Goal: Task Accomplishment & Management: Manage account settings

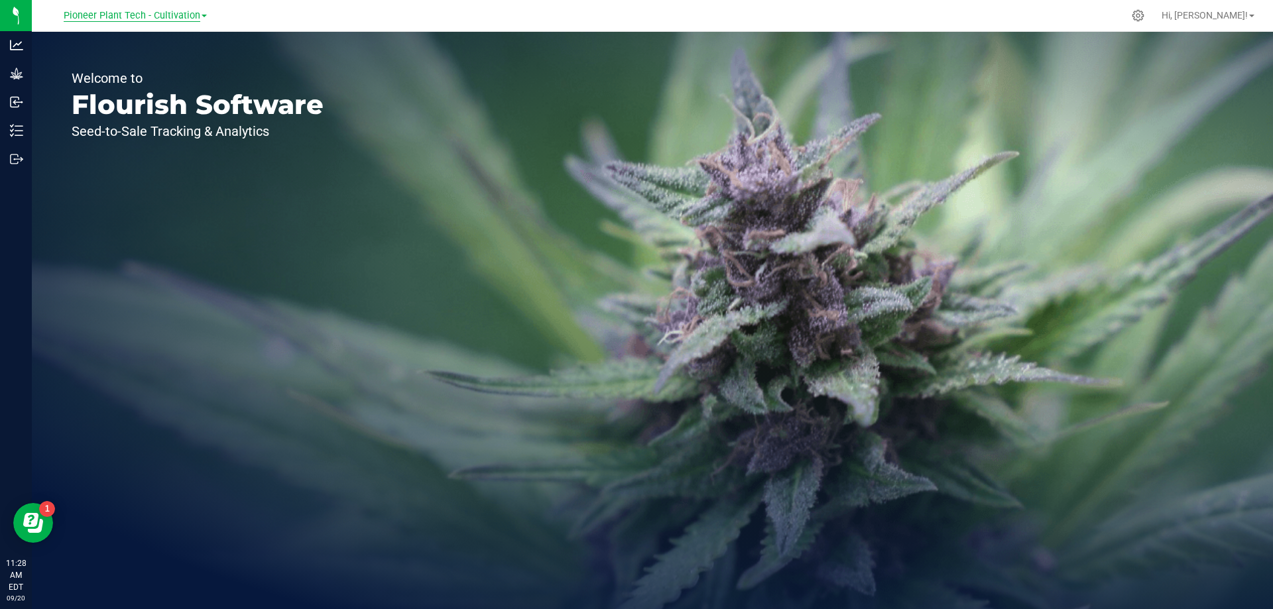
click at [177, 15] on span "Pioneer Plant Tech - Cultivation" at bounding box center [132, 16] width 137 height 12
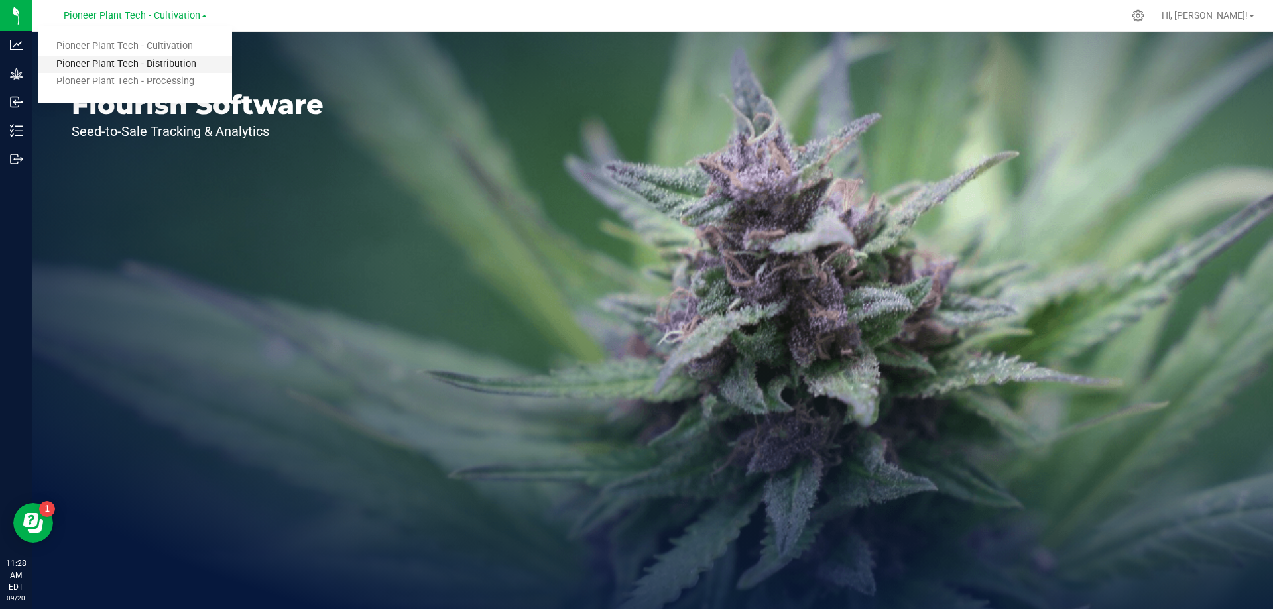
click at [161, 64] on link "Pioneer Plant Tech - Distribution" at bounding box center [135, 65] width 194 height 18
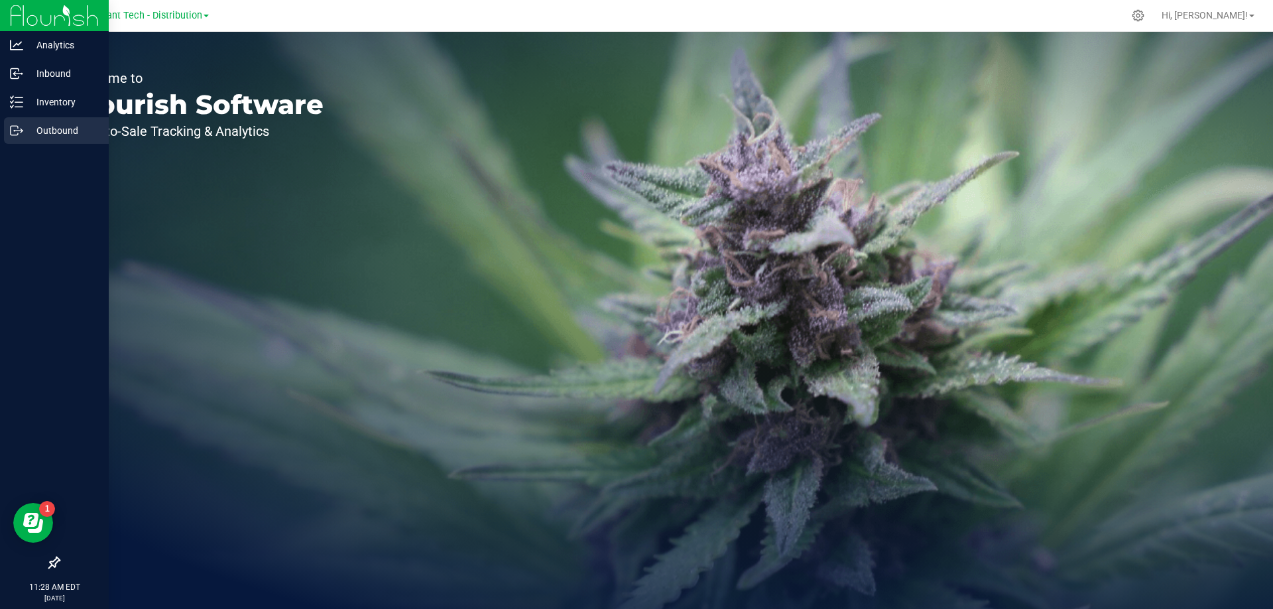
click at [15, 127] on icon at bounding box center [16, 130] width 13 height 13
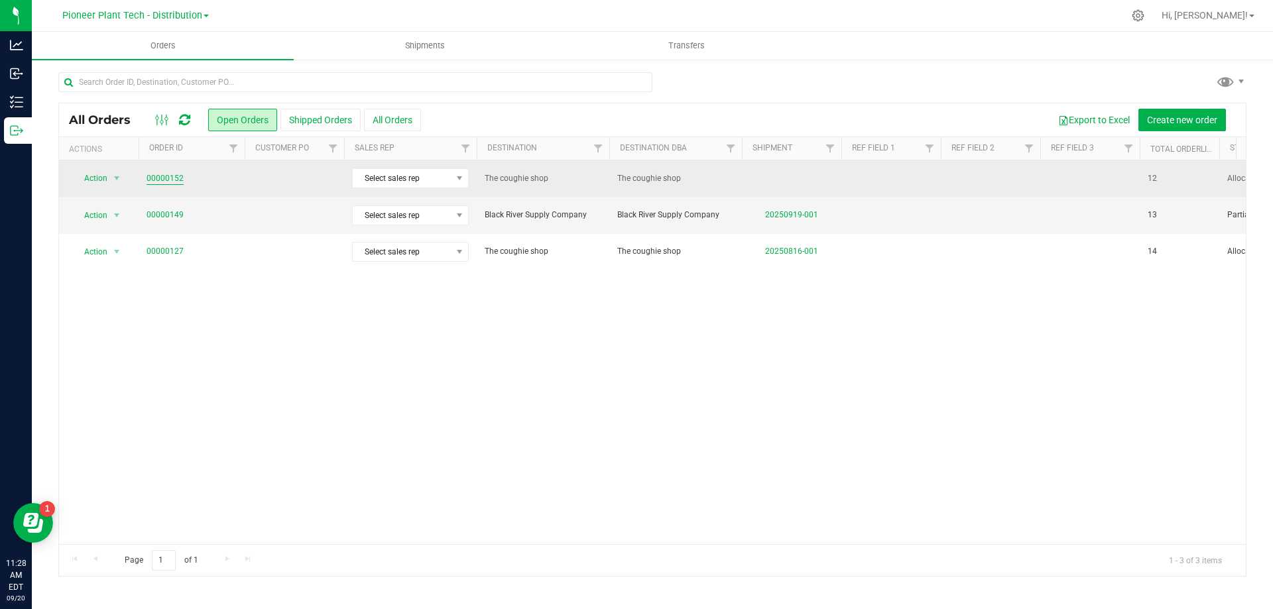
click at [170, 178] on link "00000152" at bounding box center [164, 178] width 37 height 13
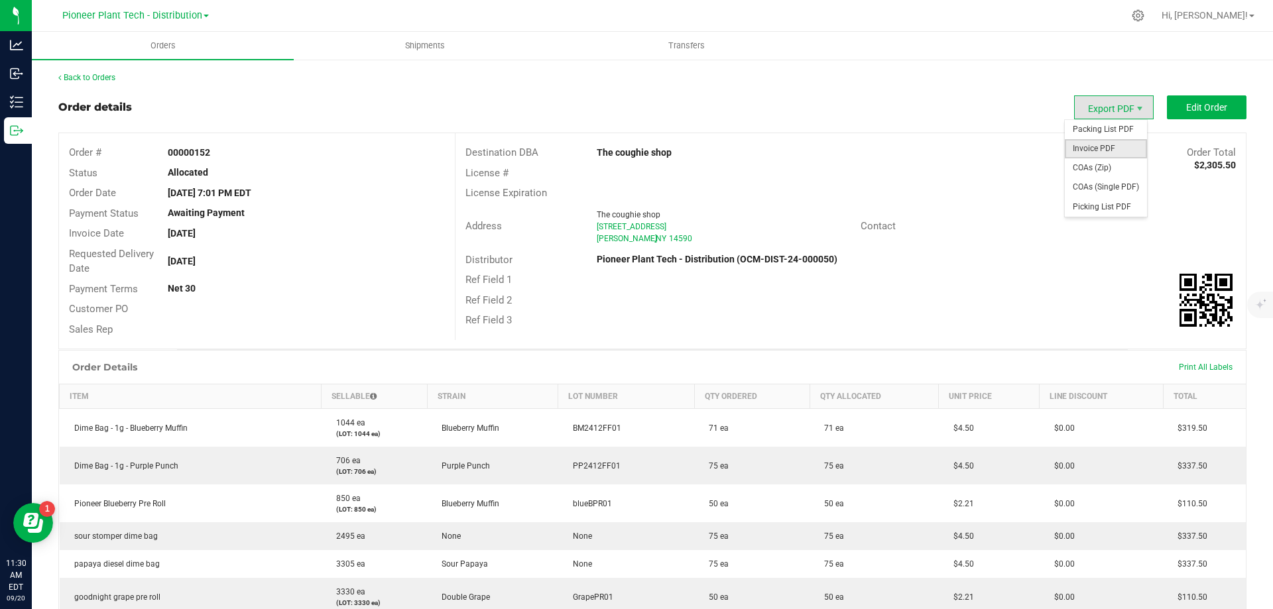
click at [1097, 150] on span "Invoice PDF" at bounding box center [1106, 148] width 82 height 19
click at [177, 15] on span "Pioneer Plant Tech - Distribution" at bounding box center [132, 16] width 140 height 12
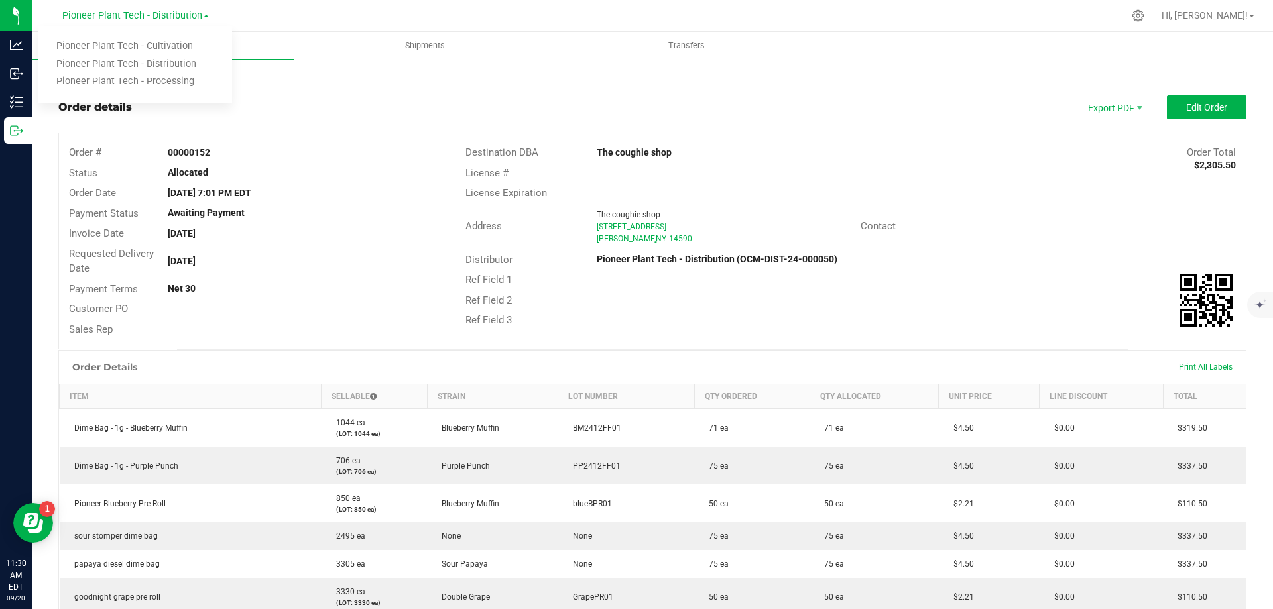
click at [158, 63] on link "Pioneer Plant Tech - Distribution" at bounding box center [135, 65] width 194 height 18
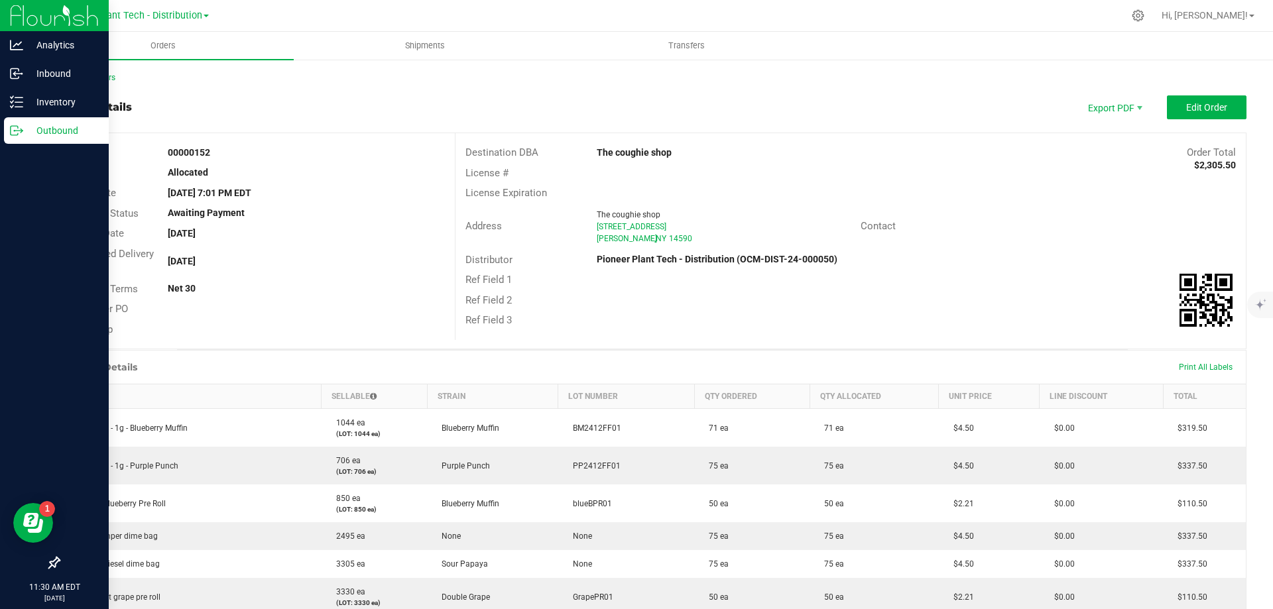
click at [42, 129] on p "Outbound" at bounding box center [63, 131] width 80 height 16
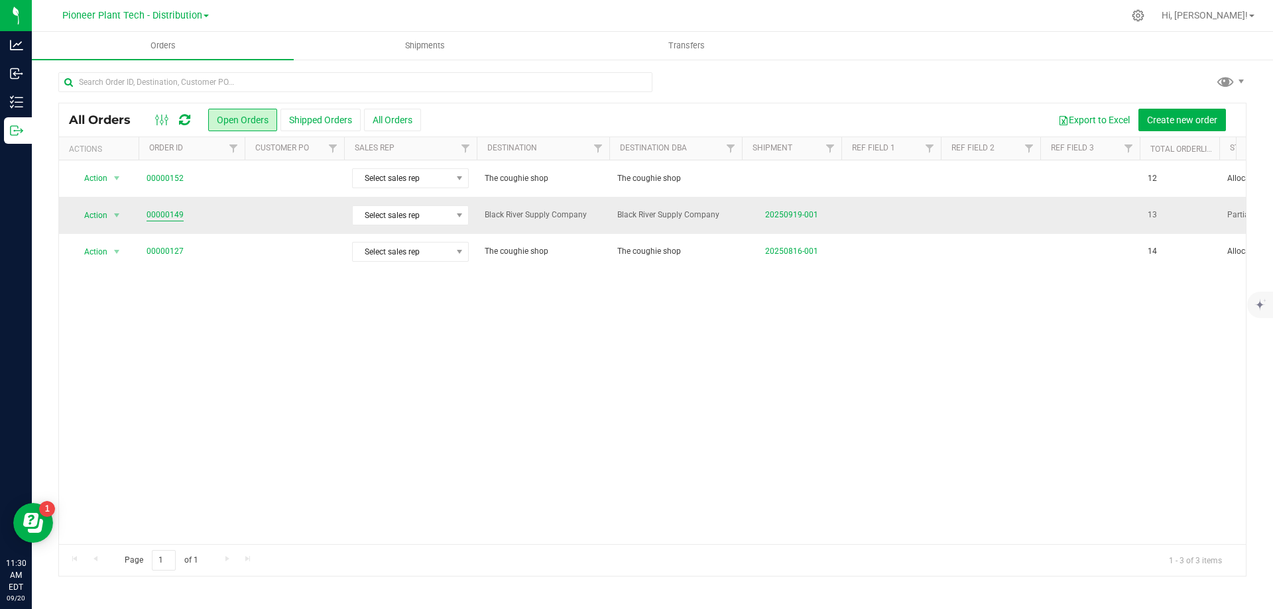
click at [168, 211] on link "00000149" at bounding box center [164, 215] width 37 height 13
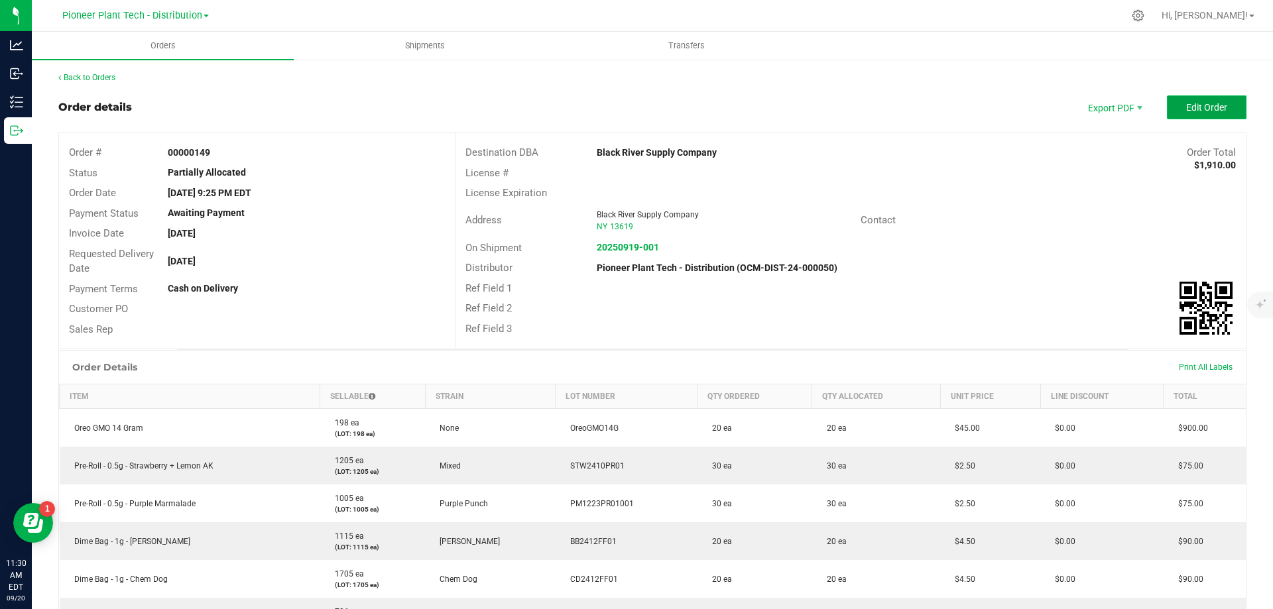
click at [1218, 106] on button "Edit Order" at bounding box center [1207, 107] width 80 height 24
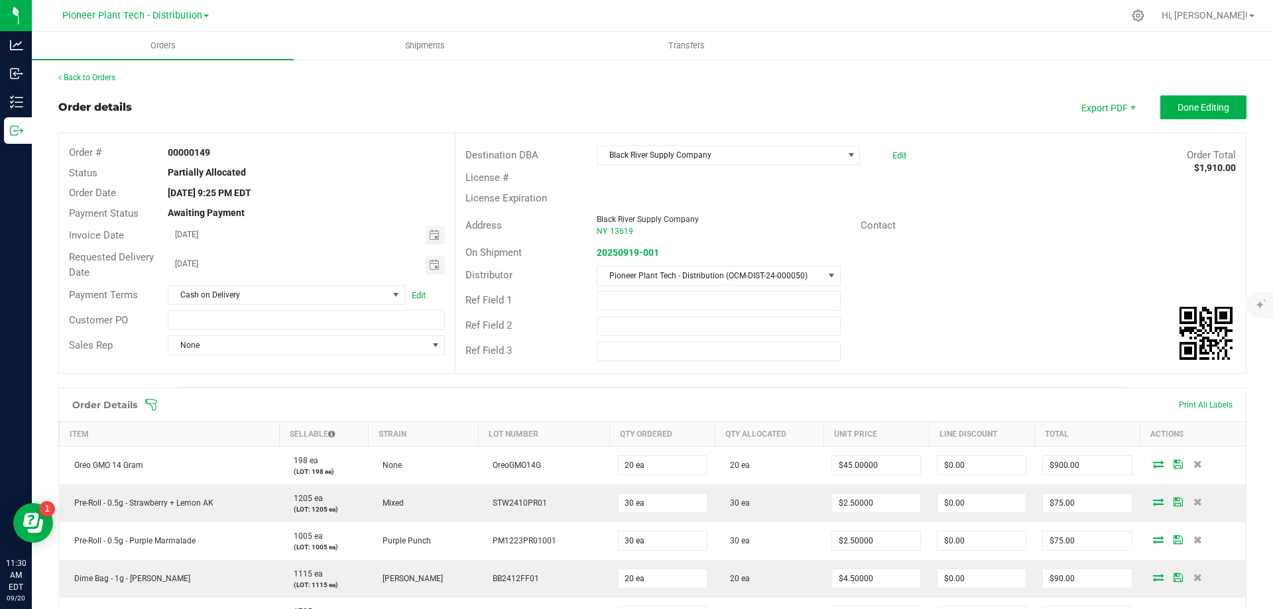
scroll to position [464, 0]
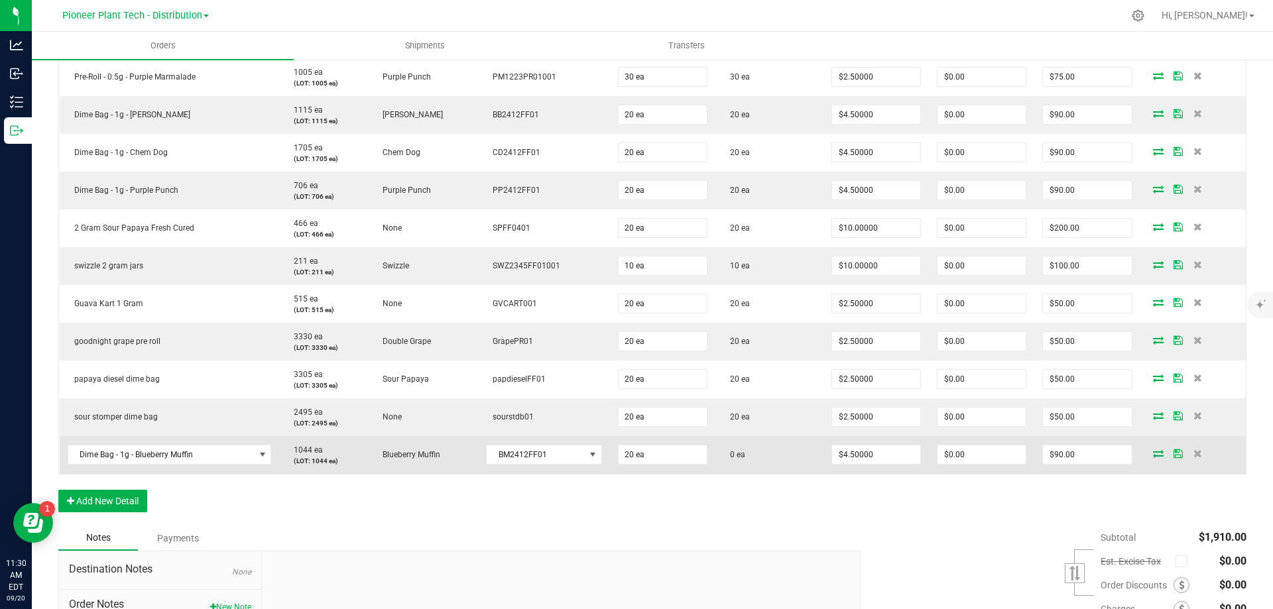
click at [1153, 455] on icon at bounding box center [1158, 453] width 11 height 8
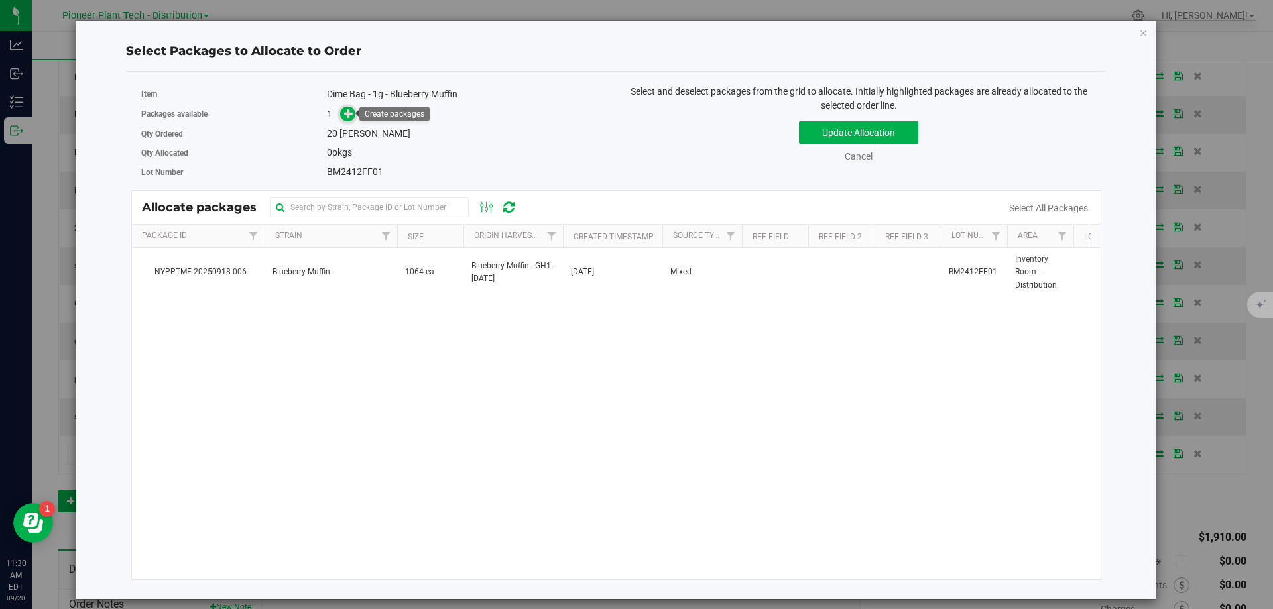
click at [353, 113] on icon at bounding box center [348, 113] width 9 height 9
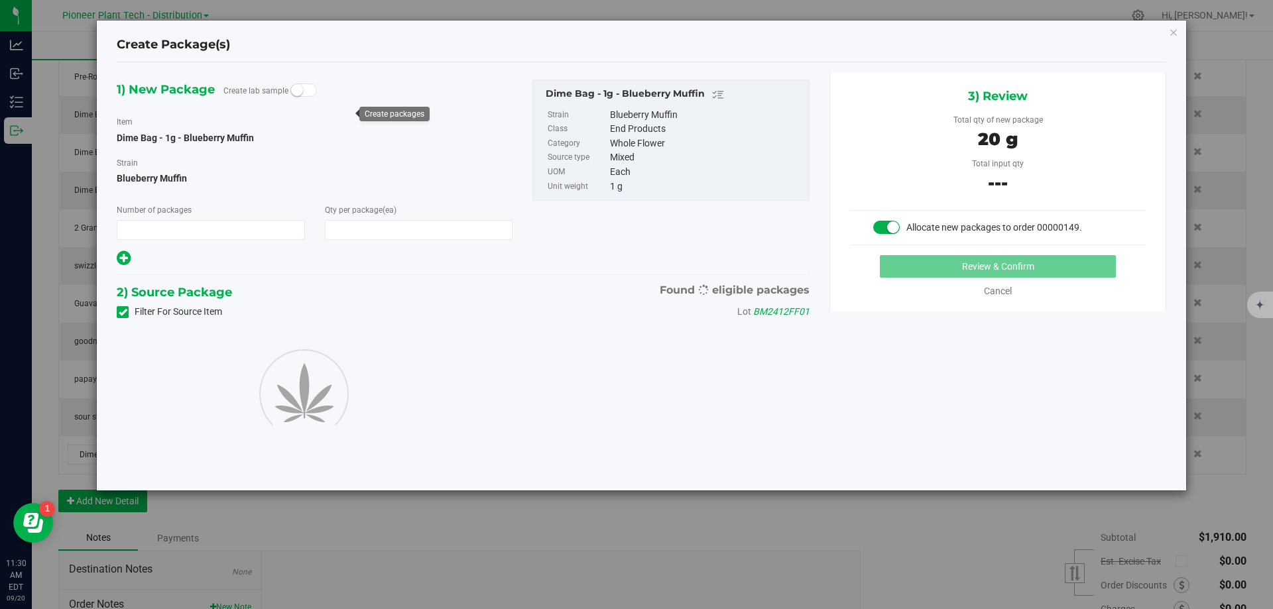
type input "1"
type input "20"
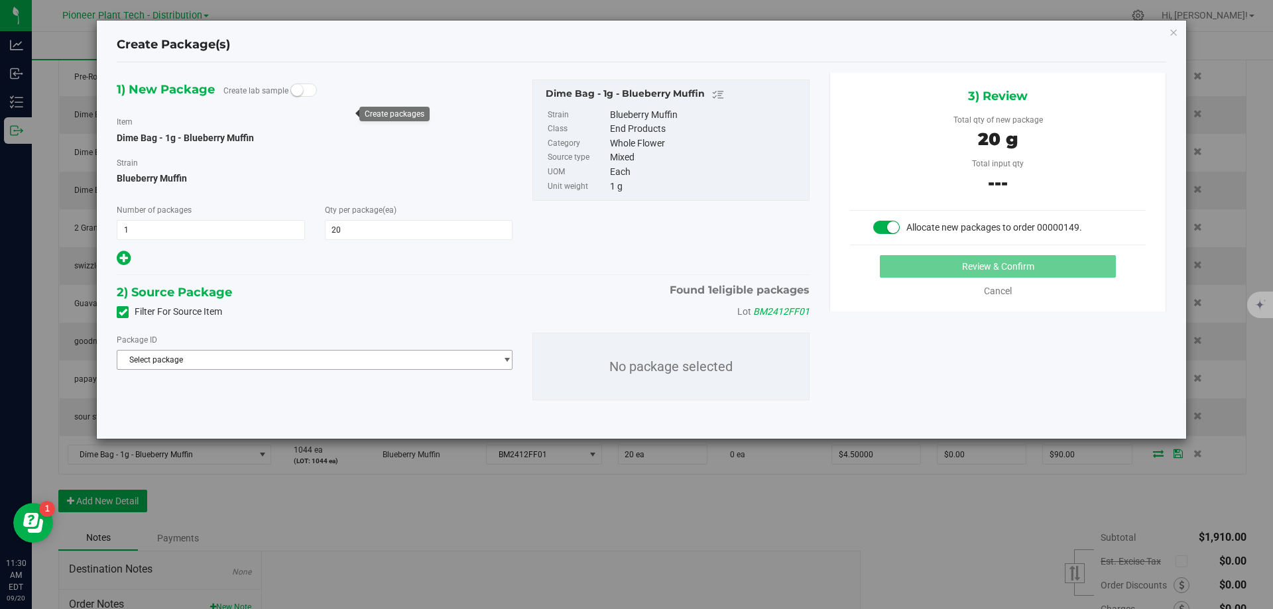
click at [240, 369] on span "Select package" at bounding box center [306, 360] width 378 height 19
click at [207, 413] on span "NYPPTMF-20250918-006" at bounding box center [171, 414] width 92 height 9
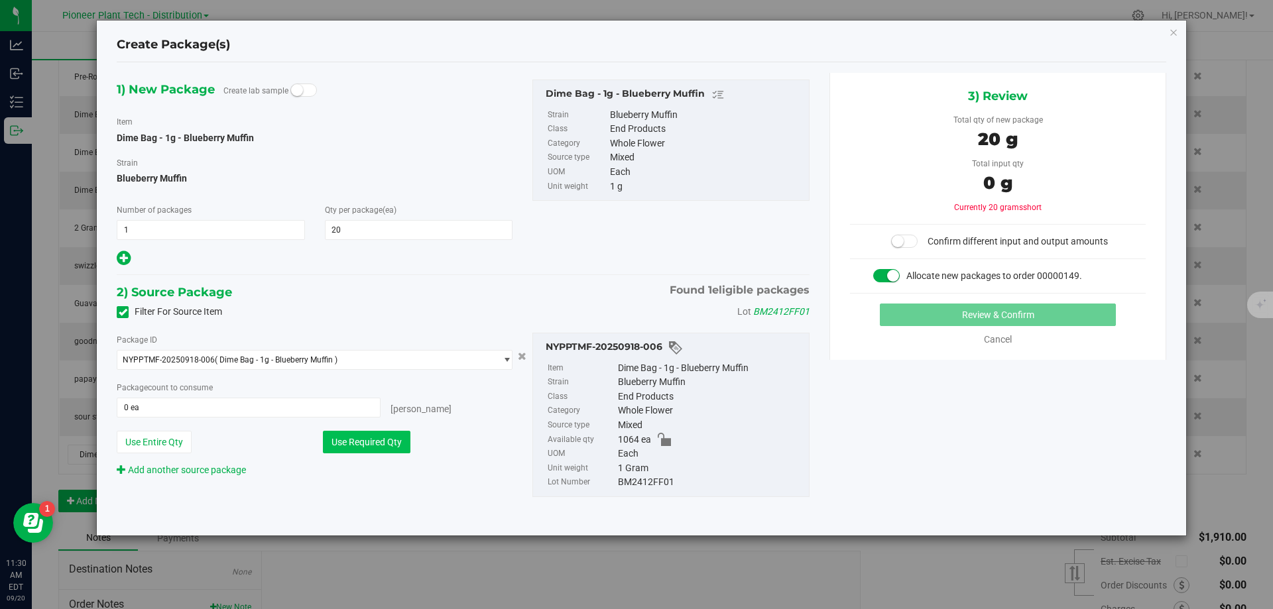
click at [386, 445] on button "Use Required Qty" at bounding box center [367, 442] width 88 height 23
type input "20 ea"
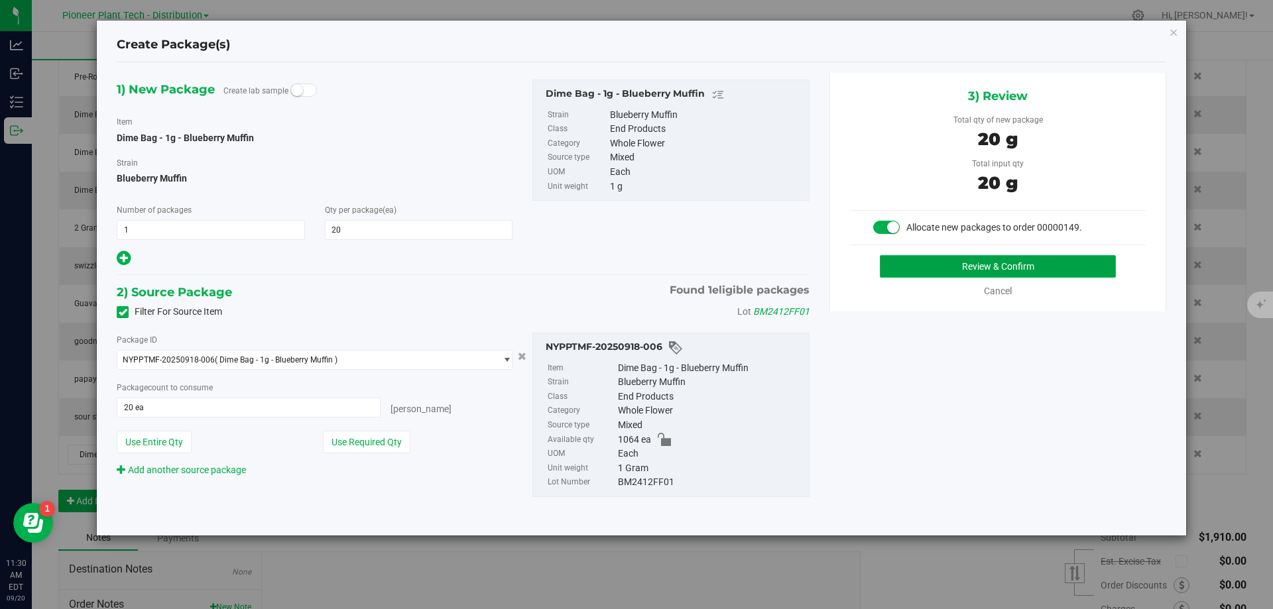
click at [959, 267] on button "Review & Confirm" at bounding box center [998, 266] width 236 height 23
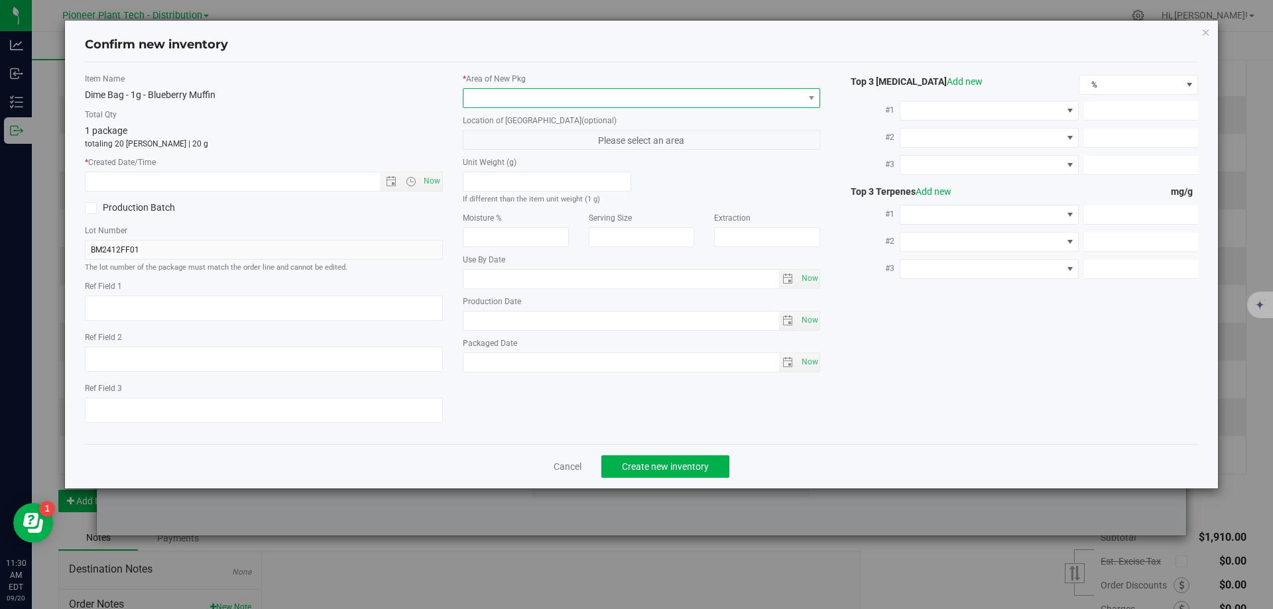
click at [486, 98] on span at bounding box center [633, 98] width 340 height 19
click at [495, 157] on li "Inventory Room - Distribution" at bounding box center [641, 152] width 357 height 19
click at [428, 180] on span "Now" at bounding box center [431, 181] width 23 height 19
type input "[DATE] 11:30 AM"
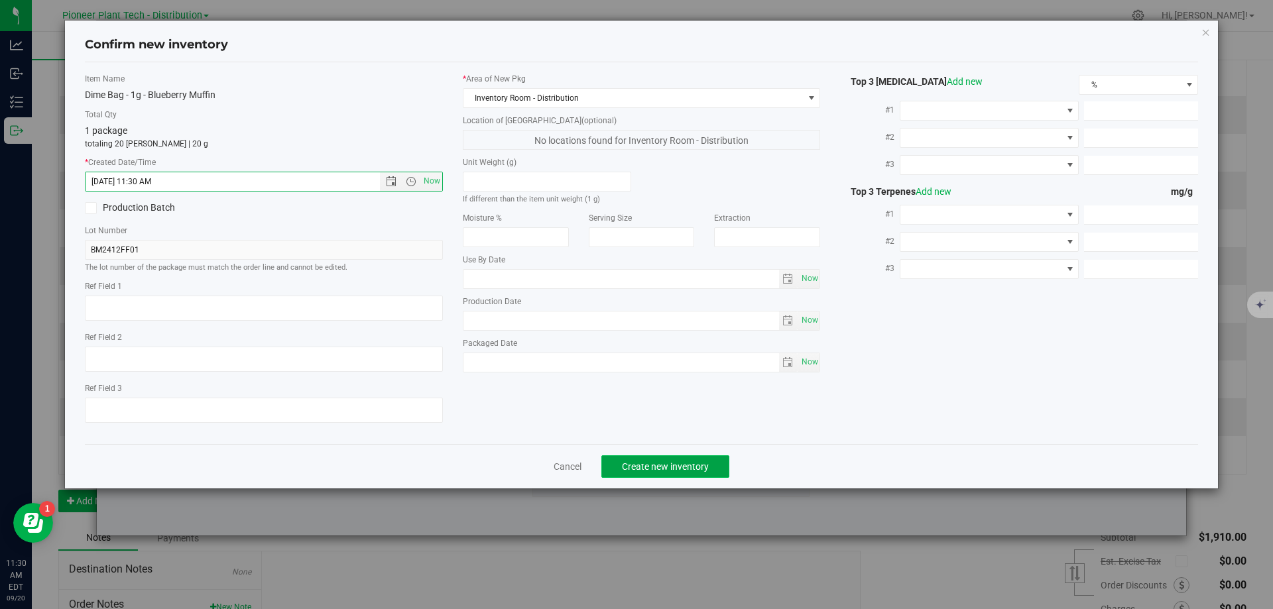
click at [676, 465] on span "Create new inventory" at bounding box center [665, 466] width 87 height 11
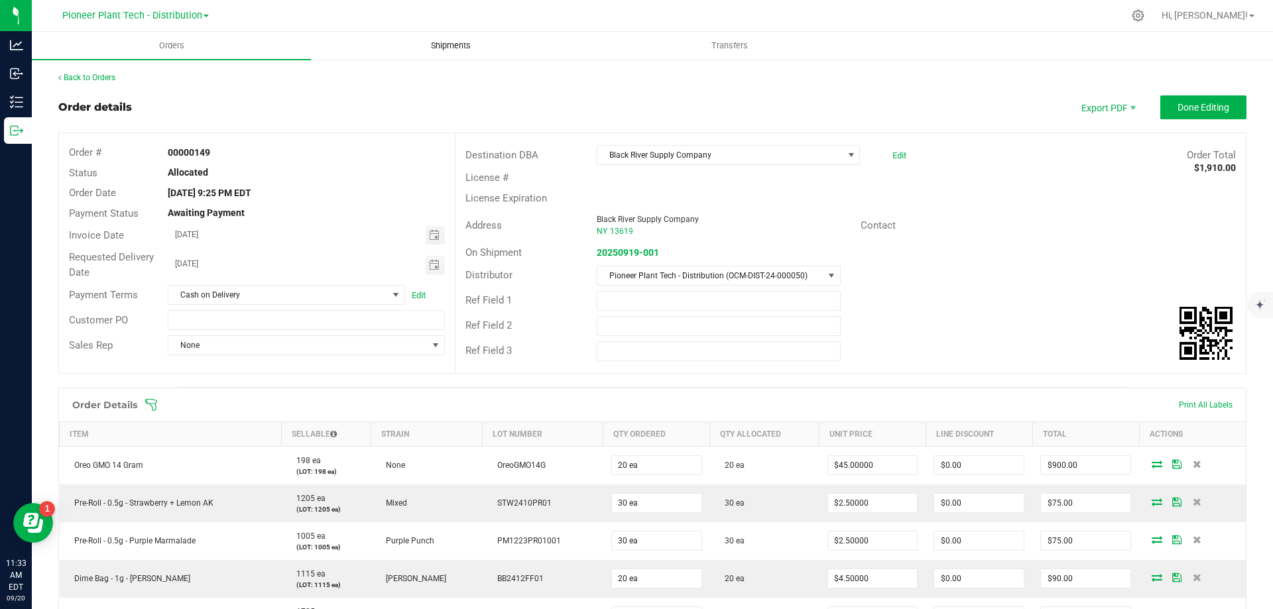
click at [443, 46] on span "Shipments" at bounding box center [451, 46] width 76 height 12
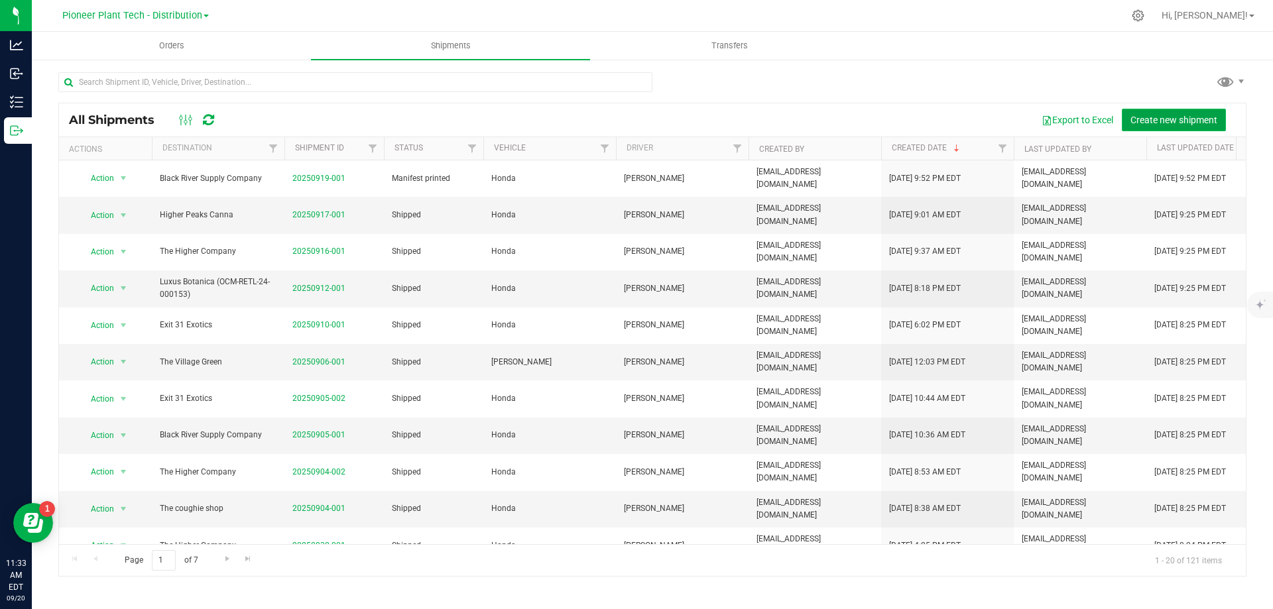
click at [1164, 119] on span "Create new shipment" at bounding box center [1173, 120] width 87 height 11
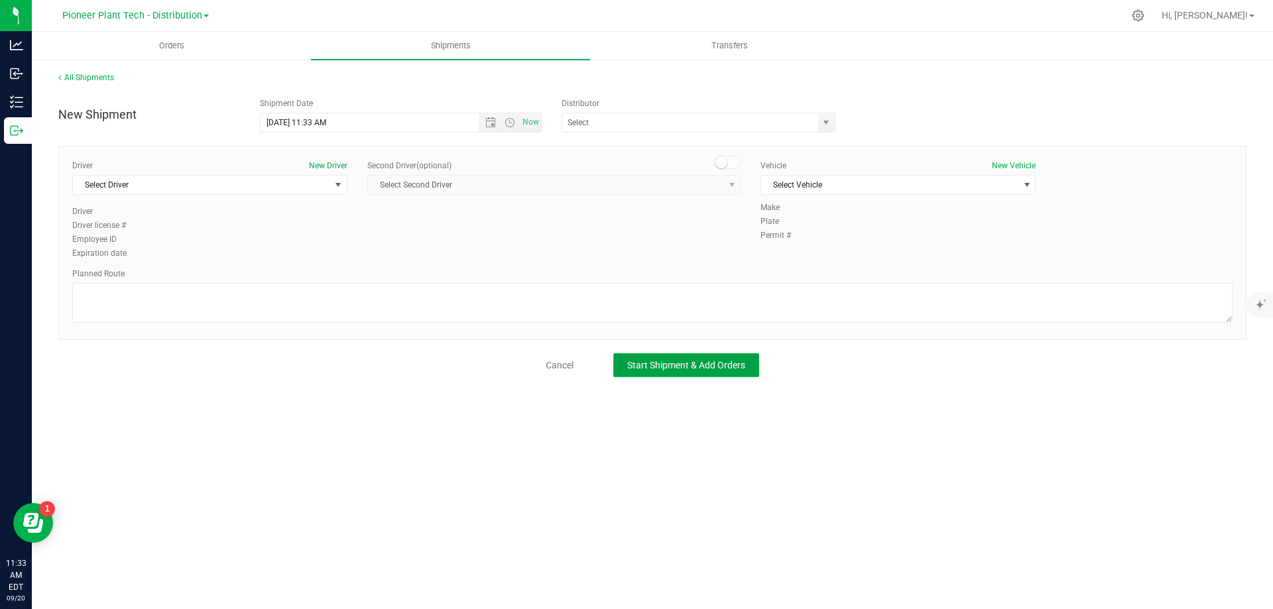
click at [665, 361] on span "Start Shipment & Add Orders" at bounding box center [686, 365] width 118 height 11
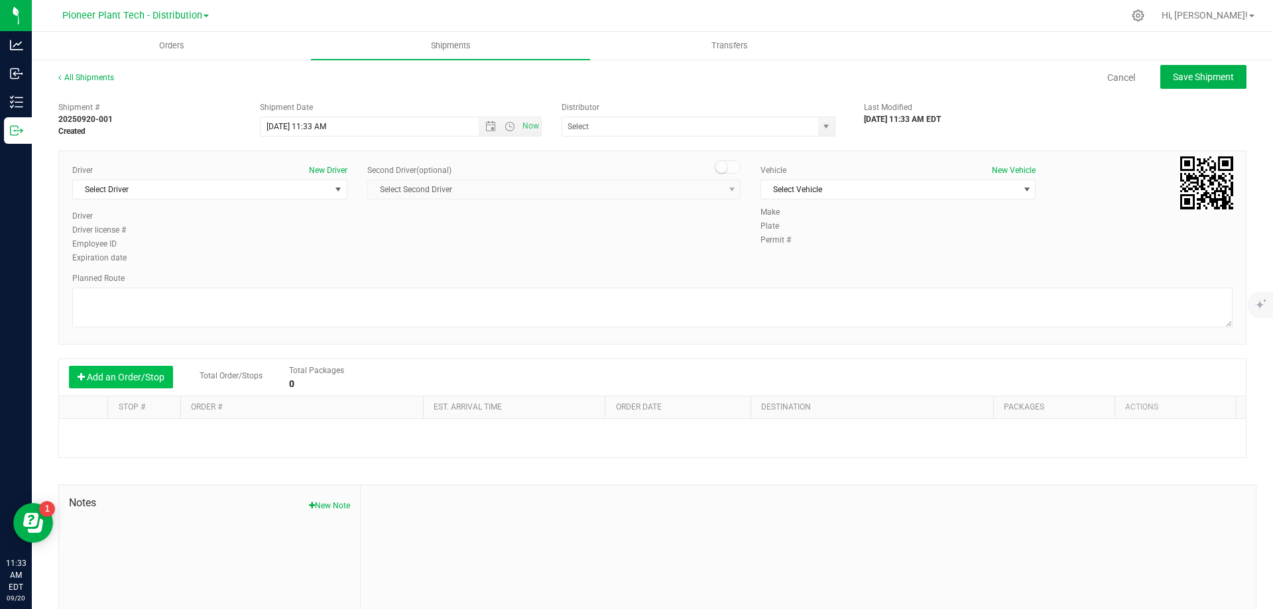
click at [125, 371] on button "Add an Order/Stop" at bounding box center [121, 377] width 104 height 23
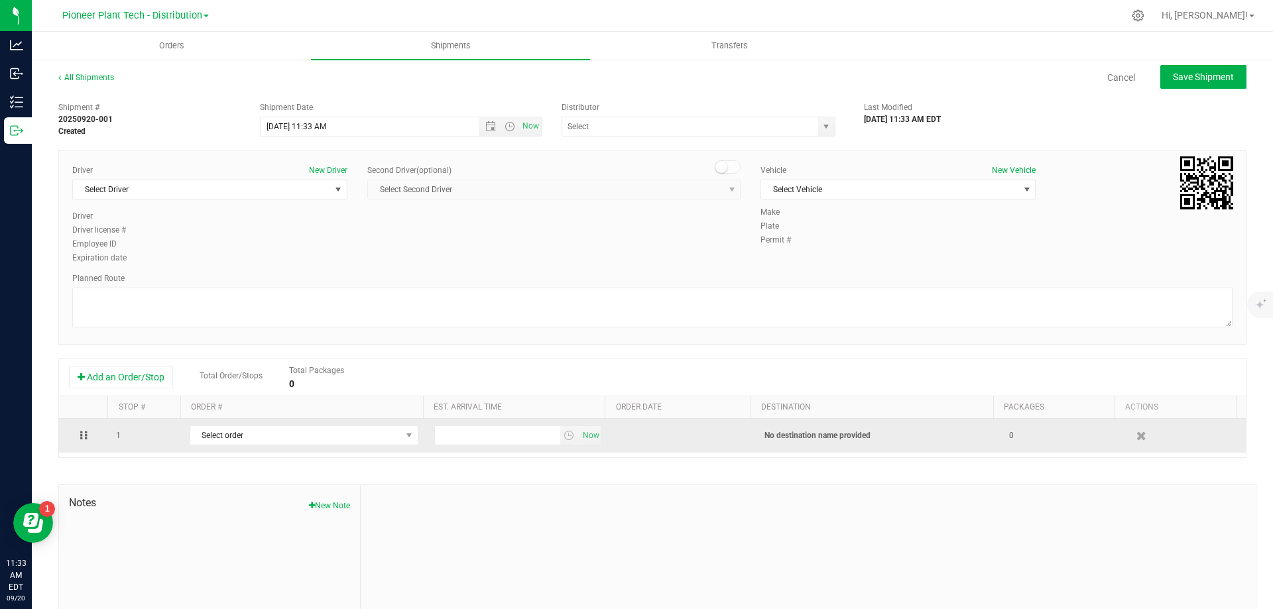
click at [225, 420] on td "Select order 00000152" at bounding box center [304, 436] width 245 height 34
click at [225, 423] on td "Select order 00000152" at bounding box center [304, 436] width 245 height 34
click at [225, 424] on td "Select order 00000152" at bounding box center [304, 436] width 245 height 34
click at [225, 426] on span "Select order" at bounding box center [304, 436] width 229 height 20
click at [225, 428] on span "Select order" at bounding box center [295, 435] width 211 height 19
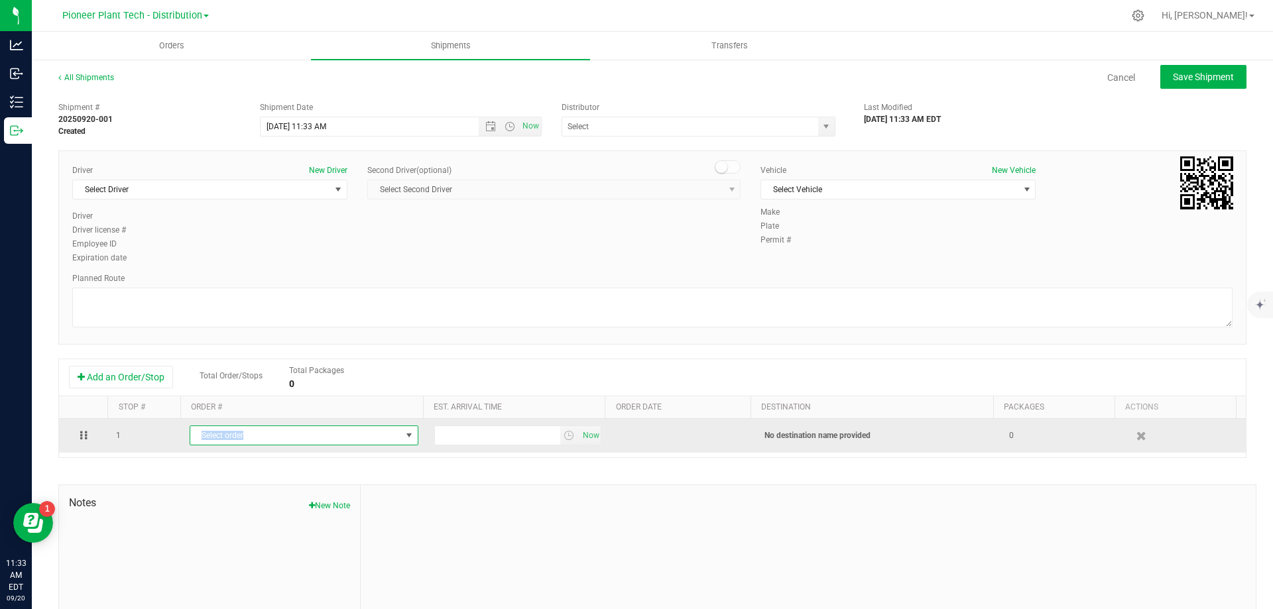
click at [225, 428] on span "Select order" at bounding box center [295, 435] width 211 height 19
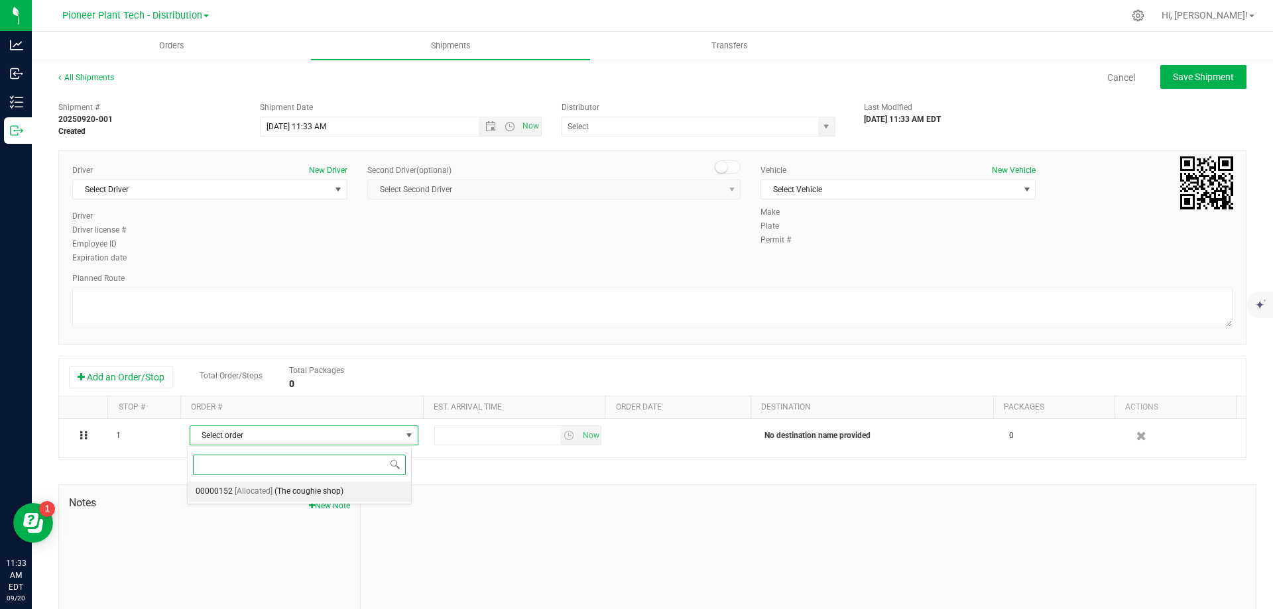
click at [247, 488] on span "[Allocated]" at bounding box center [254, 491] width 38 height 17
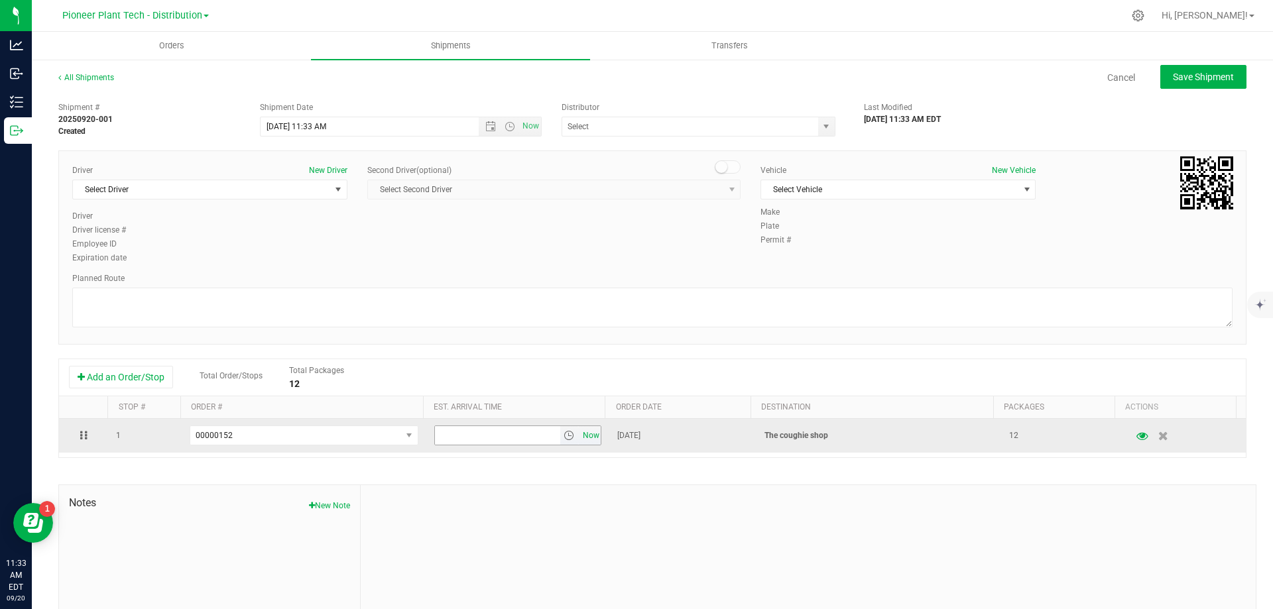
click at [579, 434] on span "Now" at bounding box center [590, 435] width 23 height 19
click at [563, 431] on span "select" at bounding box center [568, 435] width 11 height 11
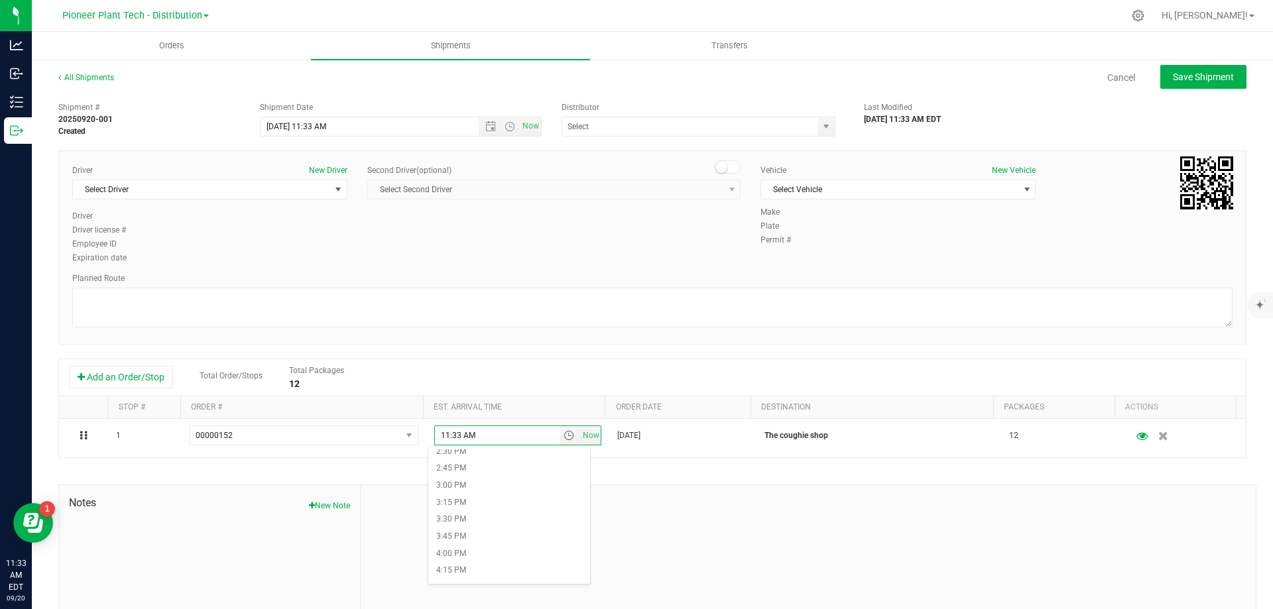
scroll to position [862, 0]
click at [443, 475] on li "1:00 PM" at bounding box center [509, 481] width 162 height 17
click at [1206, 74] on span "Save Shipment" at bounding box center [1203, 77] width 61 height 11
type input "[DATE] 3:33 PM"
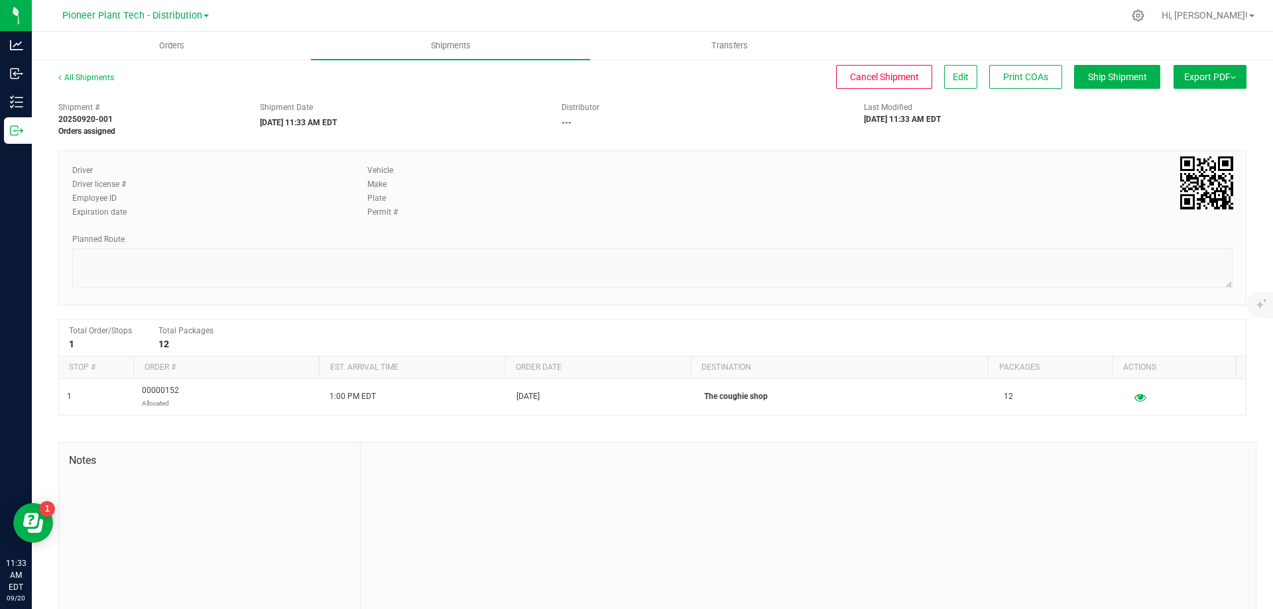
click at [1212, 91] on div "Export PDF Manifest by Package ID Manifest by Lot Standard [US_STATE] Trip Tick…" at bounding box center [1207, 84] width 80 height 24
click at [1210, 78] on span "Export PDF" at bounding box center [1210, 77] width 52 height 11
click at [1171, 123] on span "Manifest by Lot" at bounding box center [1175, 125] width 55 height 9
click at [177, 44] on span "Orders" at bounding box center [171, 46] width 61 height 12
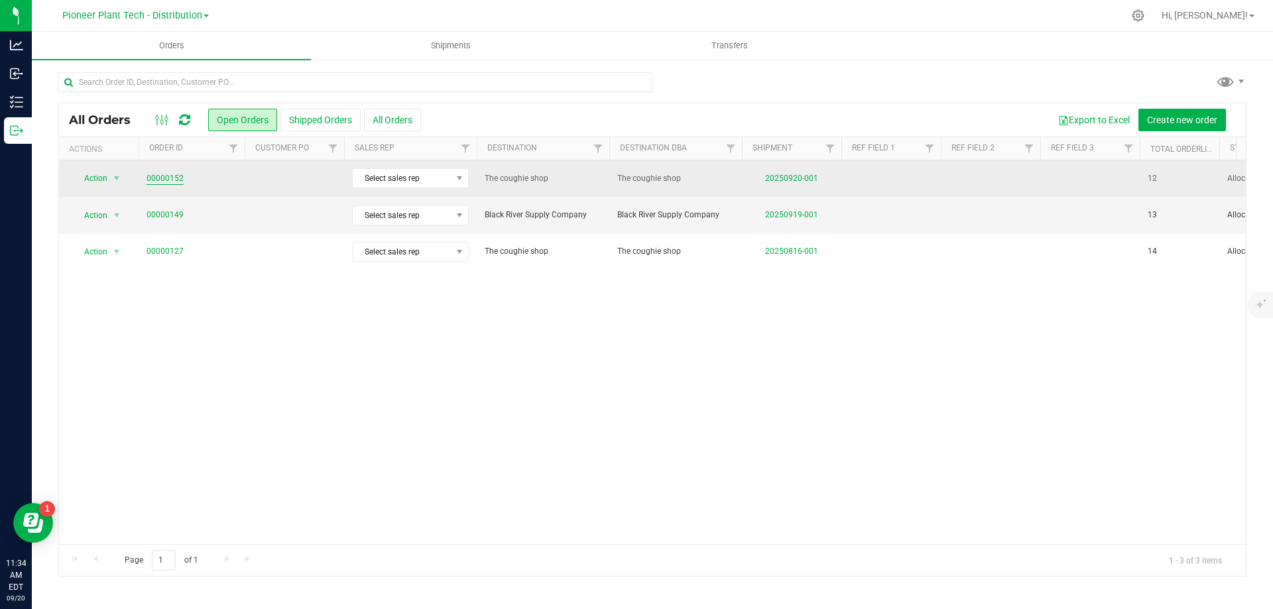
click at [167, 180] on link "00000152" at bounding box center [164, 178] width 37 height 13
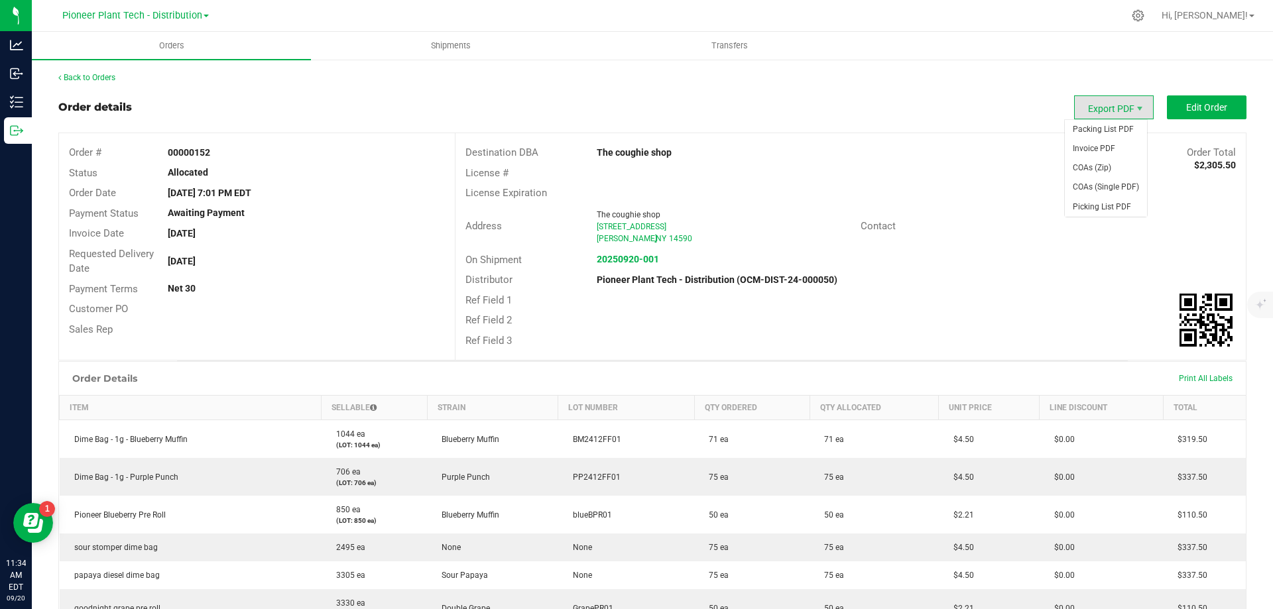
click at [1092, 105] on span "Export PDF" at bounding box center [1114, 107] width 80 height 24
click at [1081, 137] on span "Packing List PDF" at bounding box center [1106, 129] width 82 height 19
click at [1109, 105] on span "Export PDF" at bounding box center [1114, 107] width 80 height 24
click at [1098, 141] on span "Invoice PDF" at bounding box center [1106, 148] width 82 height 19
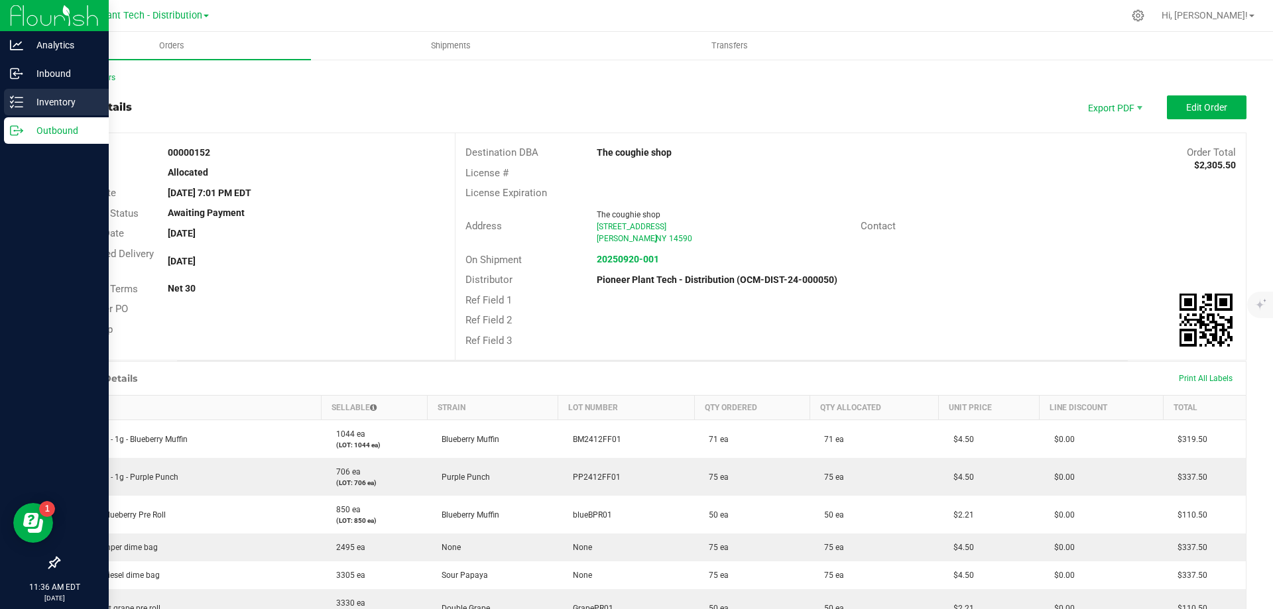
click at [7, 103] on div "Inventory" at bounding box center [56, 102] width 105 height 27
click at [42, 101] on p "Inventory" at bounding box center [63, 102] width 80 height 16
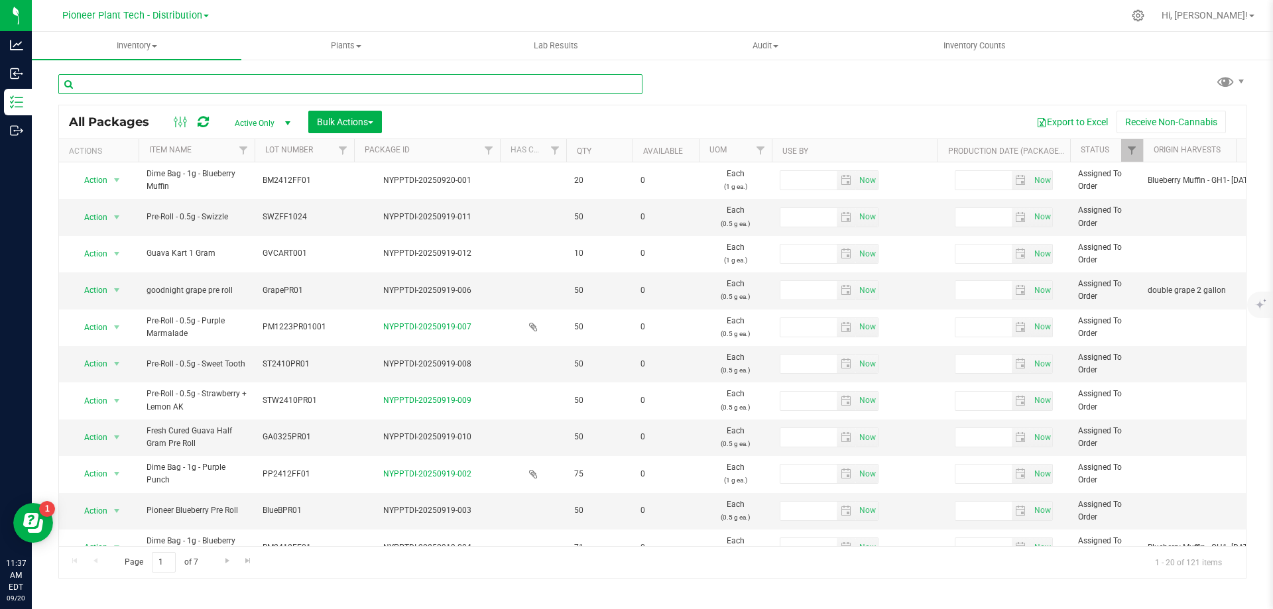
click at [184, 84] on input "text" at bounding box center [350, 84] width 584 height 20
type input "sour"
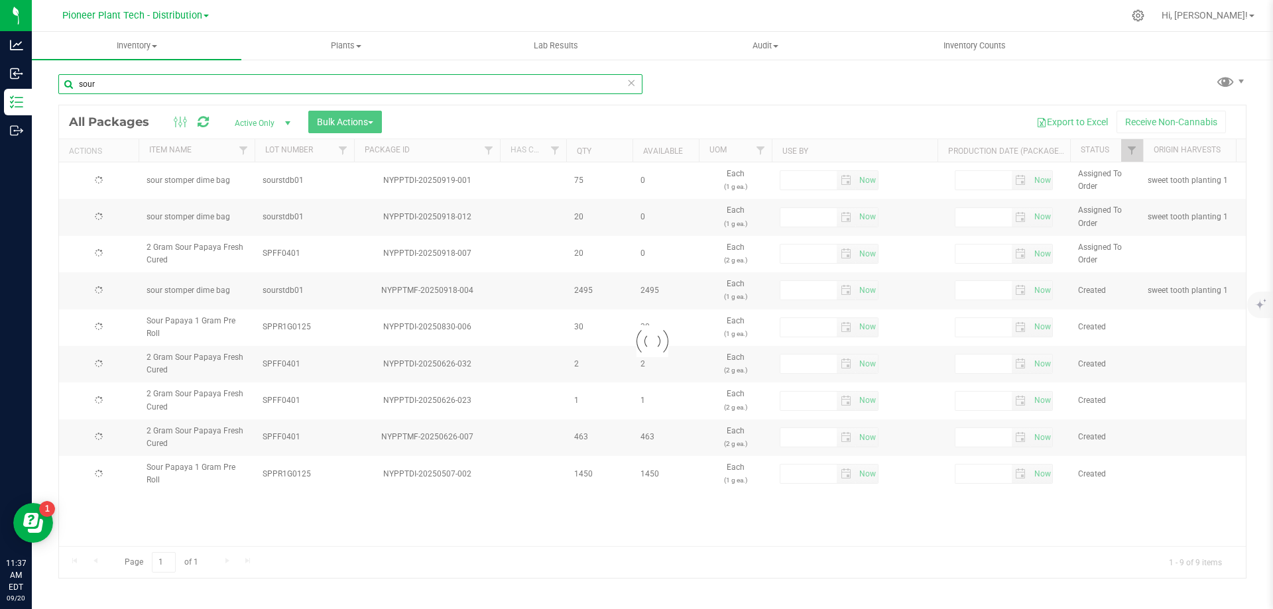
type input "[DATE]"
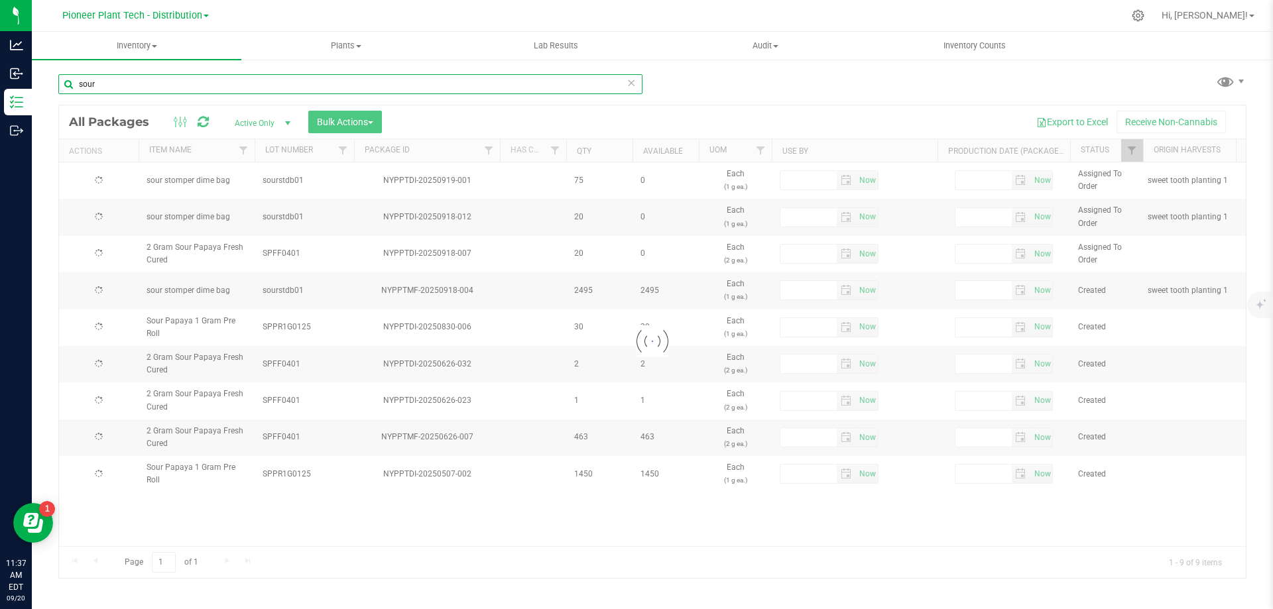
type input "[DATE]"
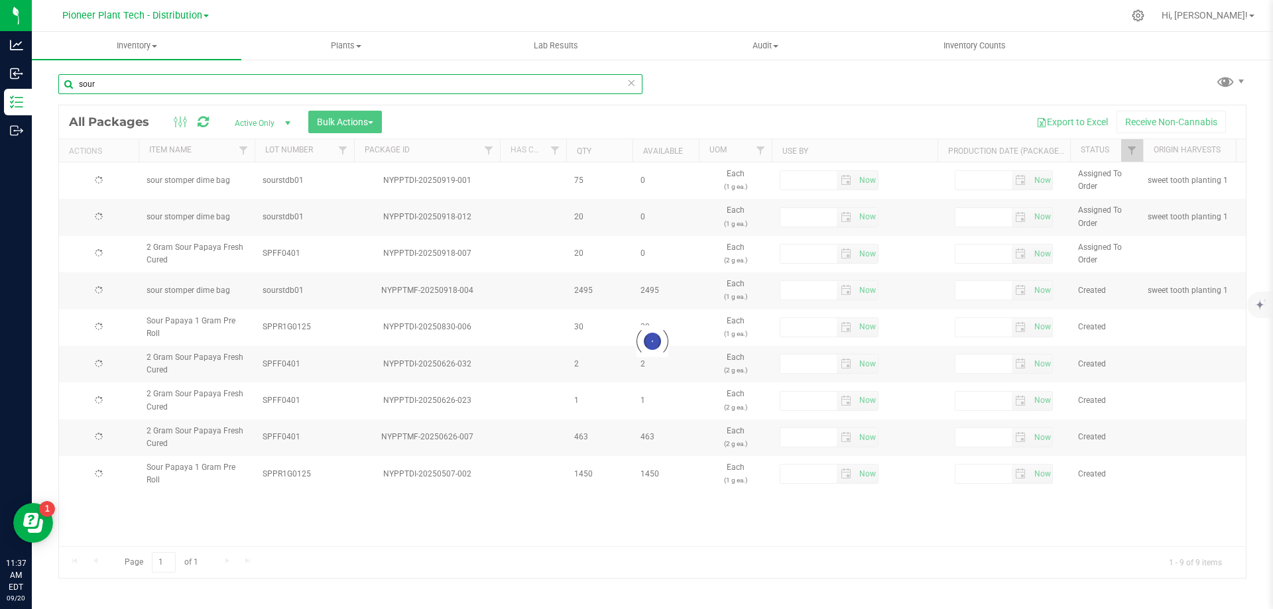
type input "[DATE]"
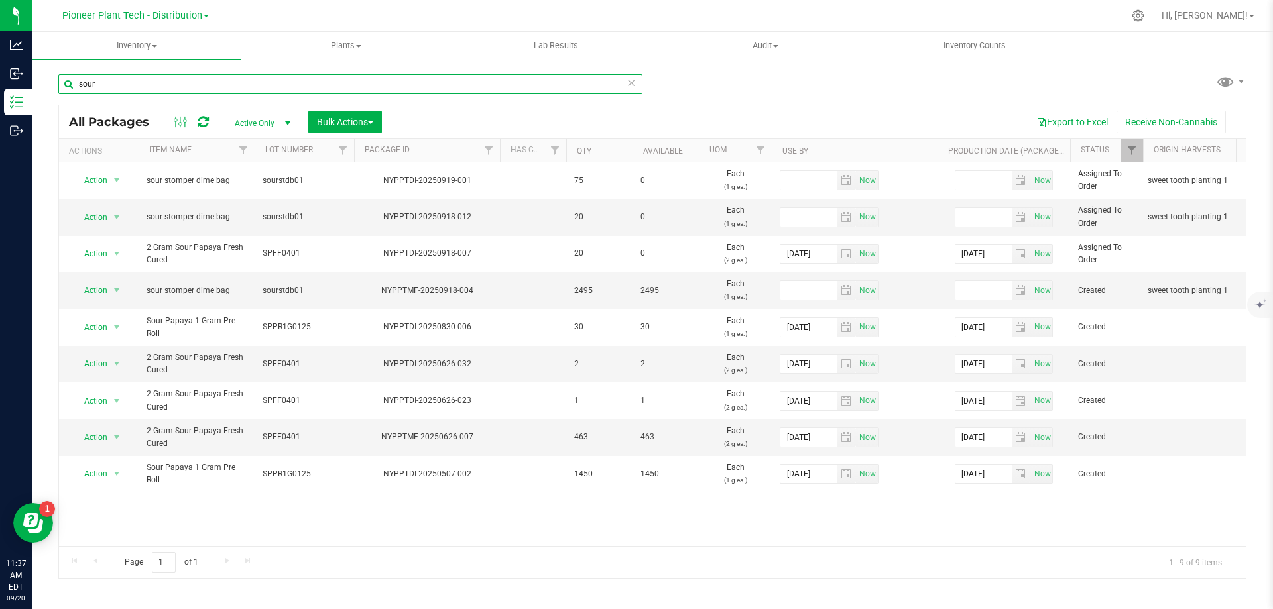
click at [144, 87] on input "sour" at bounding box center [350, 84] width 584 height 20
type input "sour"
click at [351, 47] on span "Plants" at bounding box center [346, 46] width 208 height 12
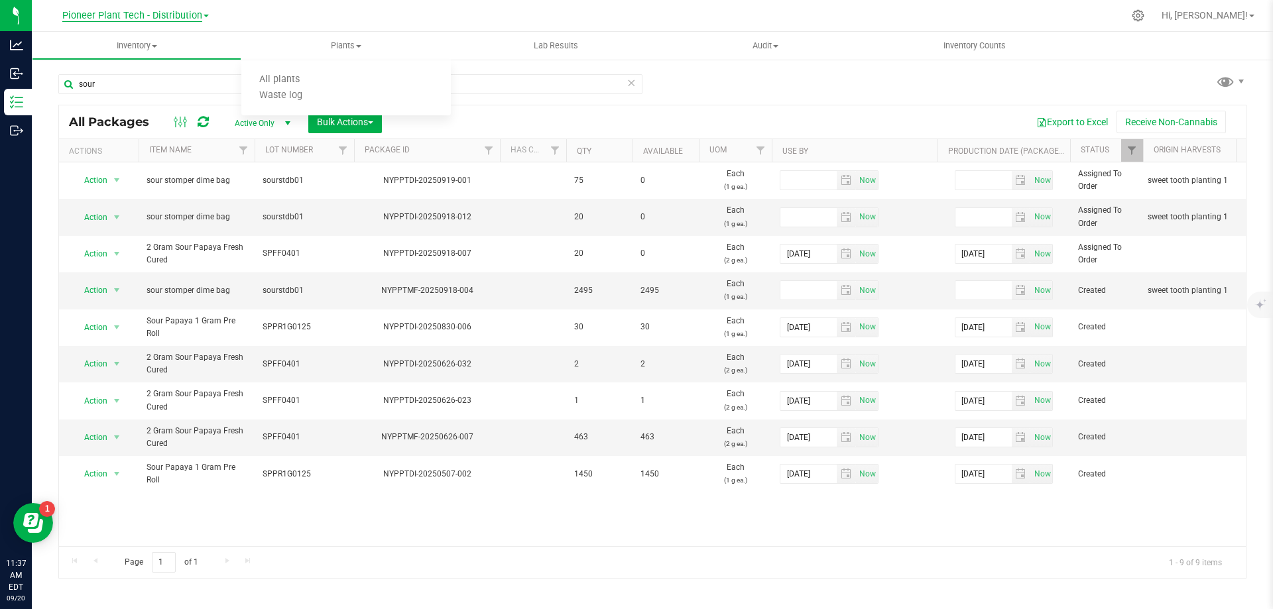
click at [181, 17] on span "Pioneer Plant Tech - Distribution" at bounding box center [132, 16] width 140 height 12
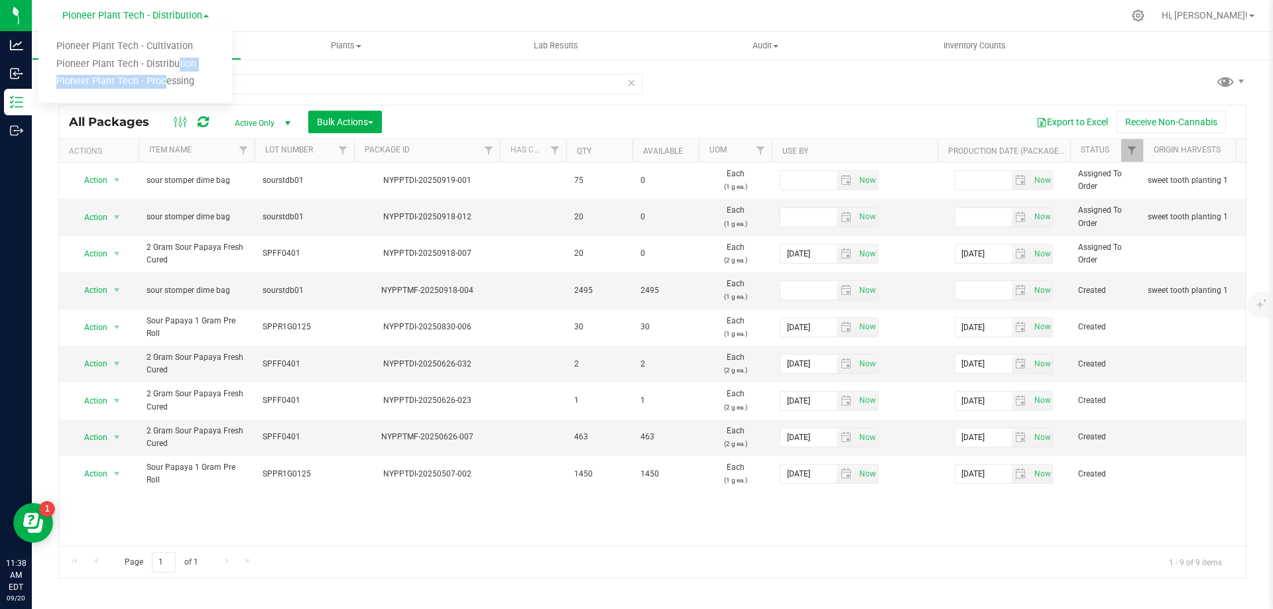
drag, startPoint x: 159, startPoint y: 78, endPoint x: 167, endPoint y: 61, distance: 19.0
click at [168, 61] on ul "Pioneer Plant Tech - Cultivation Pioneer Plant Tech - Distribution Pioneer Plan…" at bounding box center [135, 64] width 194 height 77
click at [167, 61] on div "sour All Packages Active Only Active Only Lab Samples Locked All Bulk Actions A…" at bounding box center [652, 260] width 1241 height 404
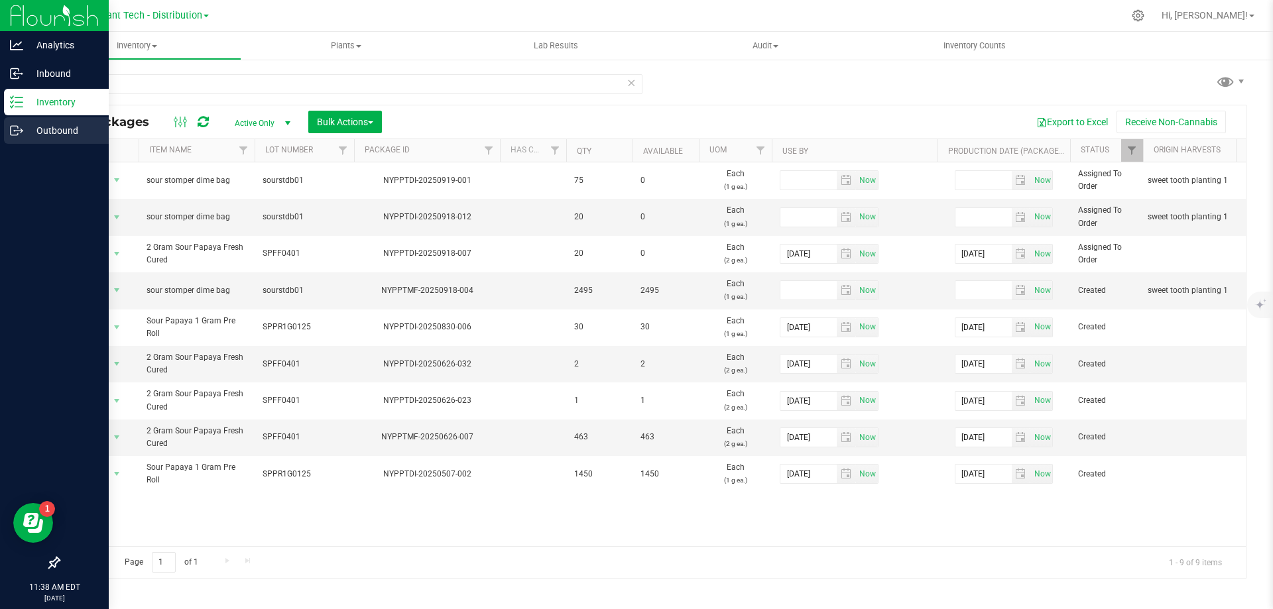
click at [34, 125] on p "Outbound" at bounding box center [63, 131] width 80 height 16
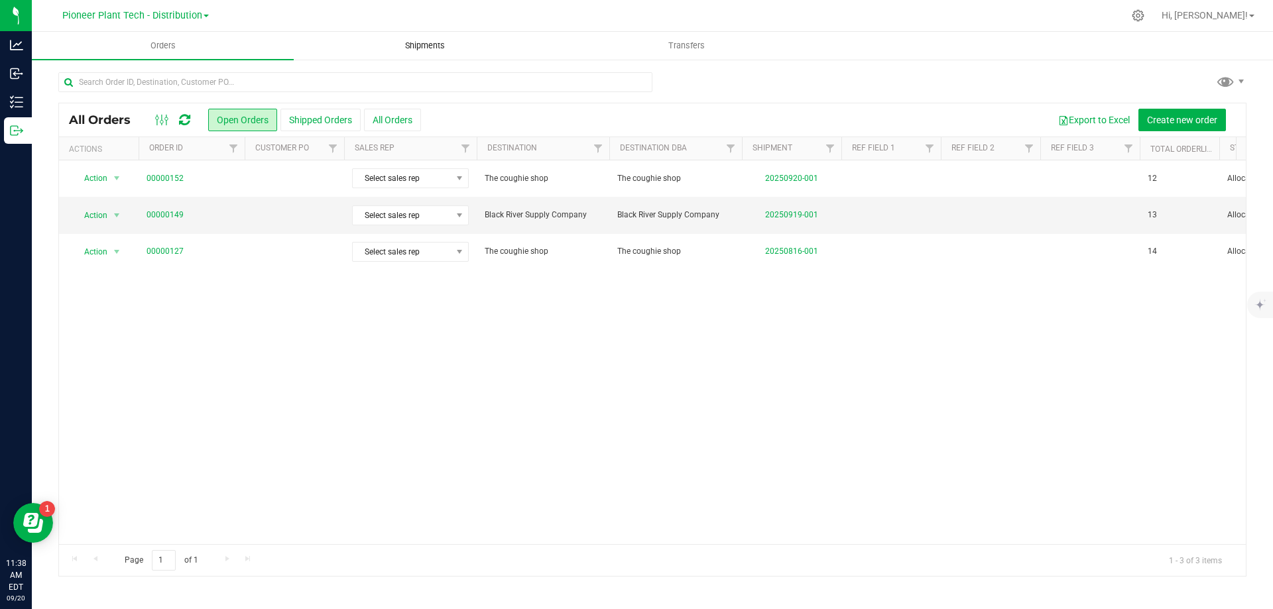
click at [436, 39] on uib-tab-heading "Shipments" at bounding box center [424, 45] width 261 height 27
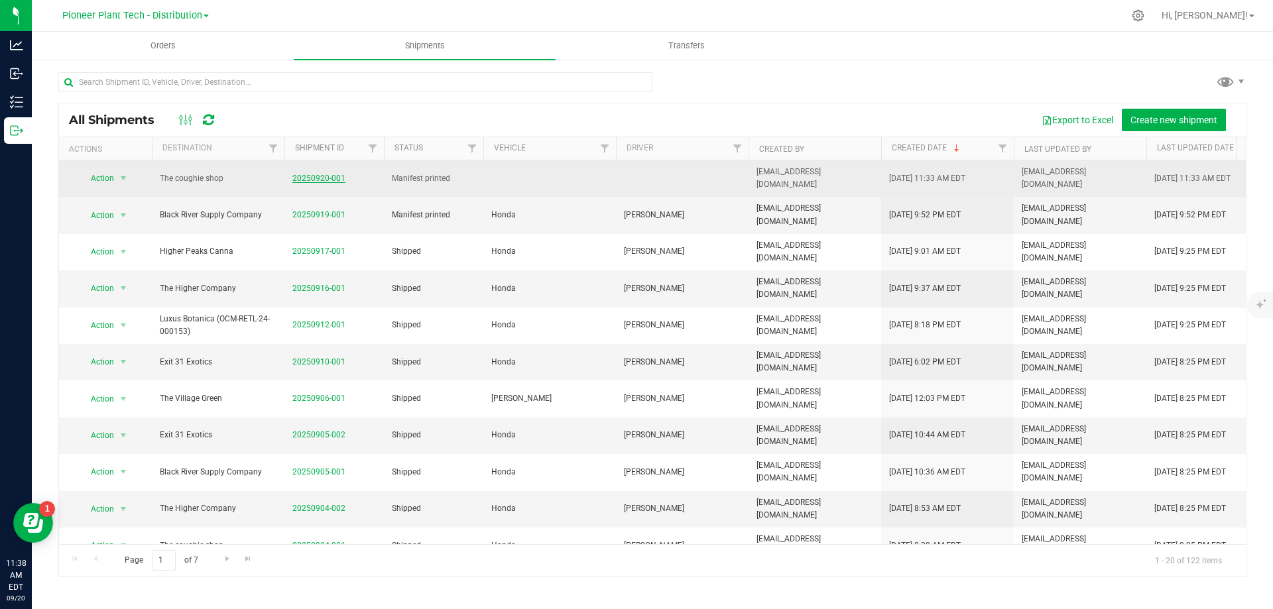
click at [320, 174] on link "20250920-001" at bounding box center [318, 178] width 53 height 9
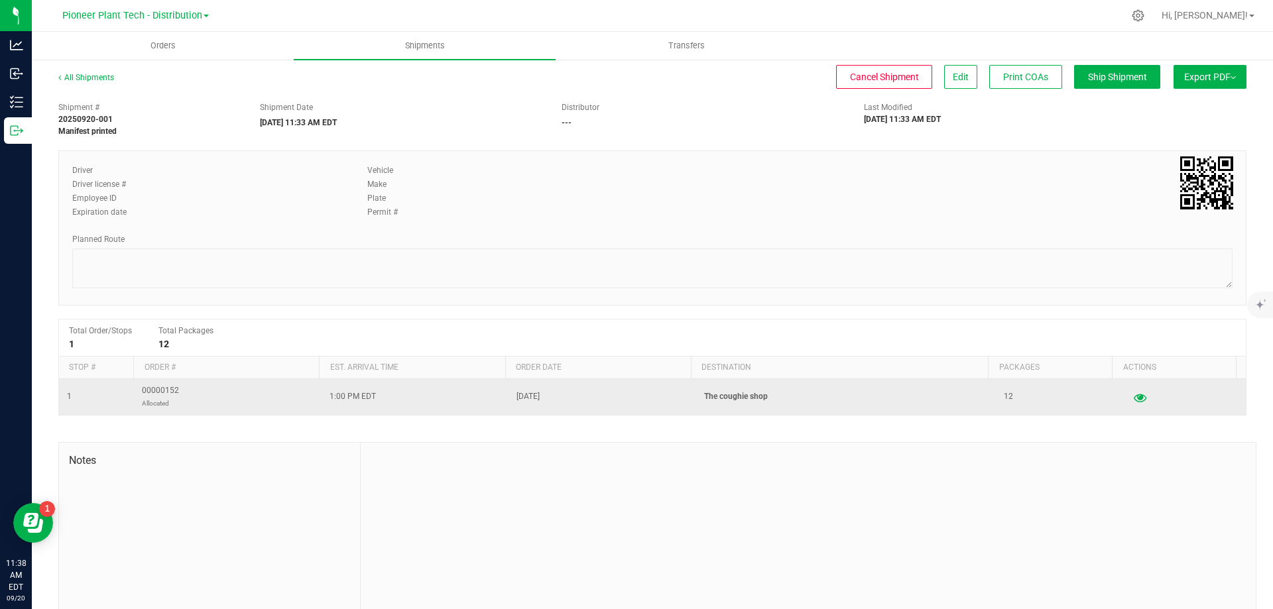
click at [1134, 396] on icon "button" at bounding box center [1140, 396] width 13 height 9
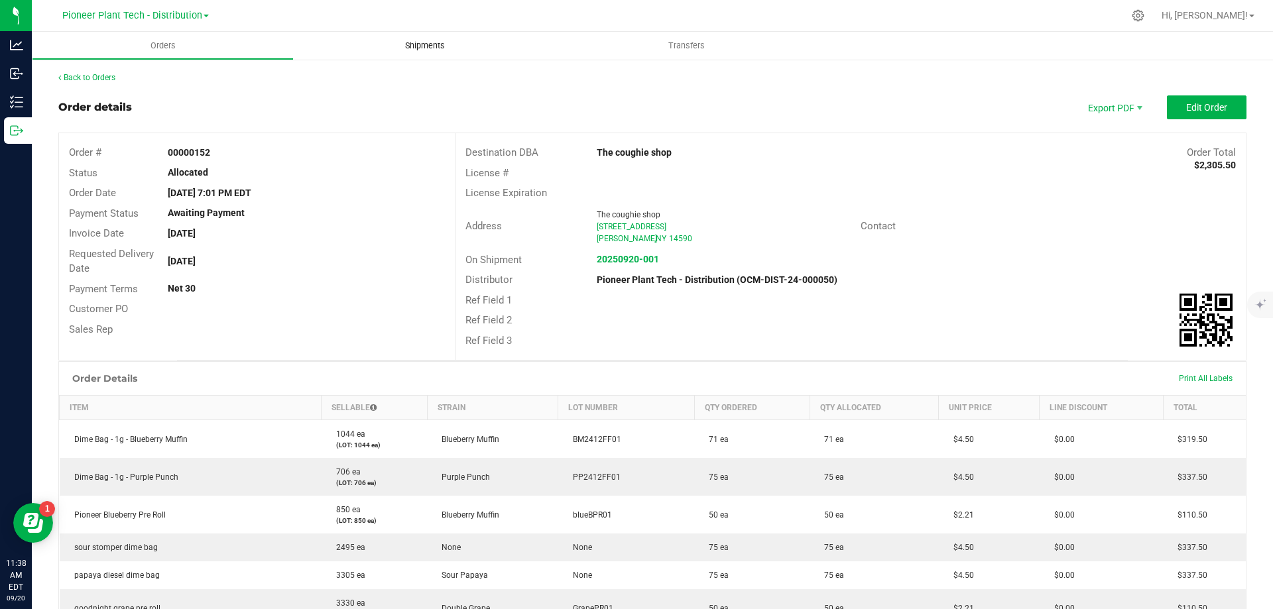
click at [425, 49] on span "Shipments" at bounding box center [425, 46] width 76 height 12
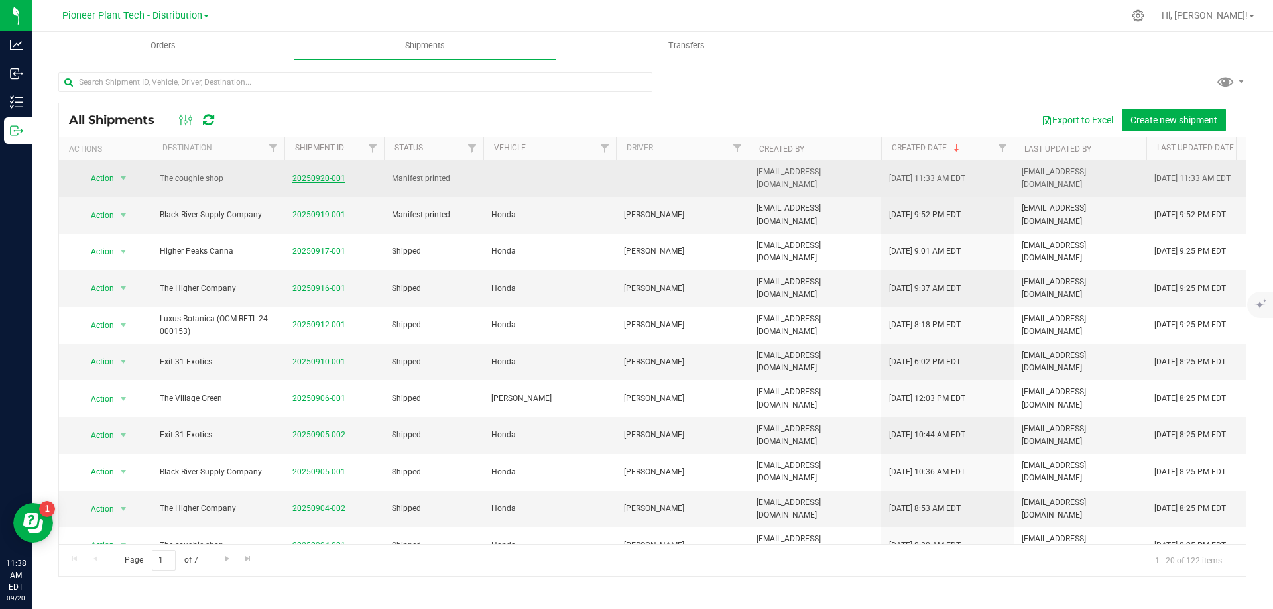
click at [338, 174] on link "20250920-001" at bounding box center [318, 178] width 53 height 9
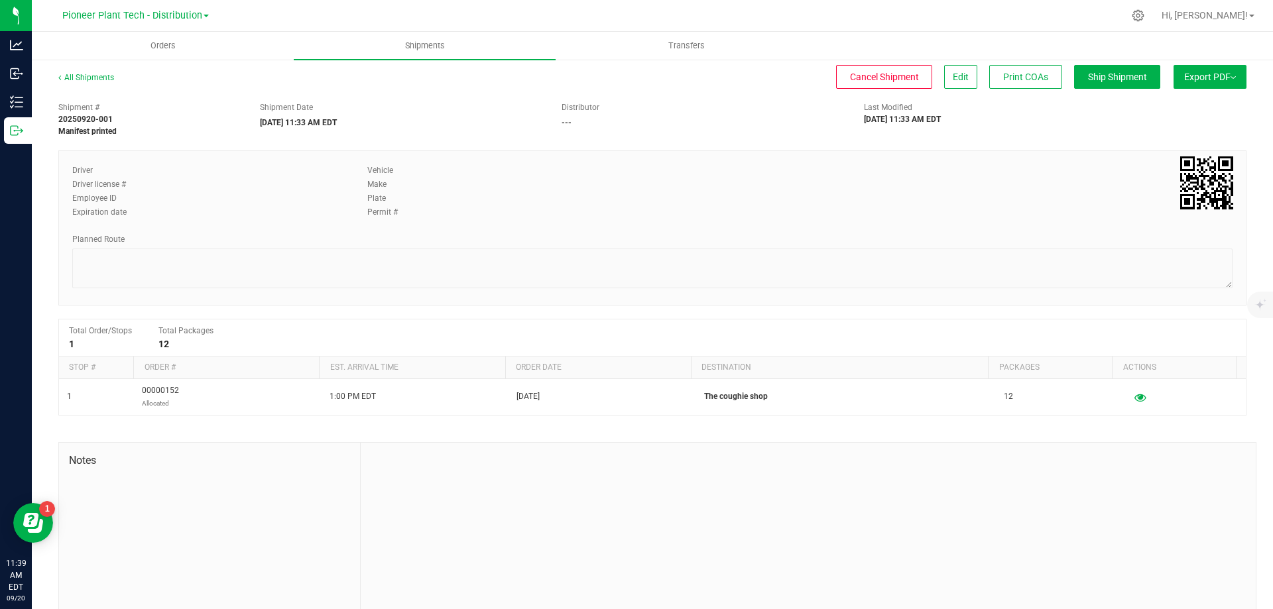
click at [1220, 78] on span "Export PDF" at bounding box center [1210, 77] width 52 height 11
click at [1191, 106] on span "Manifest by Package ID" at bounding box center [1190, 105] width 84 height 9
click at [183, 48] on span "Orders" at bounding box center [171, 46] width 61 height 12
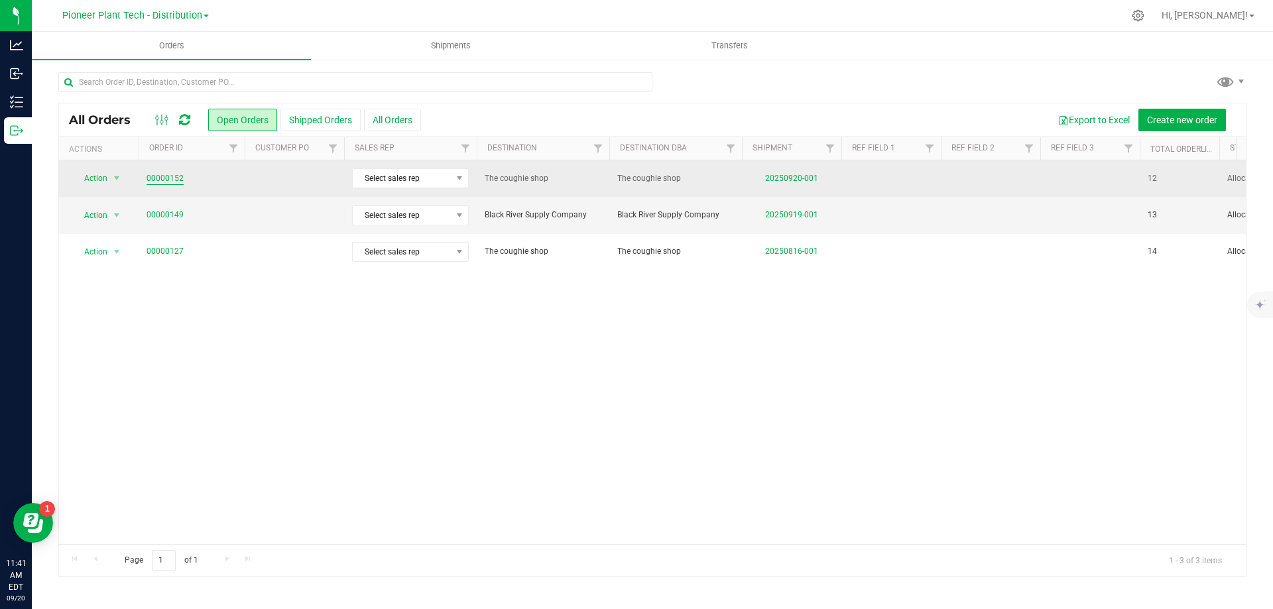
click at [176, 176] on link "00000152" at bounding box center [164, 178] width 37 height 13
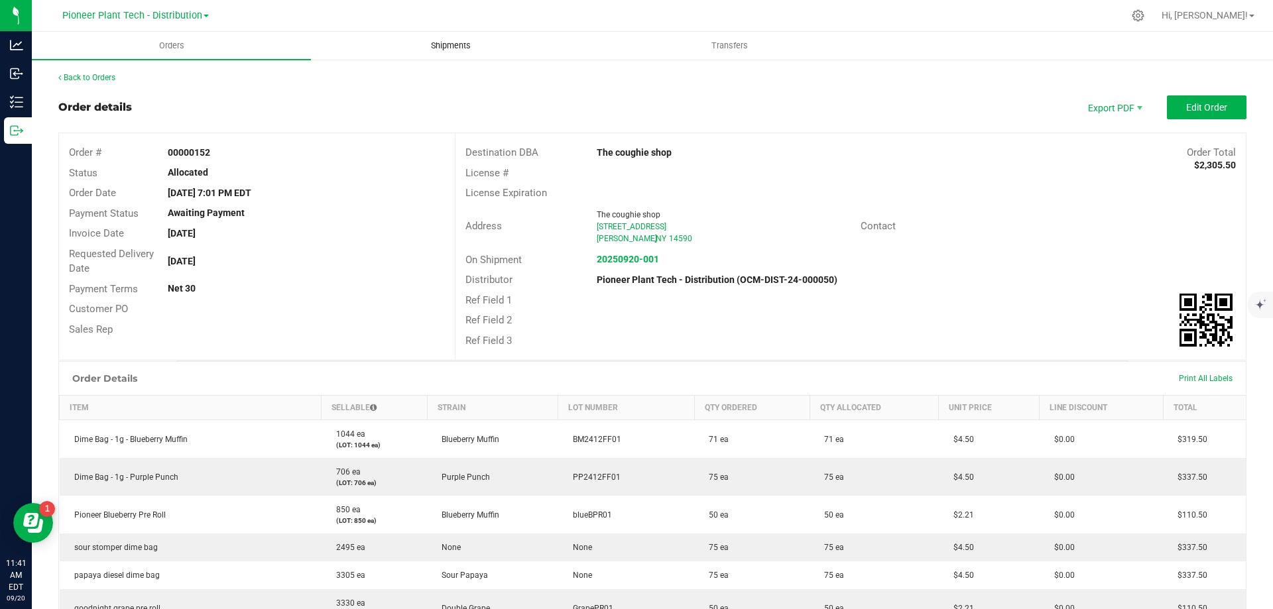
click at [468, 42] on span "Shipments" at bounding box center [451, 46] width 76 height 12
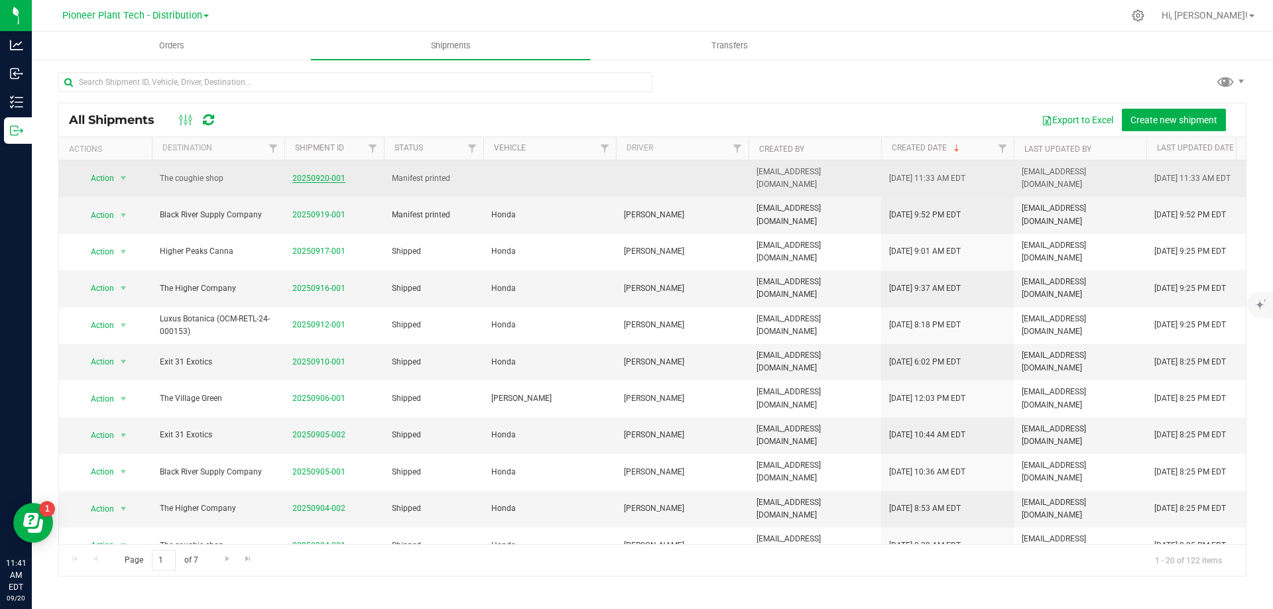
click at [312, 176] on link "20250920-001" at bounding box center [318, 178] width 53 height 9
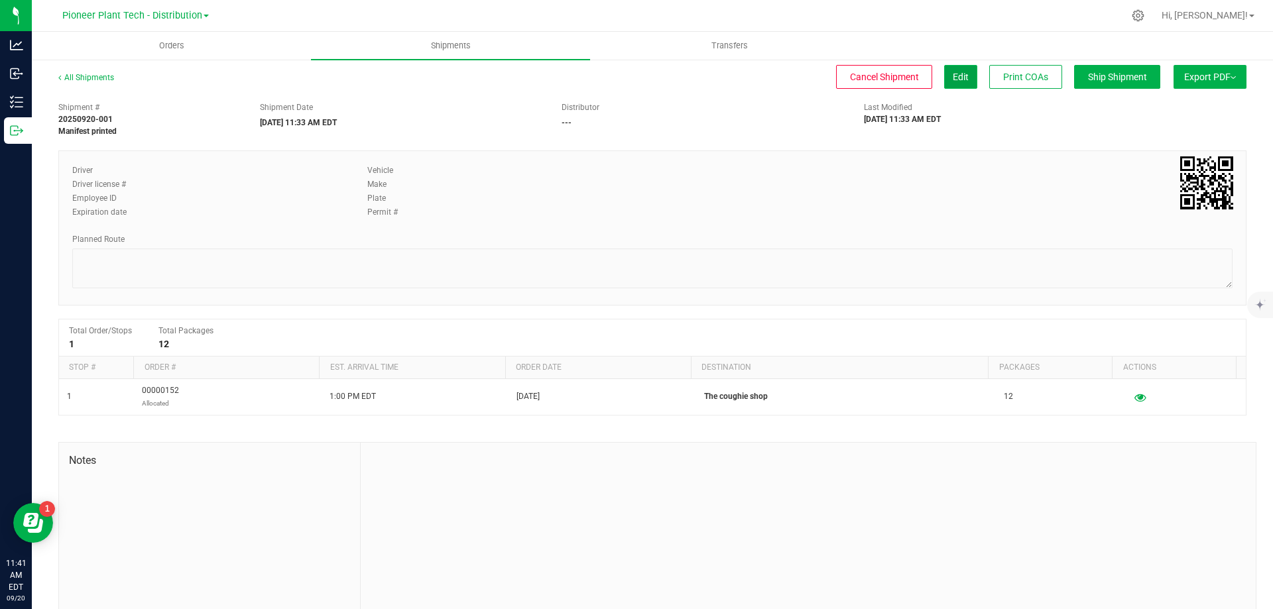
click at [953, 75] on span "Edit" at bounding box center [961, 77] width 16 height 11
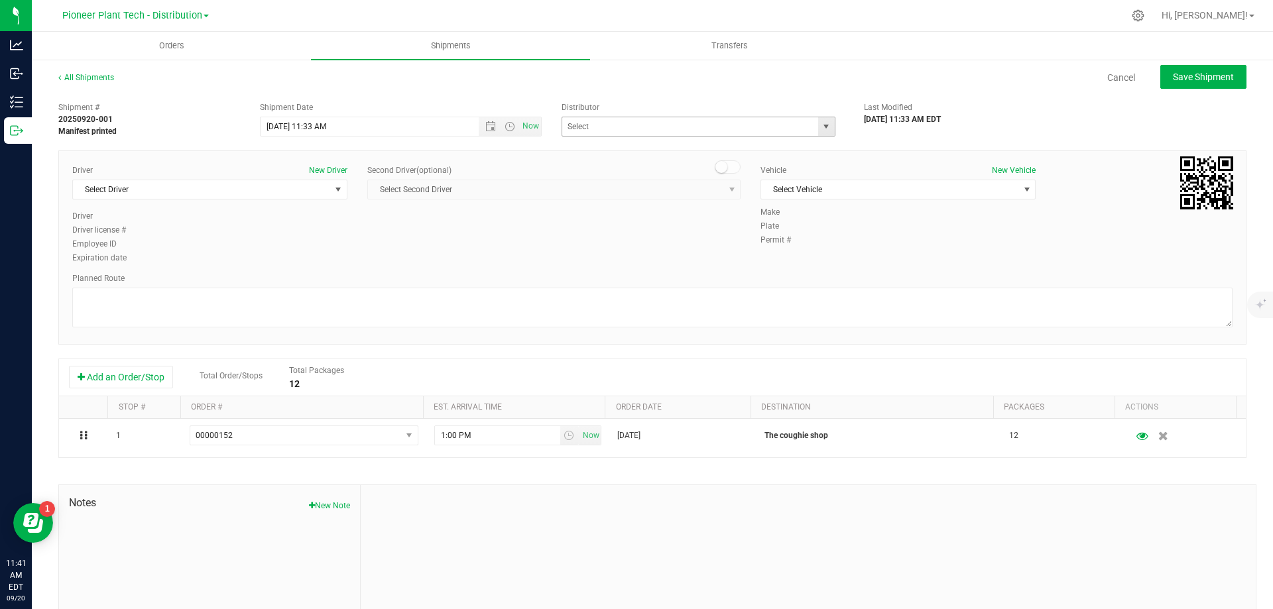
click at [821, 124] on span "select" at bounding box center [826, 126] width 11 height 11
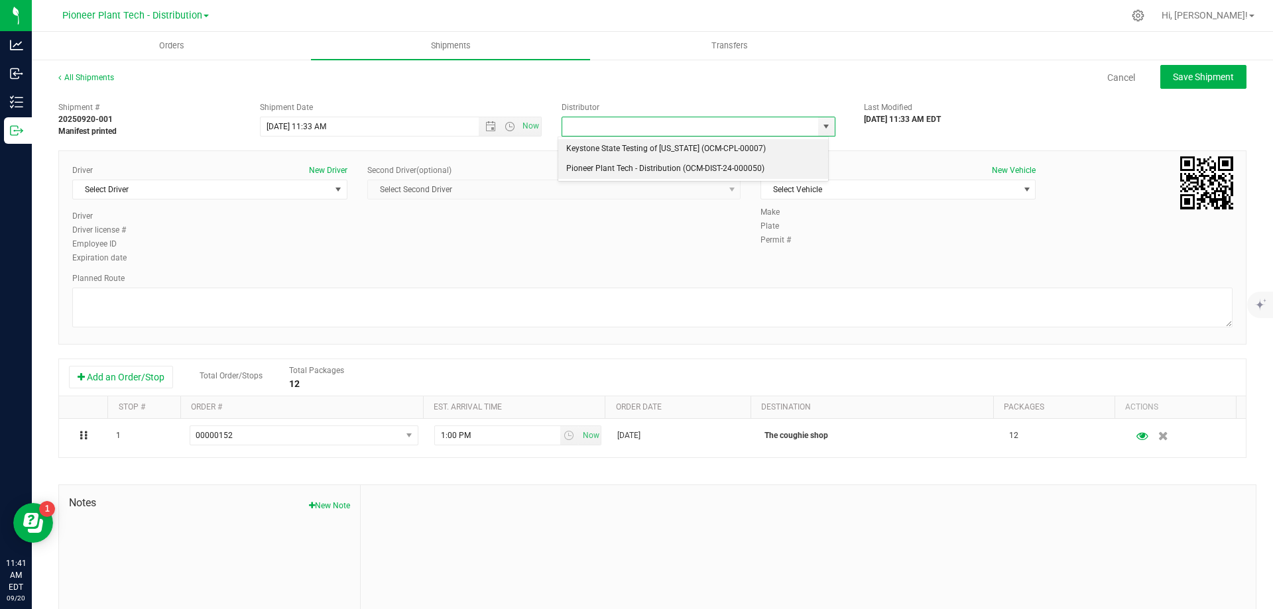
click at [642, 168] on li "Pioneer Plant Tech - Distribution (OCM-DIST-24-000050)" at bounding box center [693, 169] width 270 height 20
type input "Pioneer Plant Tech - Distribution (OCM-DIST-24-000050)"
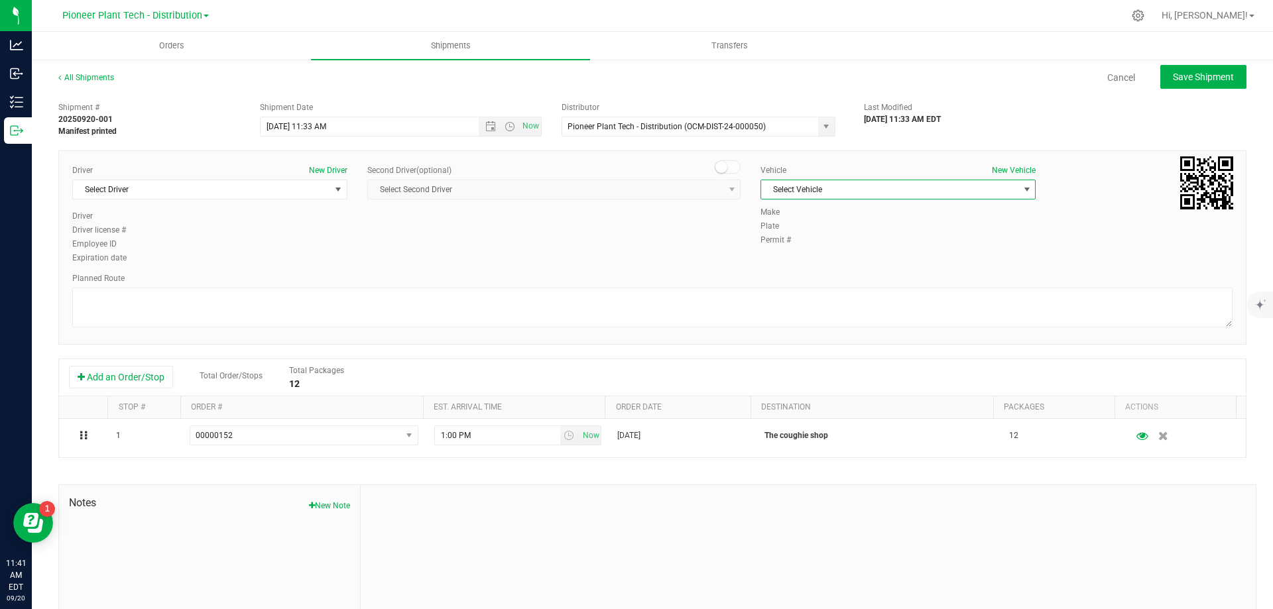
click at [1022, 192] on span "select" at bounding box center [1027, 189] width 11 height 11
click at [790, 229] on li "Honda" at bounding box center [891, 232] width 271 height 20
click at [333, 193] on span "select" at bounding box center [338, 189] width 11 height 11
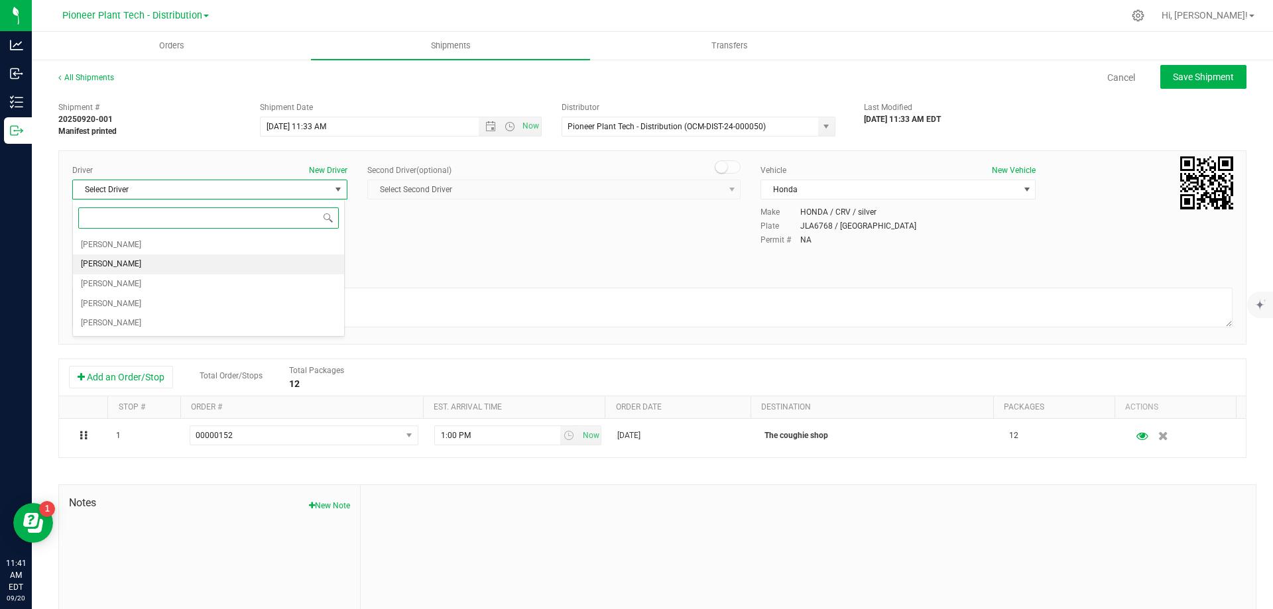
click at [103, 261] on span "[PERSON_NAME]" at bounding box center [111, 264] width 60 height 17
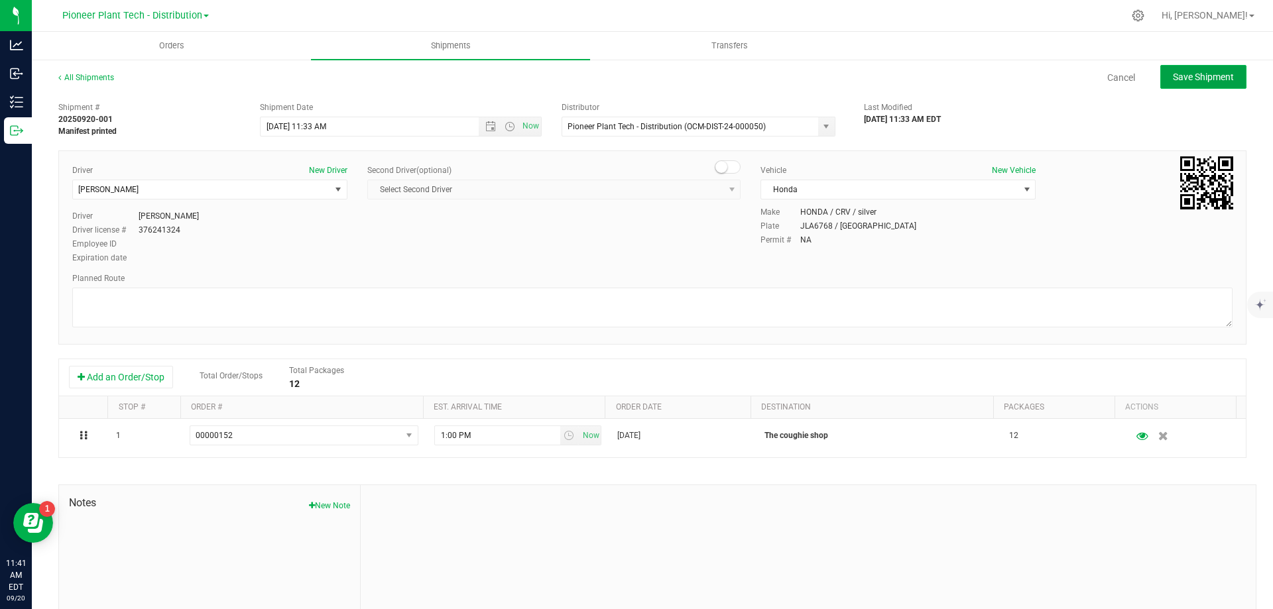
click at [1191, 66] on button "Save Shipment" at bounding box center [1203, 77] width 86 height 24
type input "[DATE] 3:33 PM"
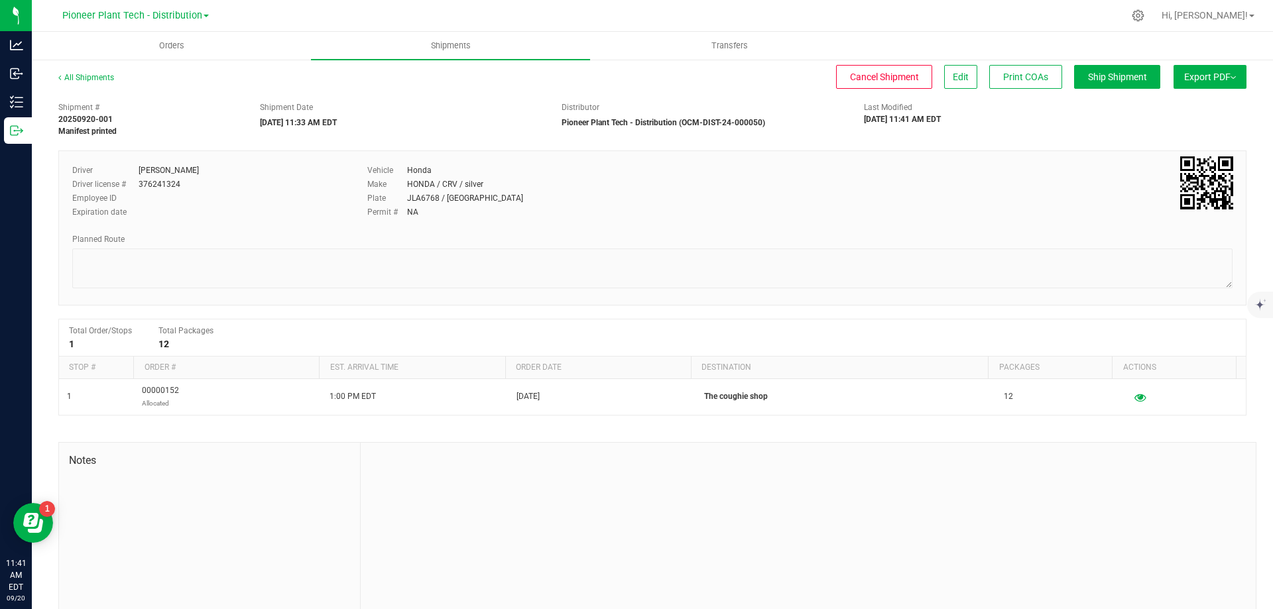
click at [1217, 79] on span "Export PDF" at bounding box center [1210, 77] width 52 height 11
click at [1197, 105] on span "Manifest by Package ID" at bounding box center [1190, 105] width 84 height 9
click at [445, 44] on span "Shipments" at bounding box center [451, 46] width 76 height 12
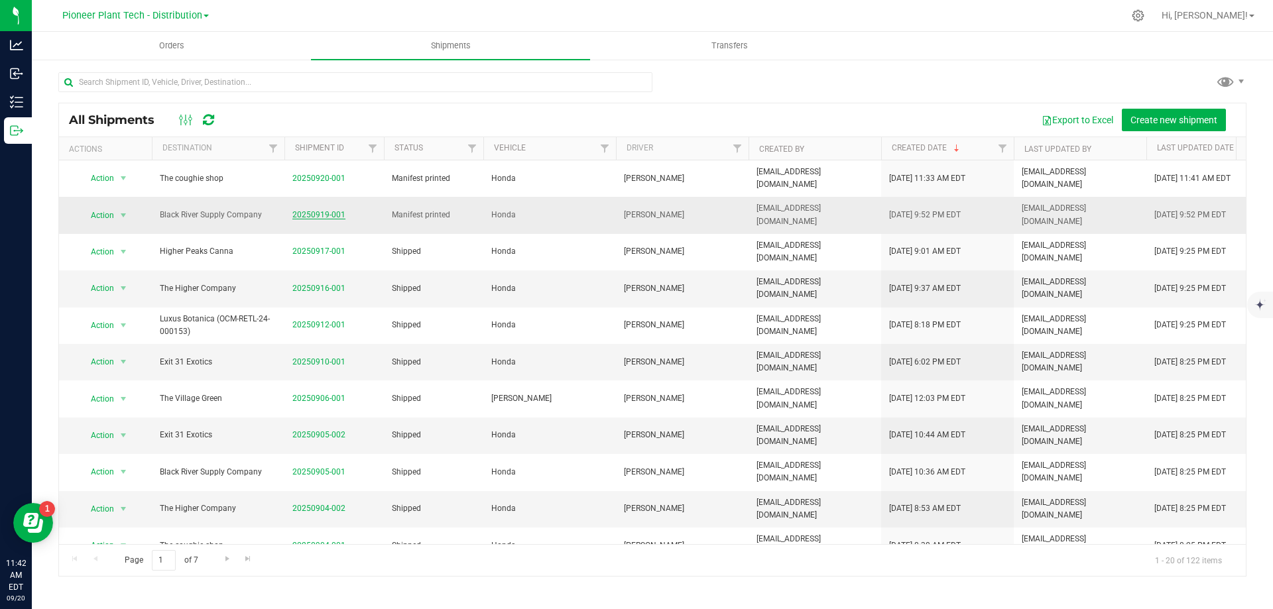
click at [323, 212] on link "20250919-001" at bounding box center [318, 214] width 53 height 9
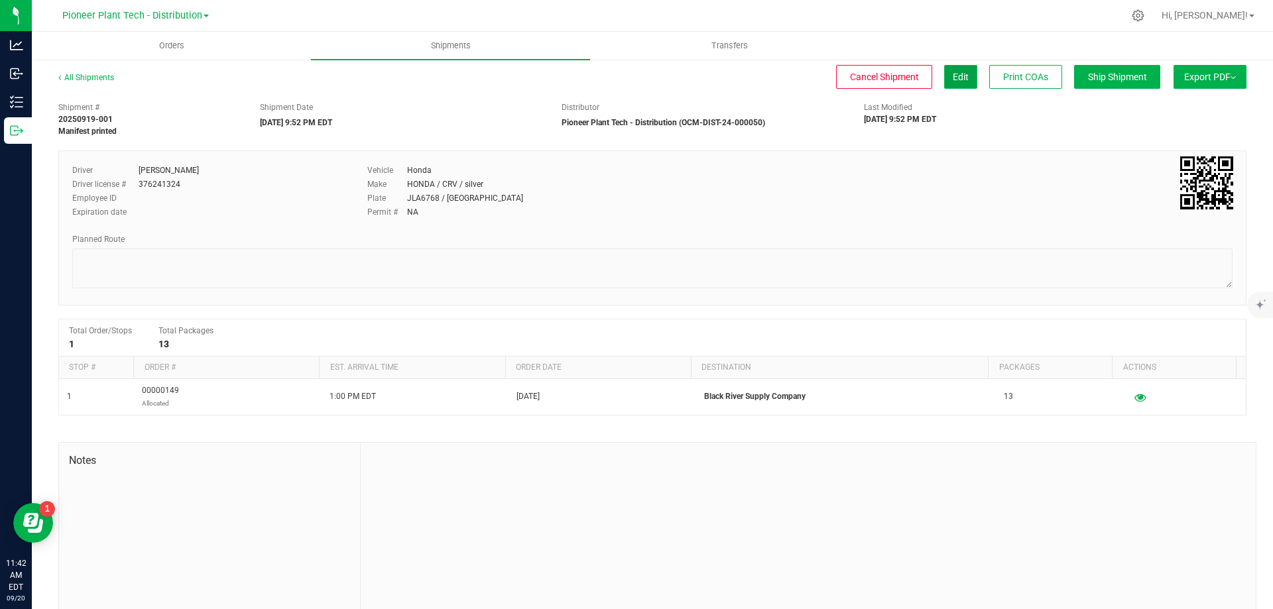
click at [953, 72] on span "Edit" at bounding box center [961, 77] width 16 height 11
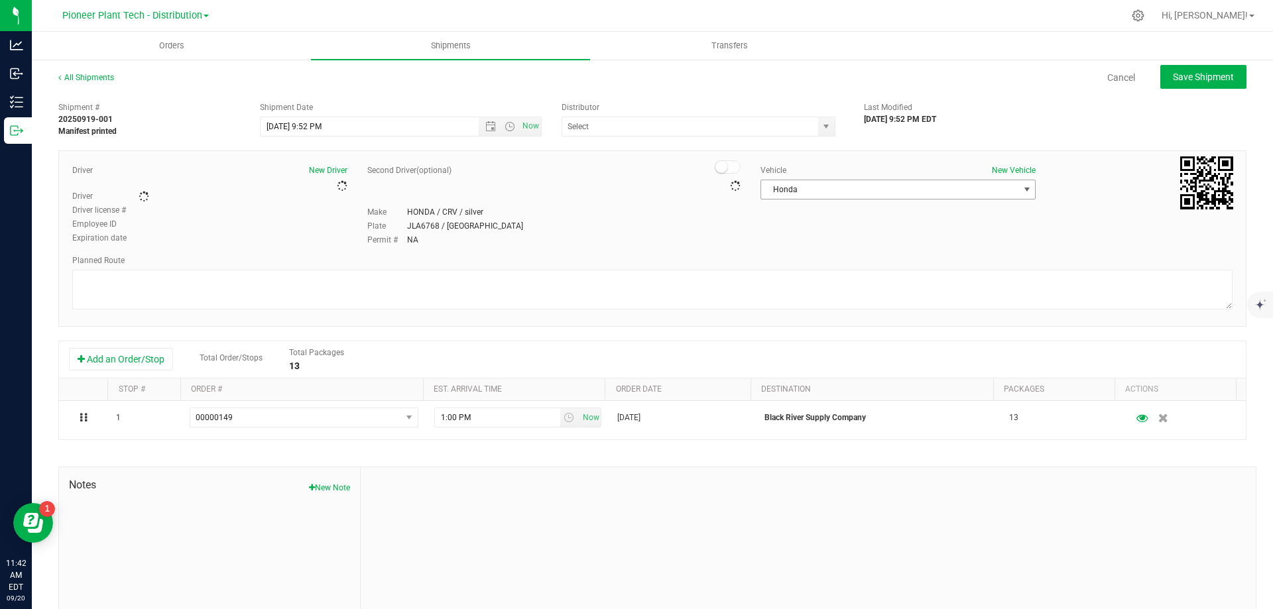
type input "Pioneer Plant Tech - Distribution (OCM-DIST-24-000050)"
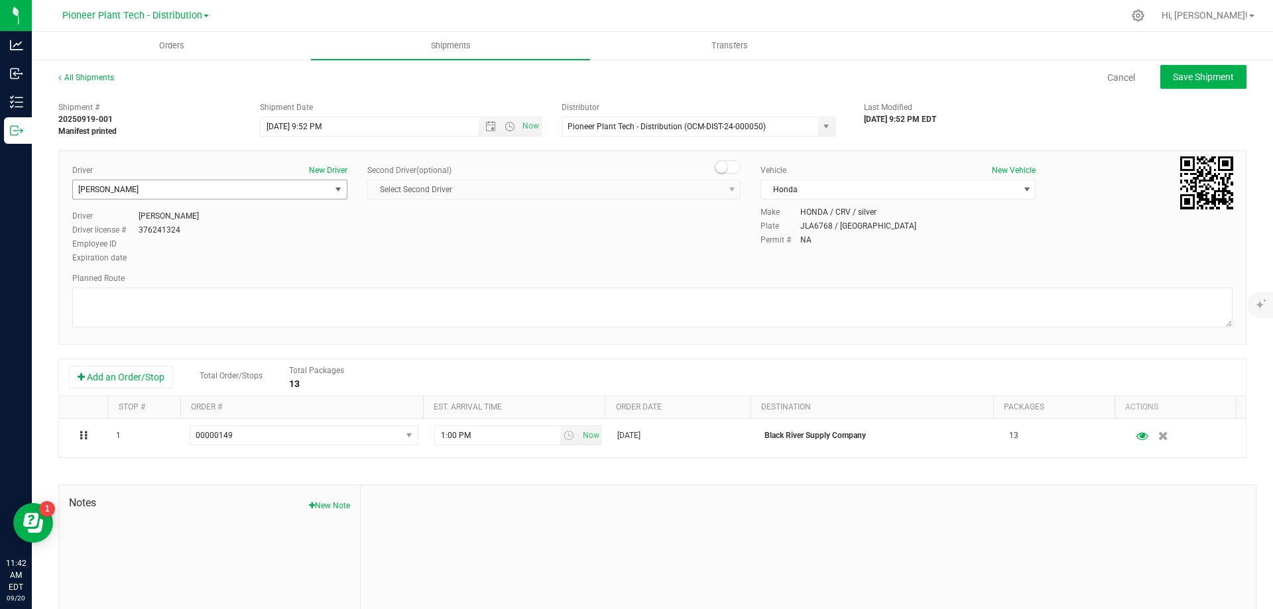
click at [333, 188] on span "select" at bounding box center [338, 189] width 11 height 11
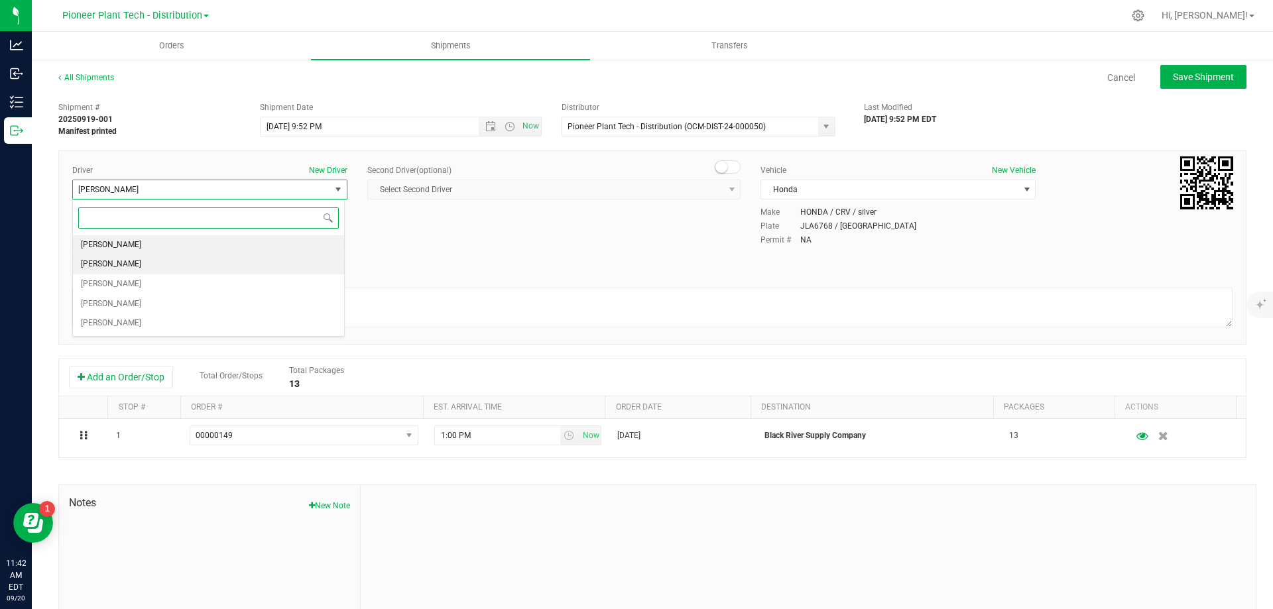
click at [134, 243] on li "[PERSON_NAME]" at bounding box center [208, 245] width 271 height 20
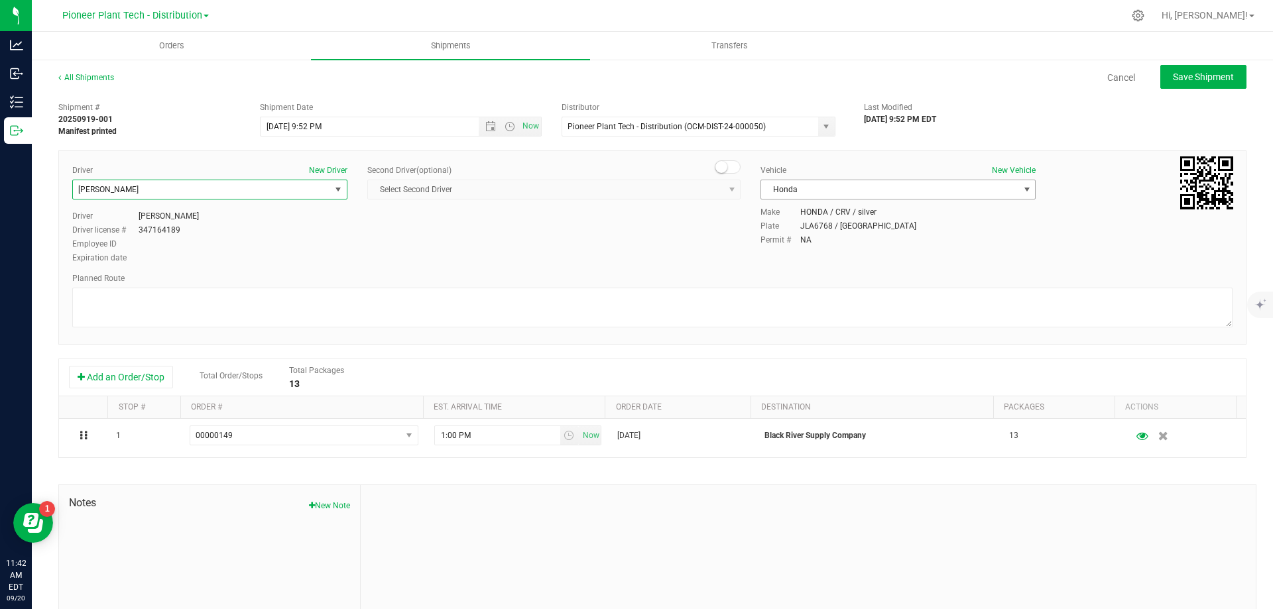
click at [1022, 185] on span "select" at bounding box center [1027, 189] width 11 height 11
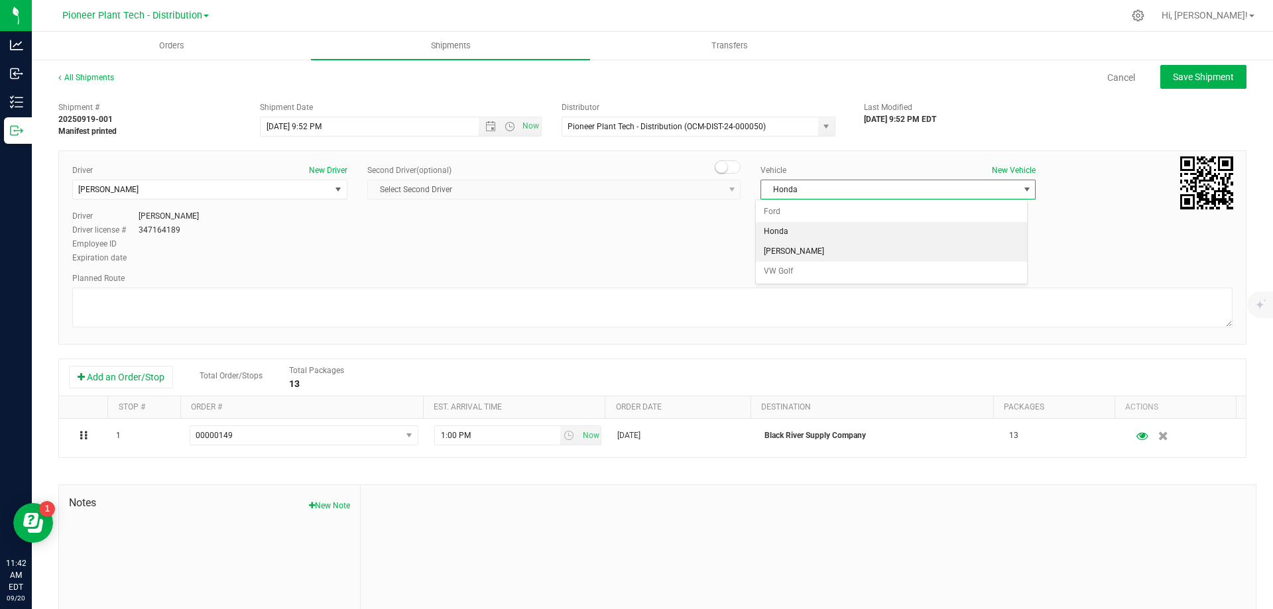
click at [791, 249] on li "[PERSON_NAME]" at bounding box center [891, 252] width 271 height 20
click at [1185, 82] on span "Save Shipment" at bounding box center [1203, 77] width 61 height 11
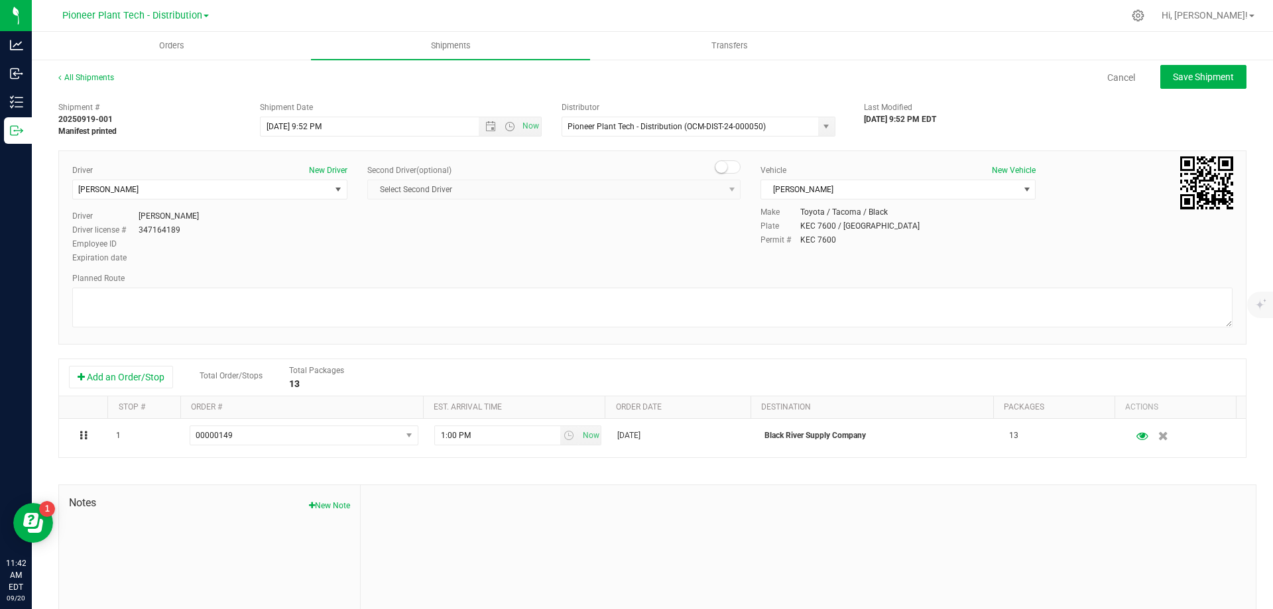
type input "[DATE] 1:52 AM"
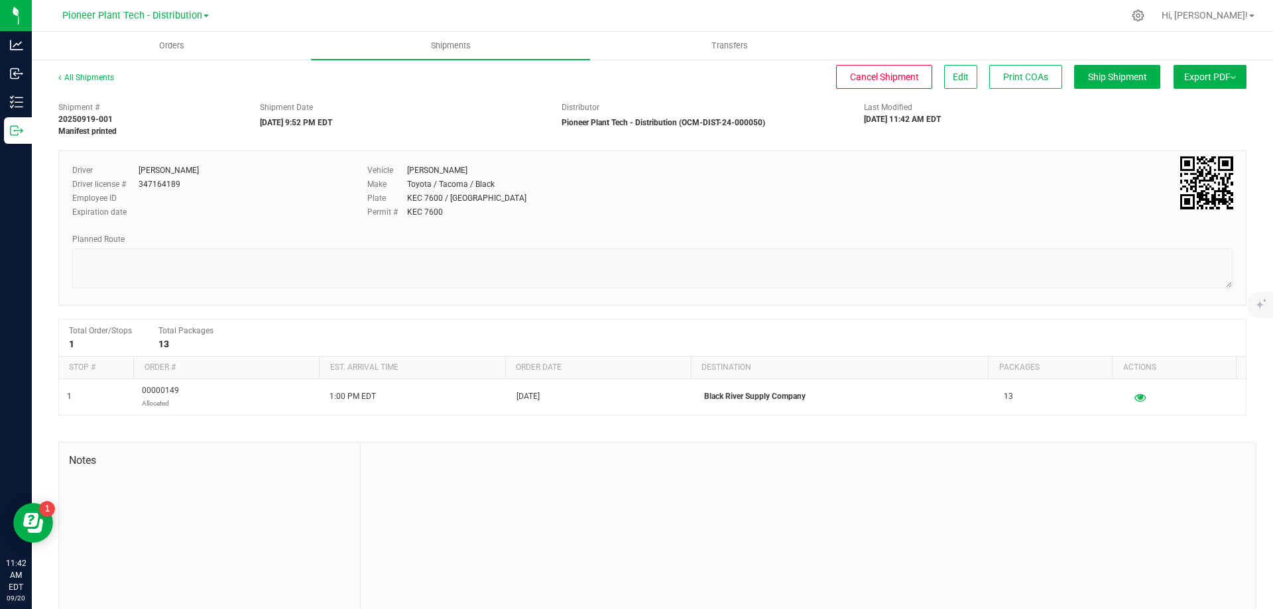
click at [1197, 72] on span "Export PDF" at bounding box center [1210, 77] width 52 height 11
click at [176, 42] on span "Orders" at bounding box center [171, 46] width 61 height 12
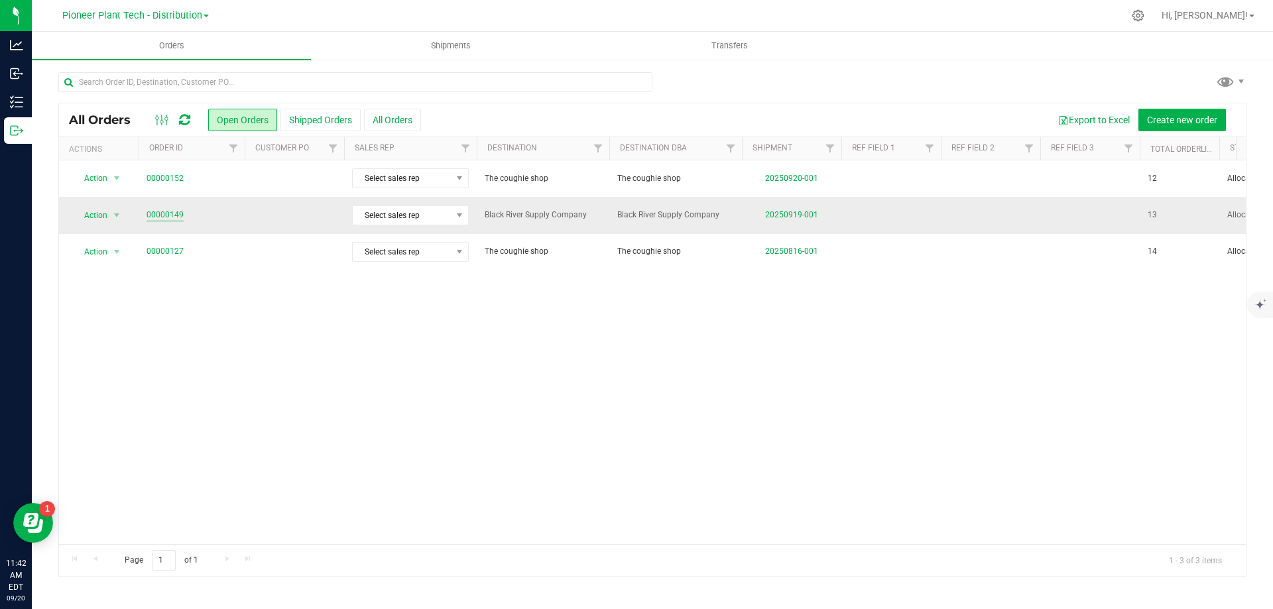
click at [152, 211] on link "00000149" at bounding box center [164, 215] width 37 height 13
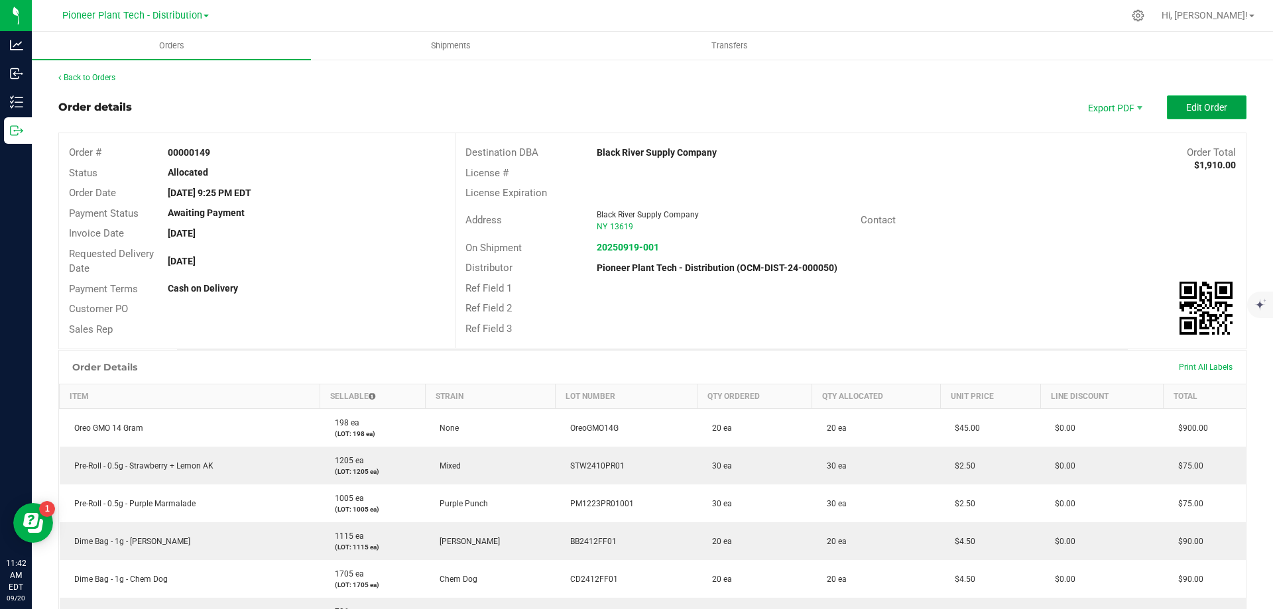
click at [1186, 102] on span "Edit Order" at bounding box center [1206, 107] width 41 height 11
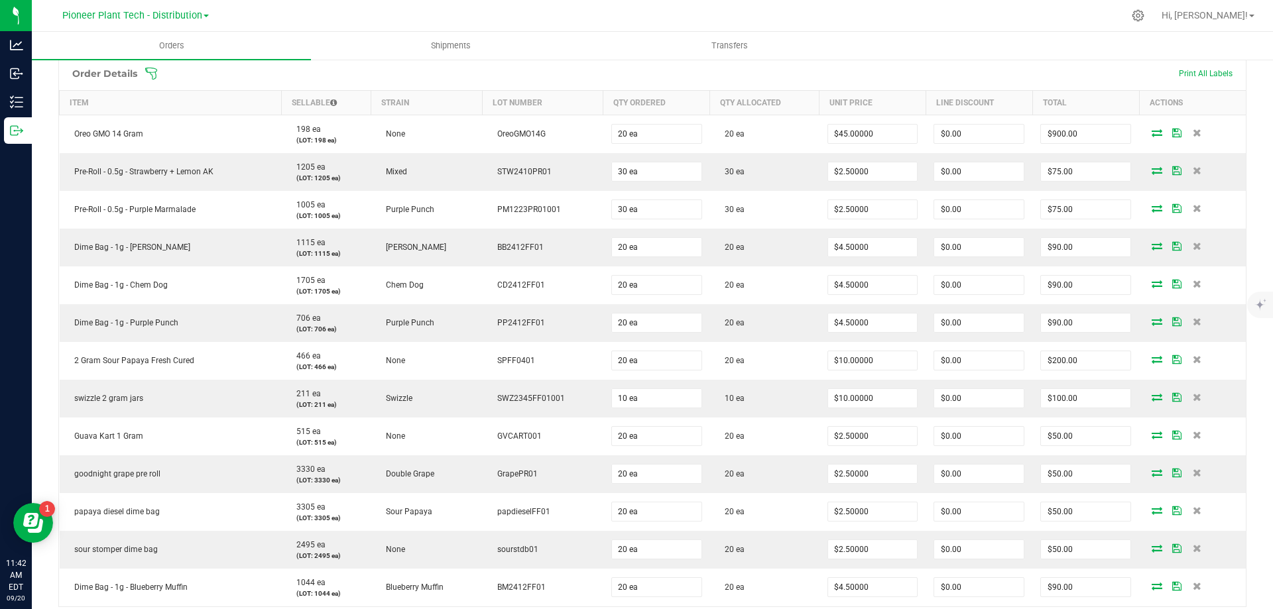
scroll to position [598, 0]
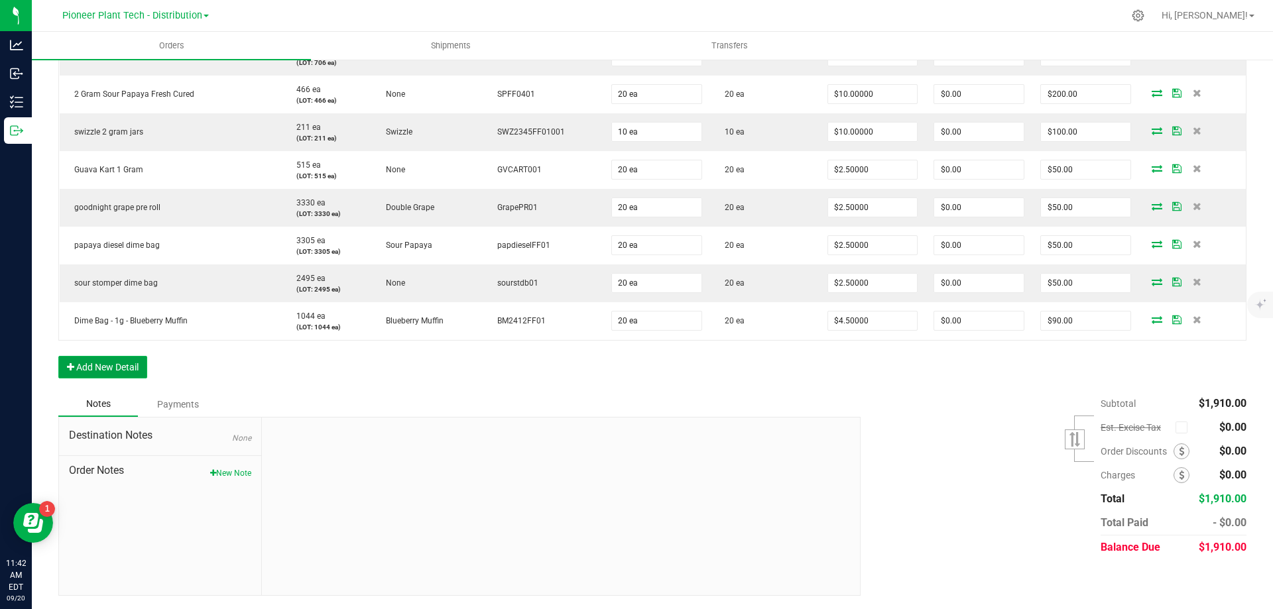
click at [131, 371] on button "Add New Detail" at bounding box center [102, 367] width 89 height 23
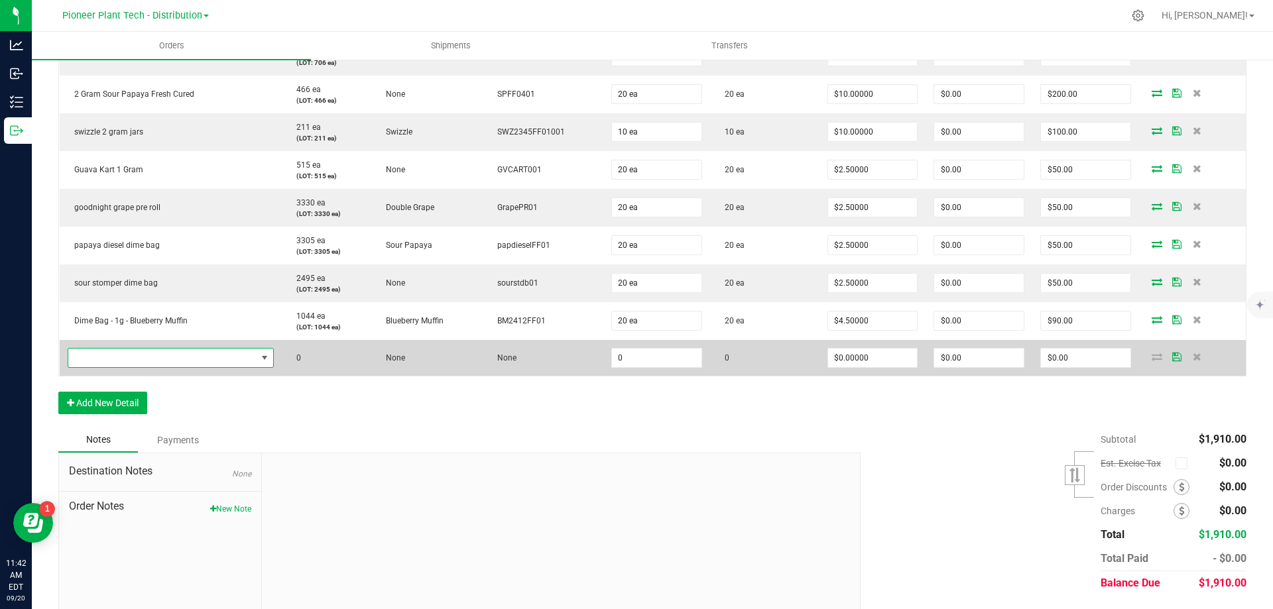
click at [170, 361] on span "NO DATA FOUND" at bounding box center [162, 358] width 188 height 19
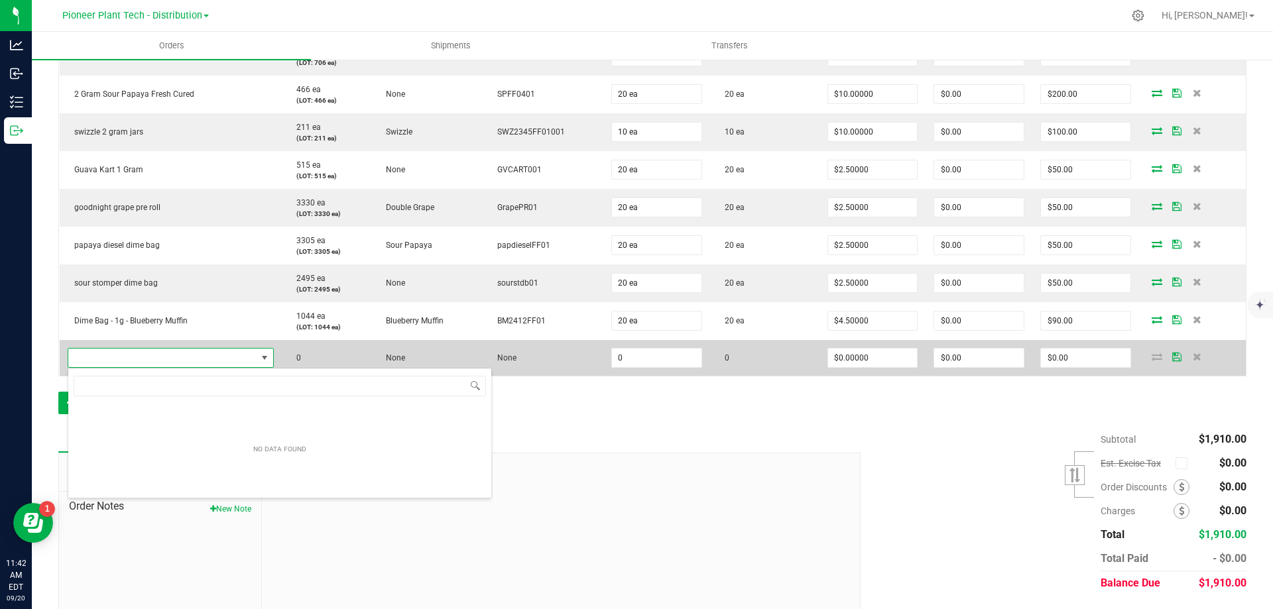
scroll to position [20, 204]
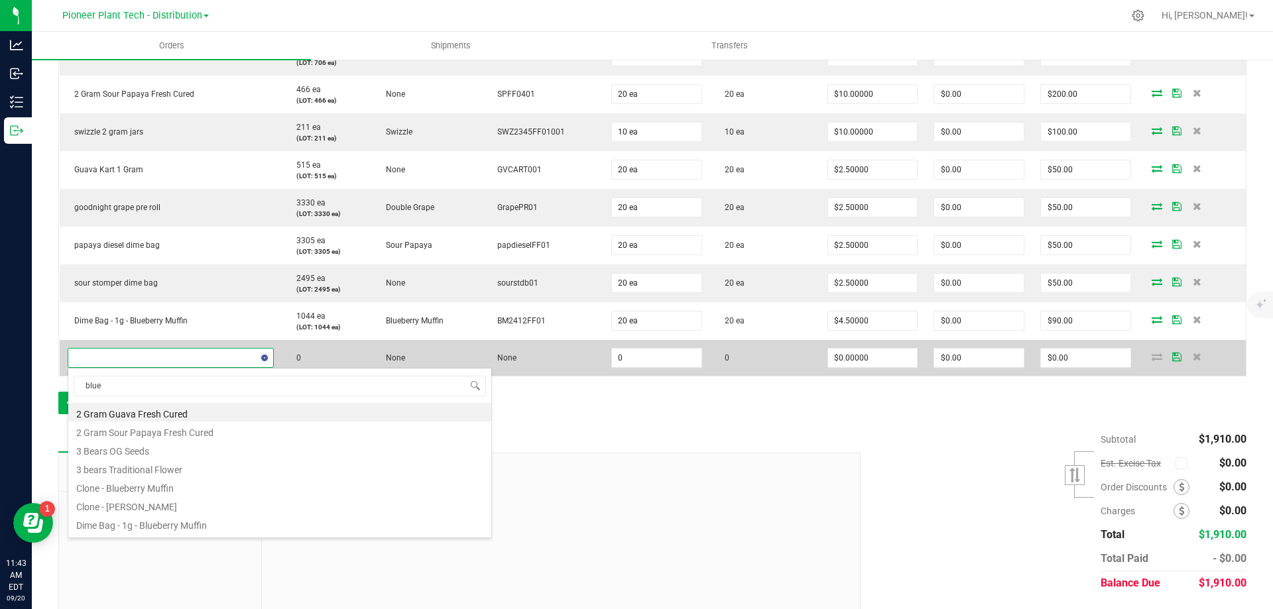
type input "blueb"
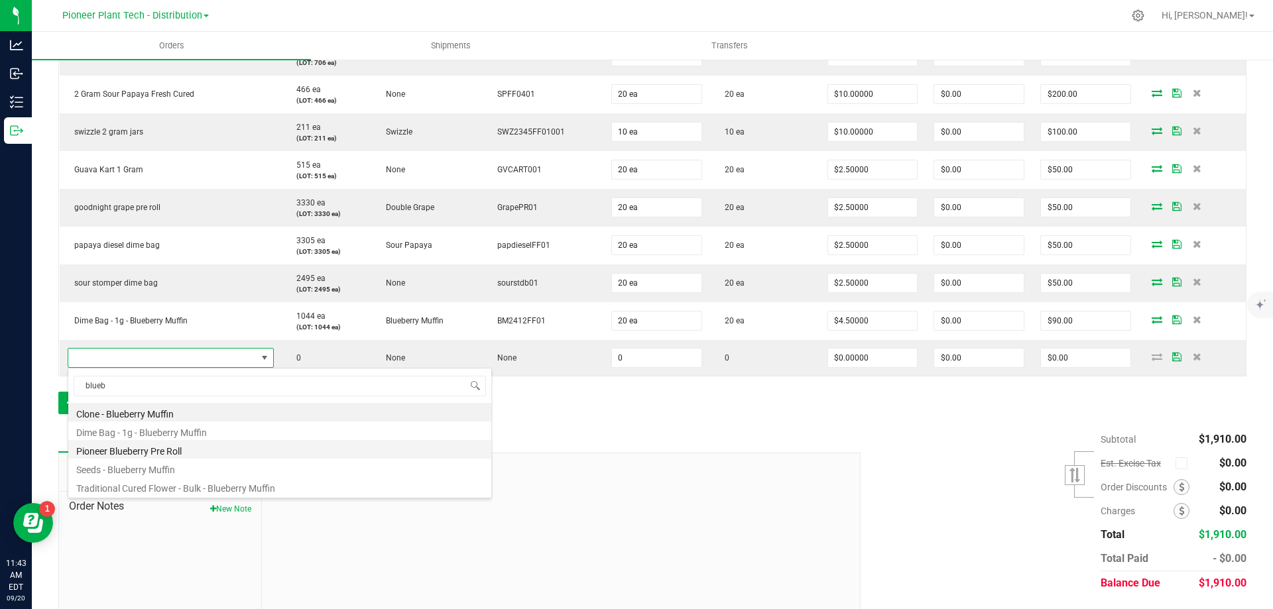
click at [164, 448] on li "Pioneer Blueberry Pre Roll" at bounding box center [279, 449] width 423 height 19
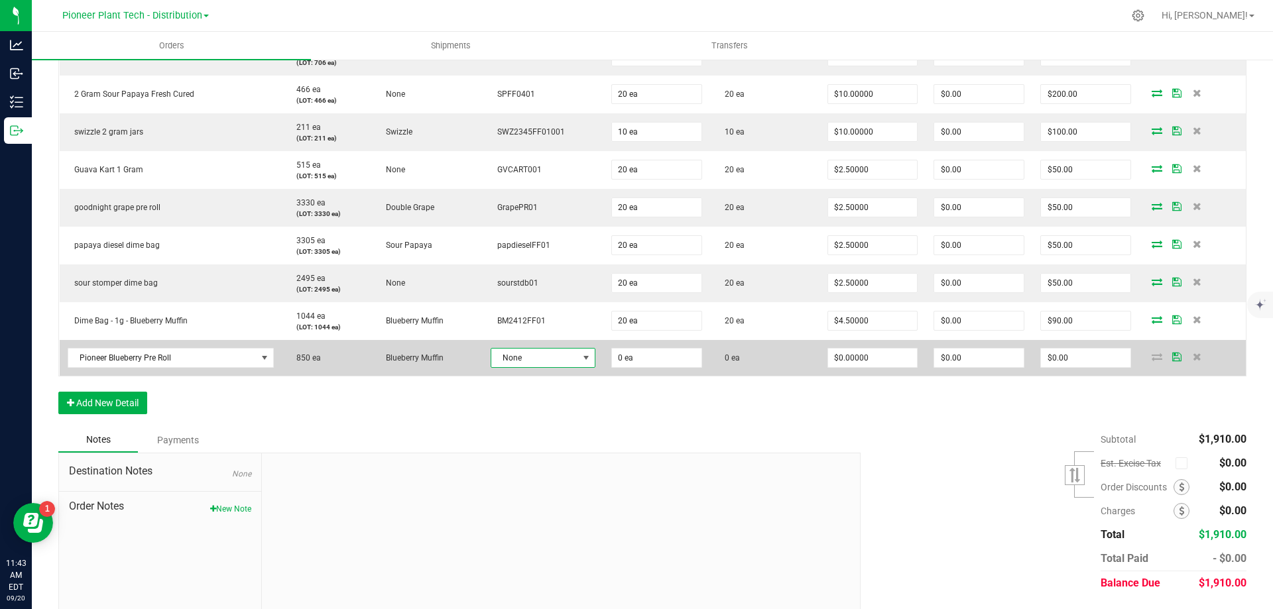
click at [578, 359] on span at bounding box center [586, 358] width 17 height 19
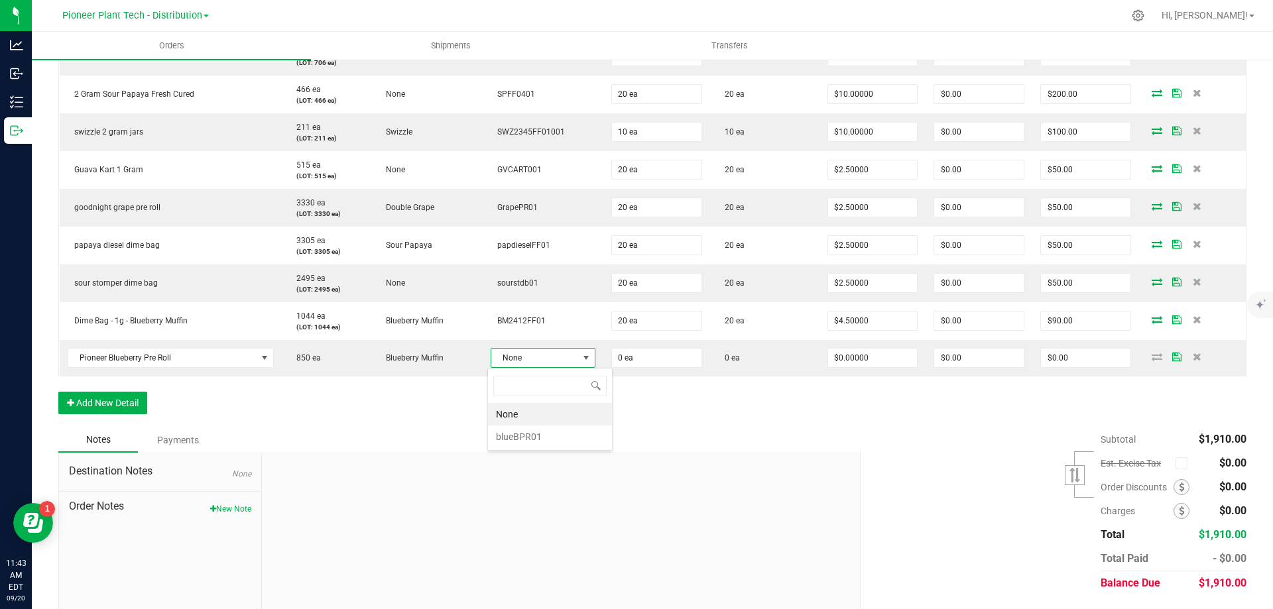
scroll to position [20, 101]
drag, startPoint x: 515, startPoint y: 432, endPoint x: 602, endPoint y: 391, distance: 96.1
click at [520, 430] on li "blueBPR01" at bounding box center [550, 437] width 124 height 23
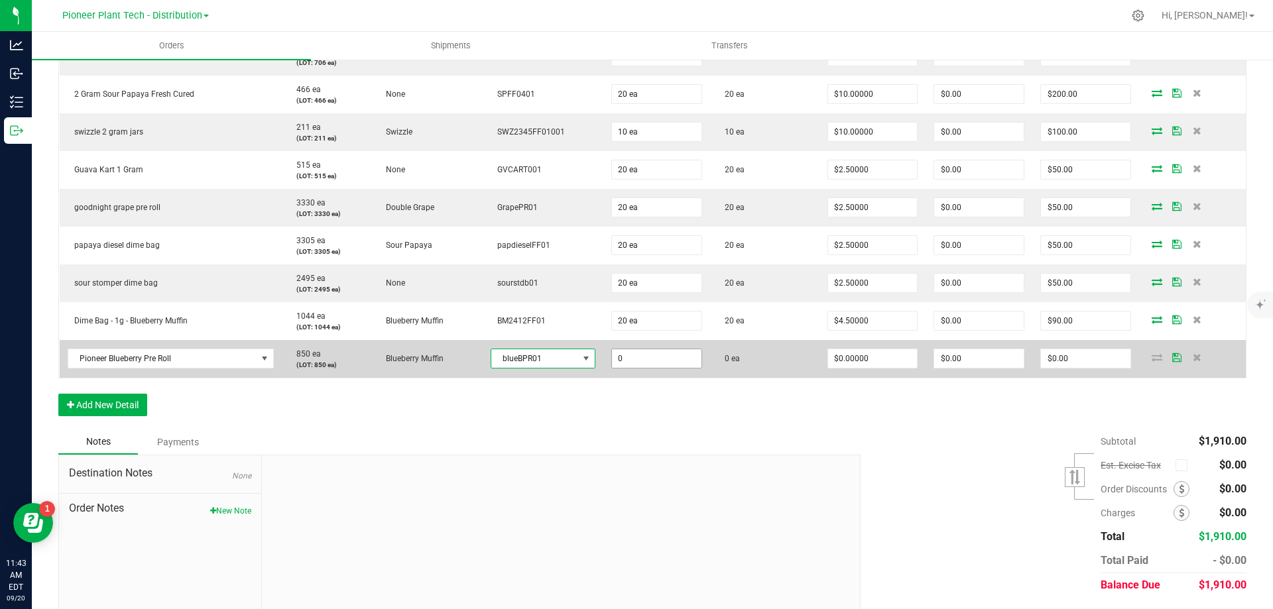
click at [636, 362] on input "0" at bounding box center [656, 358] width 89 height 19
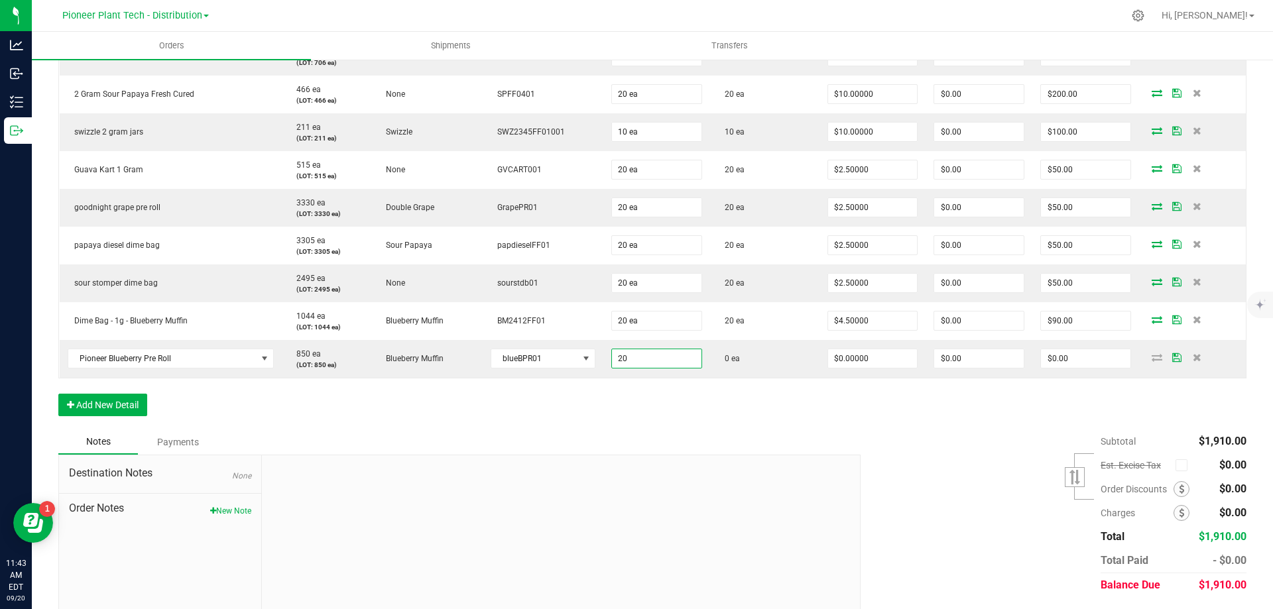
type input "20 ea"
click at [803, 401] on div "Order Details Print All Labels Item Sellable Strain Lot Number Qty Ordered Qty …" at bounding box center [652, 110] width 1188 height 640
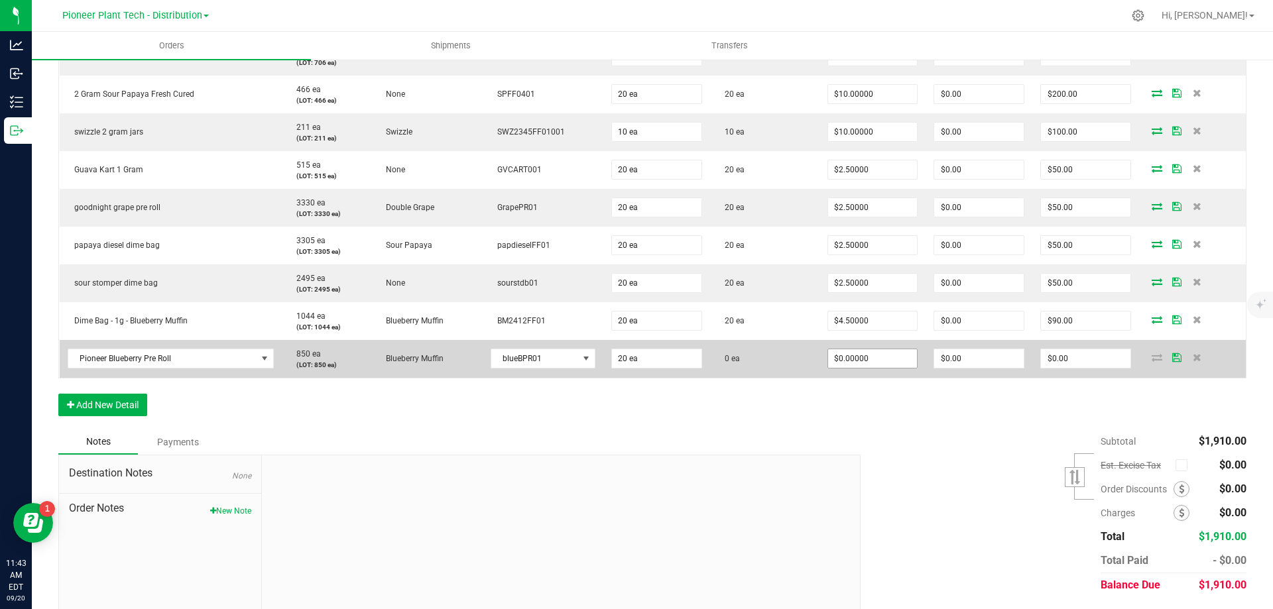
type input "0"
click at [870, 359] on input "0" at bounding box center [872, 358] width 89 height 19
click at [874, 360] on input "0" at bounding box center [872, 358] width 89 height 19
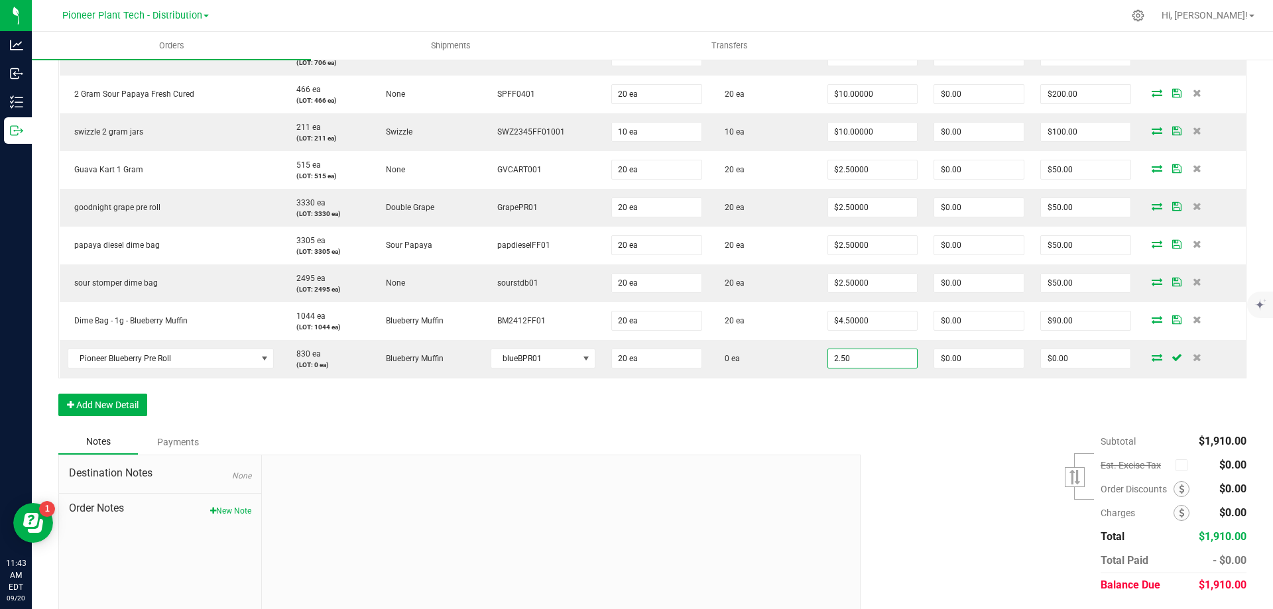
type input "$2.50000"
type input "$50.00"
click at [865, 426] on div "Order Details Print All Labels Item Sellable Strain Lot Number Qty Ordered Qty …" at bounding box center [652, 110] width 1188 height 640
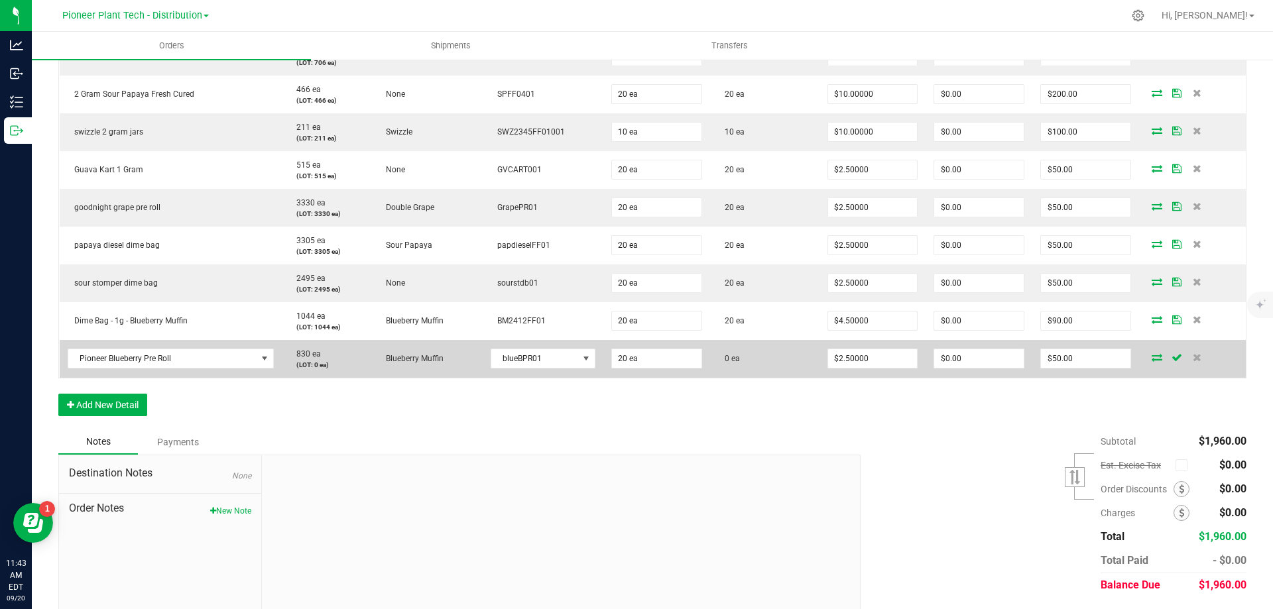
click at [1151, 360] on icon at bounding box center [1156, 357] width 11 height 8
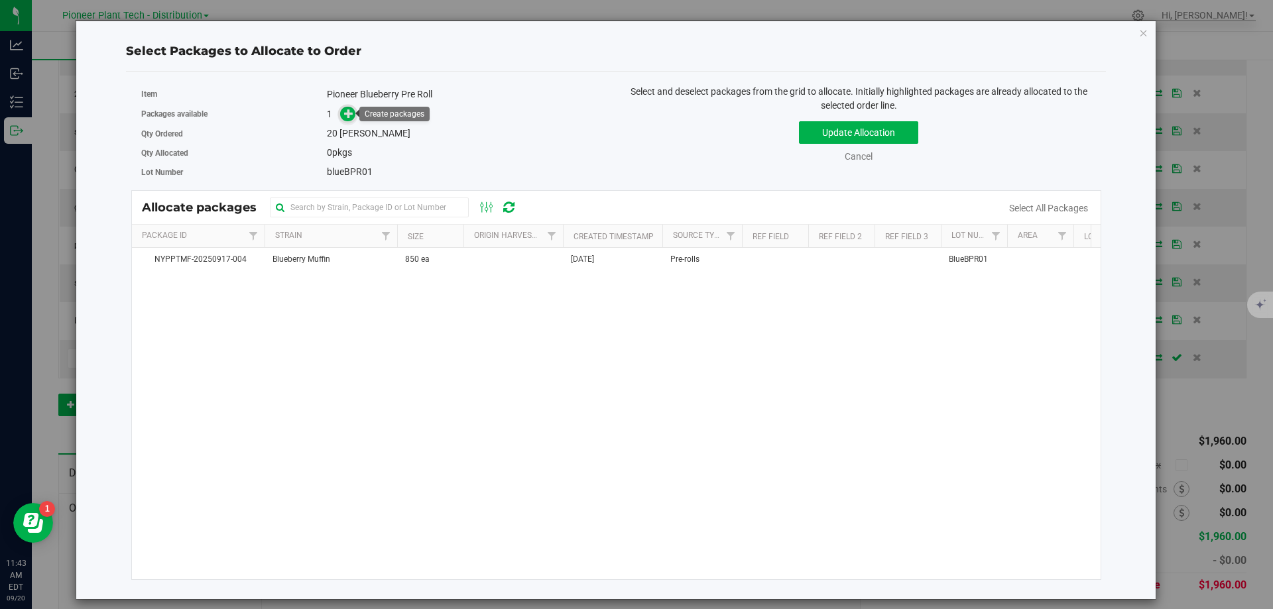
click at [349, 117] on icon at bounding box center [348, 113] width 9 height 9
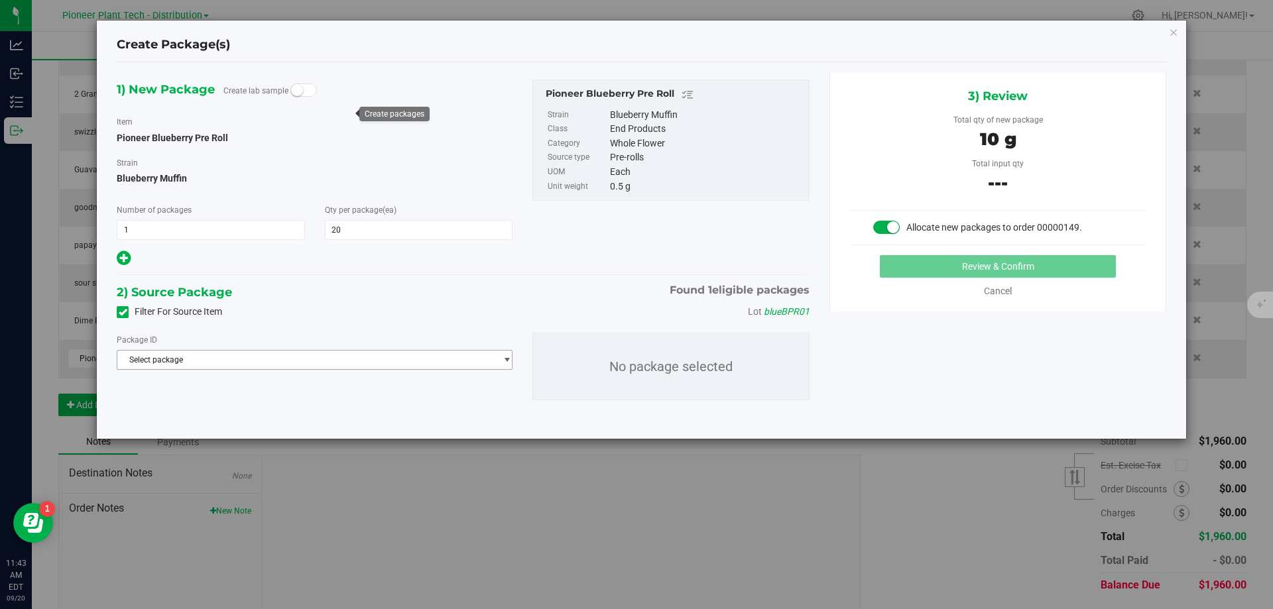
click at [355, 357] on span "Select package" at bounding box center [306, 360] width 378 height 19
click at [282, 419] on span "( Pioneer Blueberry Pre Roll )" at bounding box center [269, 414] width 101 height 9
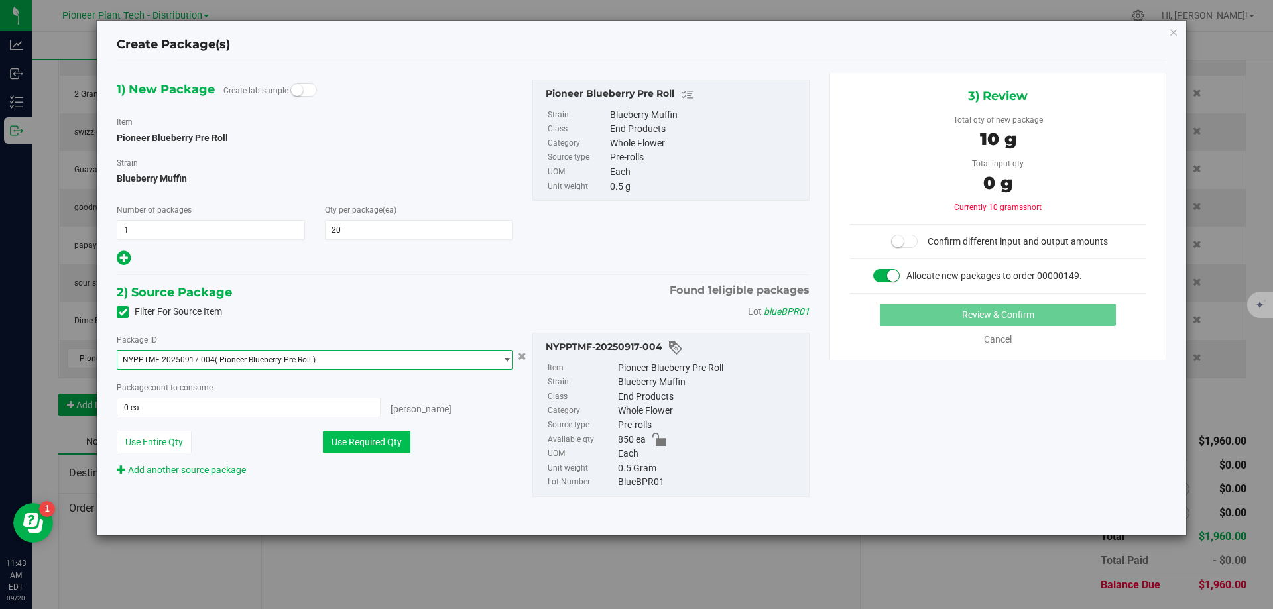
click at [339, 437] on button "Use Required Qty" at bounding box center [367, 442] width 88 height 23
type input "20 ea"
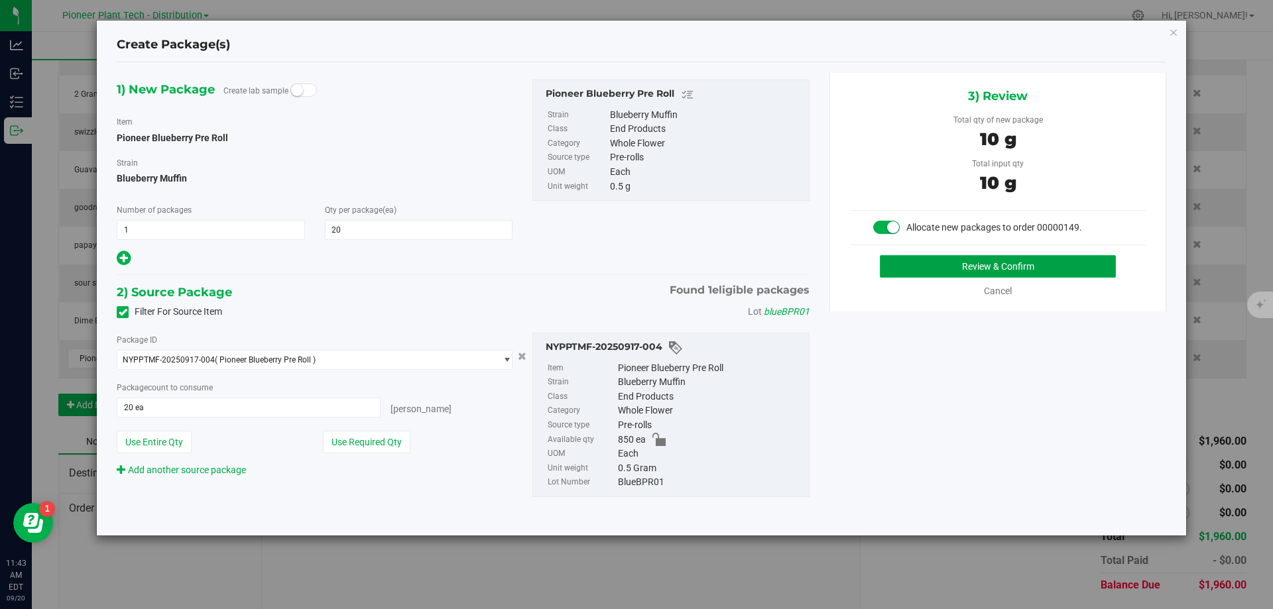
click at [940, 267] on button "Review & Confirm" at bounding box center [998, 266] width 236 height 23
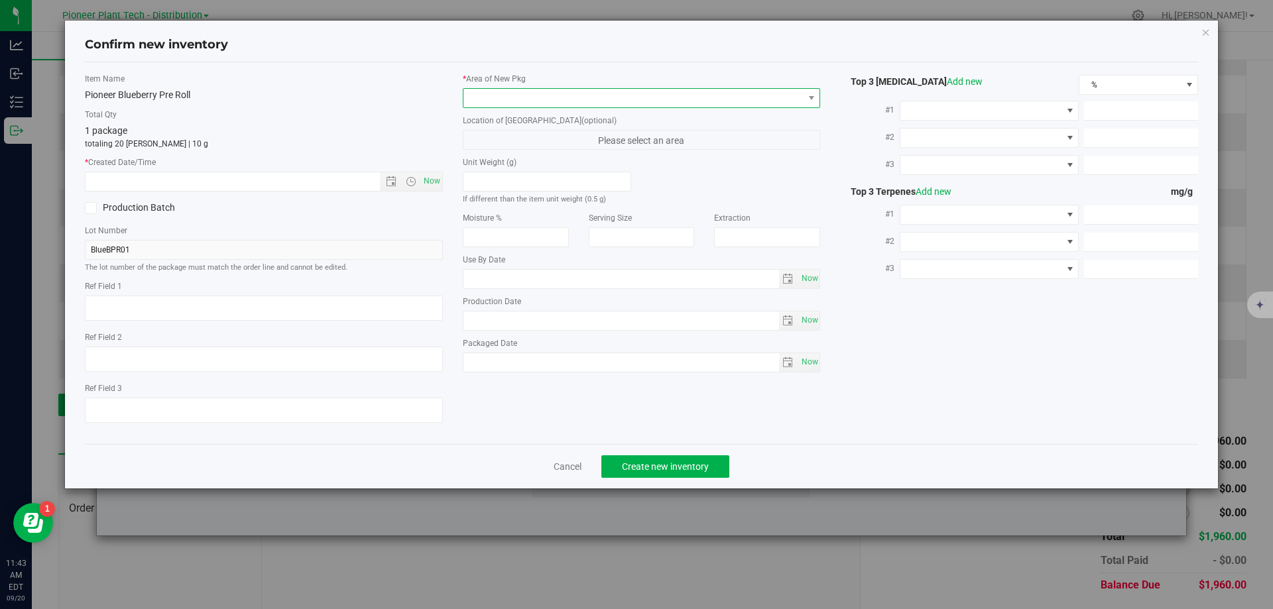
click at [725, 97] on span at bounding box center [633, 98] width 340 height 19
click at [597, 148] on li "Inventory Room - Distribution" at bounding box center [641, 152] width 357 height 19
click at [429, 179] on span "Now" at bounding box center [431, 181] width 23 height 19
type input "[DATE] 11:43 AM"
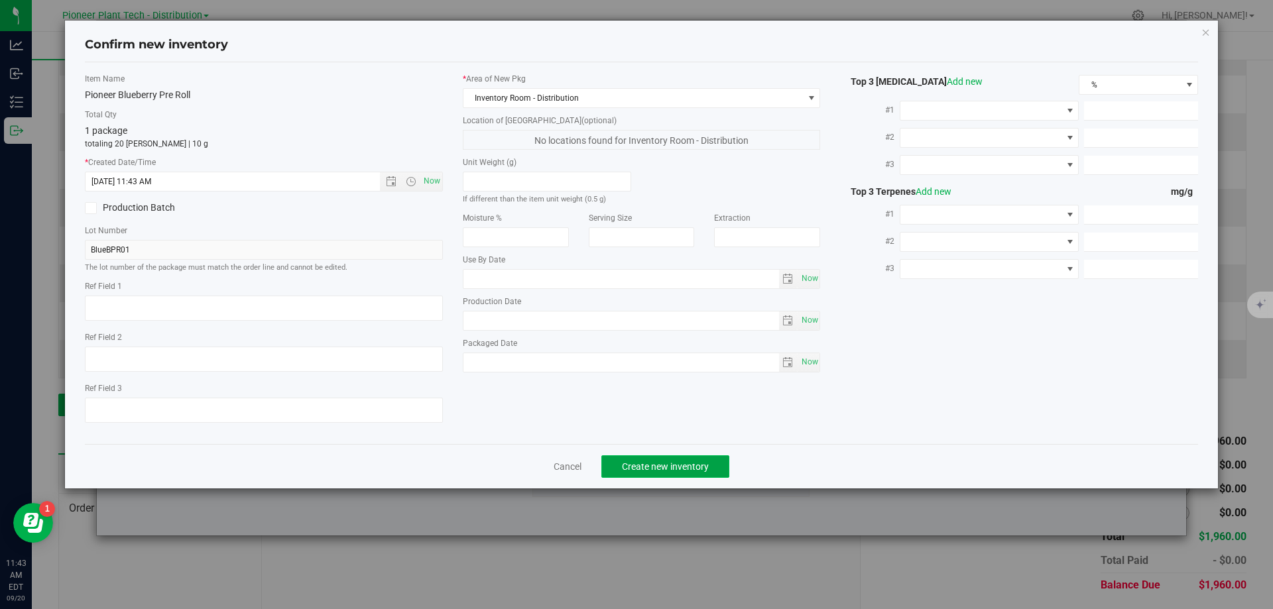
click at [709, 469] on button "Create new inventory" at bounding box center [665, 466] width 128 height 23
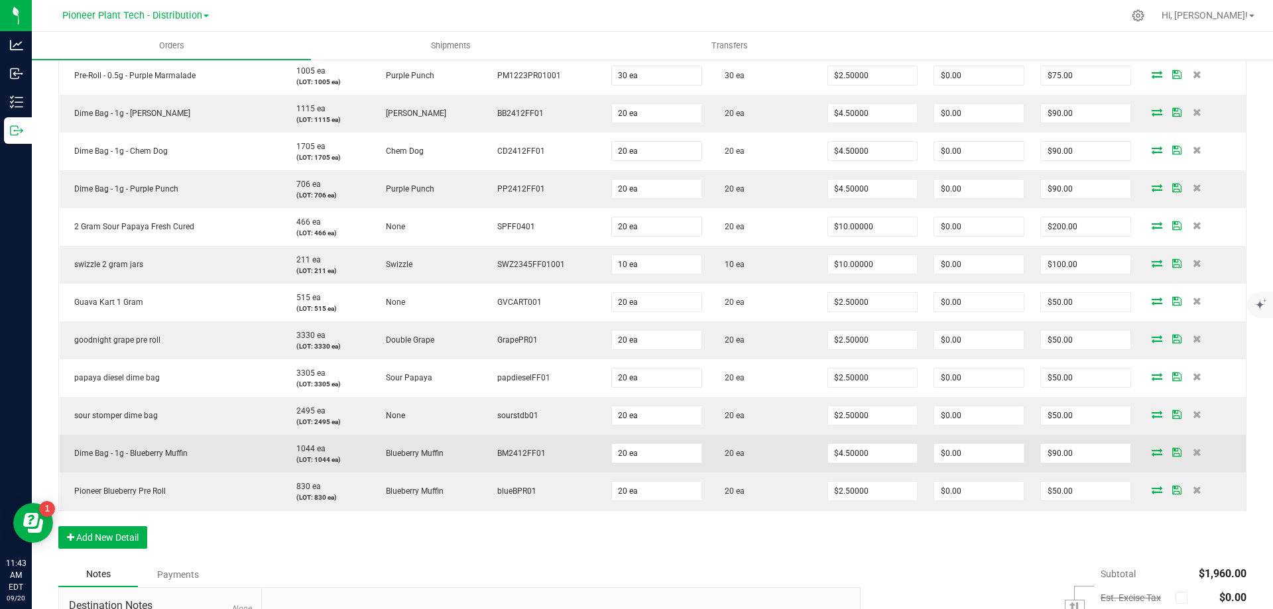
scroll to position [1, 0]
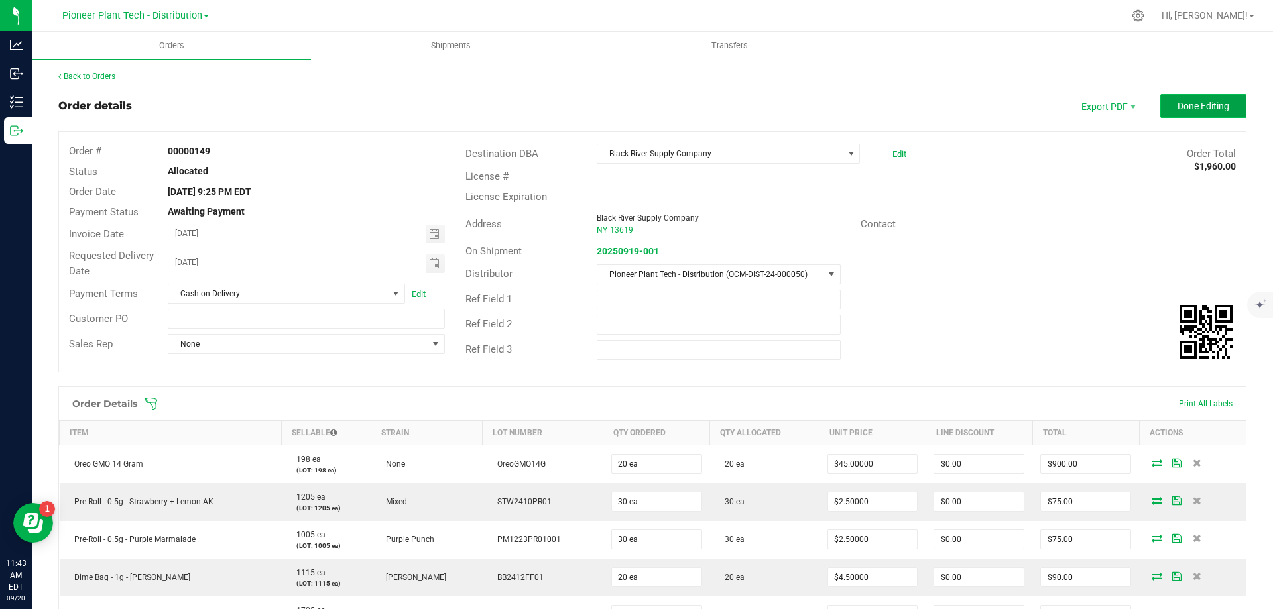
click at [1217, 111] on span "Done Editing" at bounding box center [1203, 106] width 52 height 11
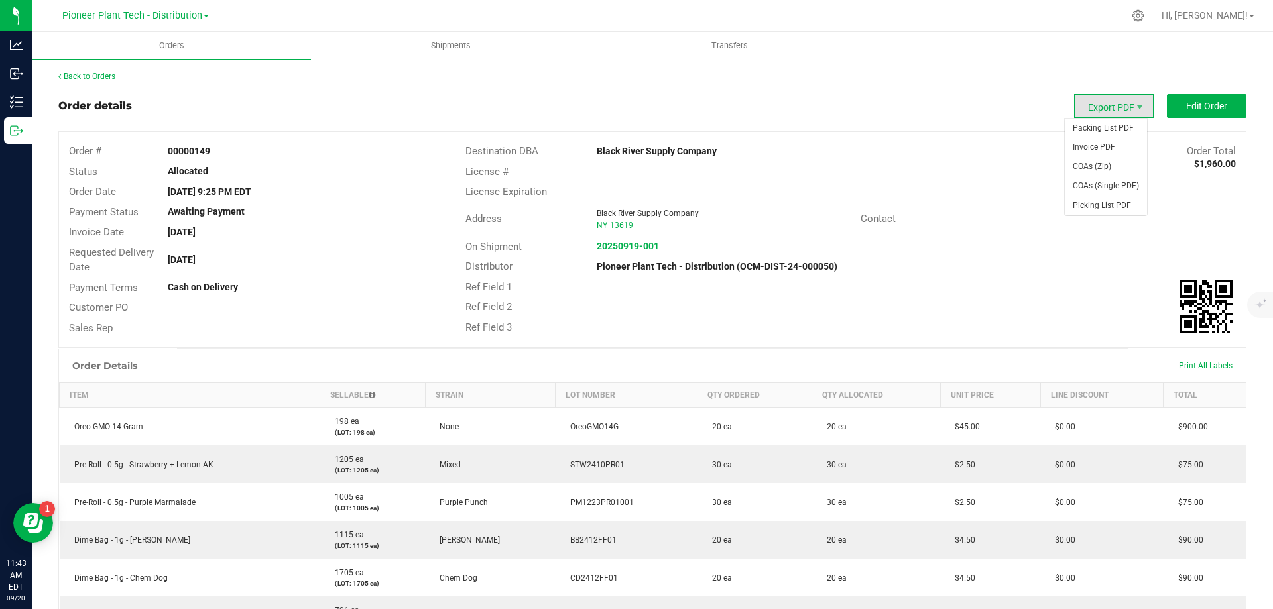
click at [1112, 105] on span "Export PDF" at bounding box center [1114, 106] width 80 height 24
click at [1098, 148] on span "Invoice PDF" at bounding box center [1106, 147] width 82 height 19
click at [439, 41] on span "Shipments" at bounding box center [451, 46] width 76 height 12
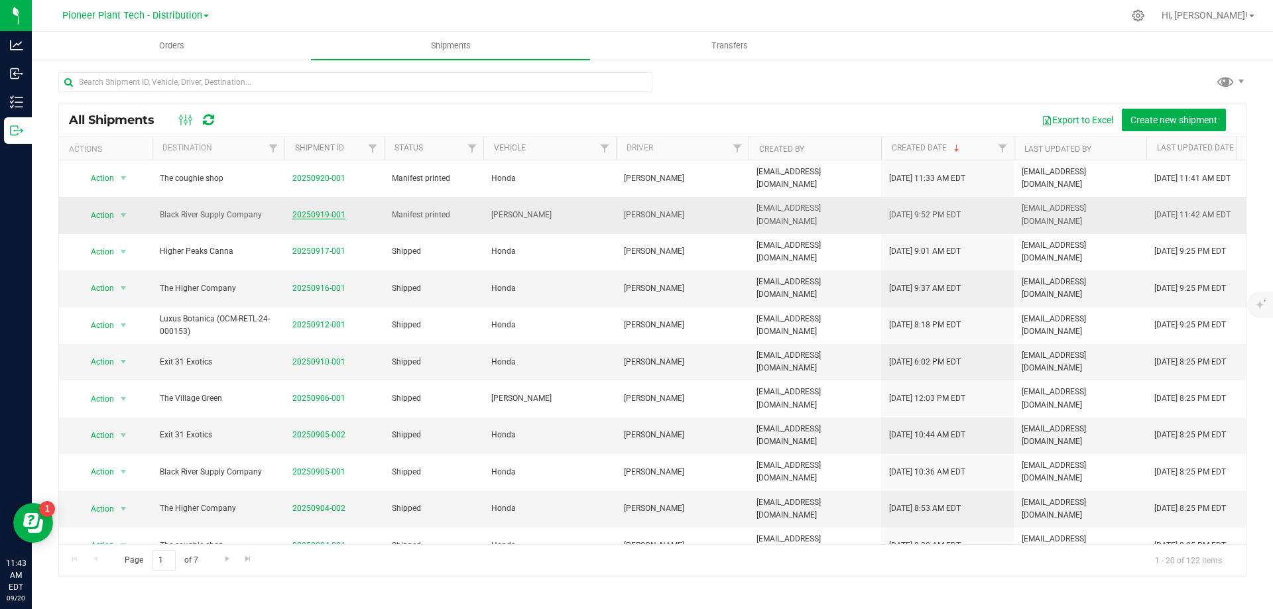
click at [322, 213] on link "20250919-001" at bounding box center [318, 214] width 53 height 9
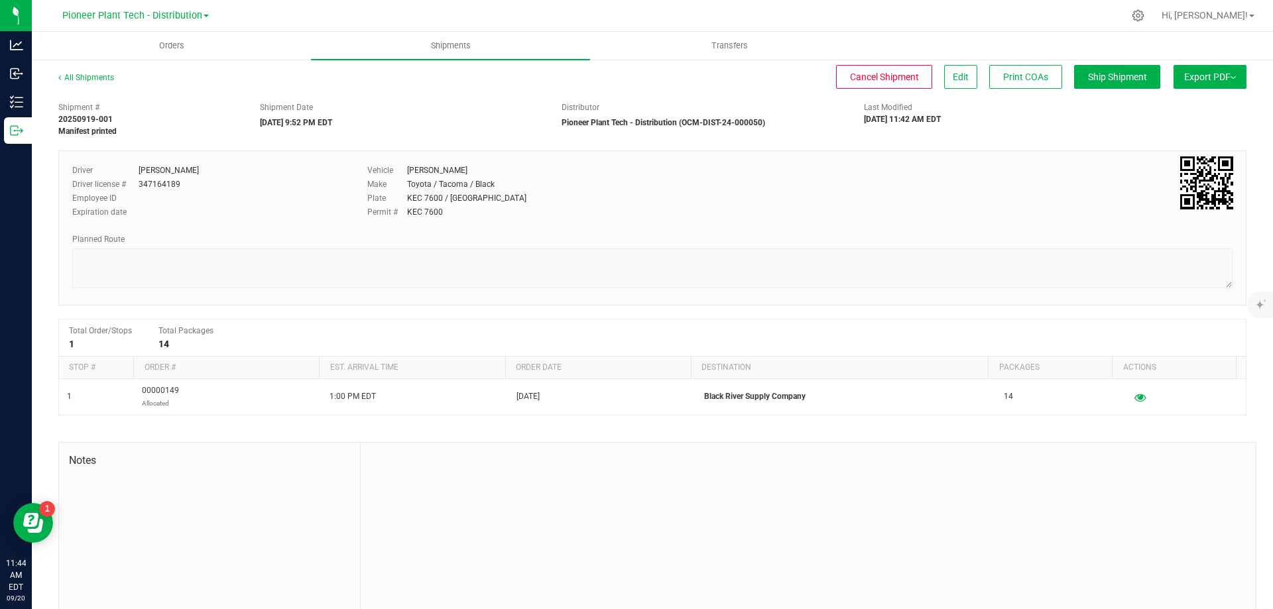
click at [1184, 76] on span "Export PDF" at bounding box center [1210, 77] width 52 height 11
click at [1193, 101] on span "Manifest by Package ID" at bounding box center [1190, 105] width 84 height 9
